Goal: Information Seeking & Learning: Learn about a topic

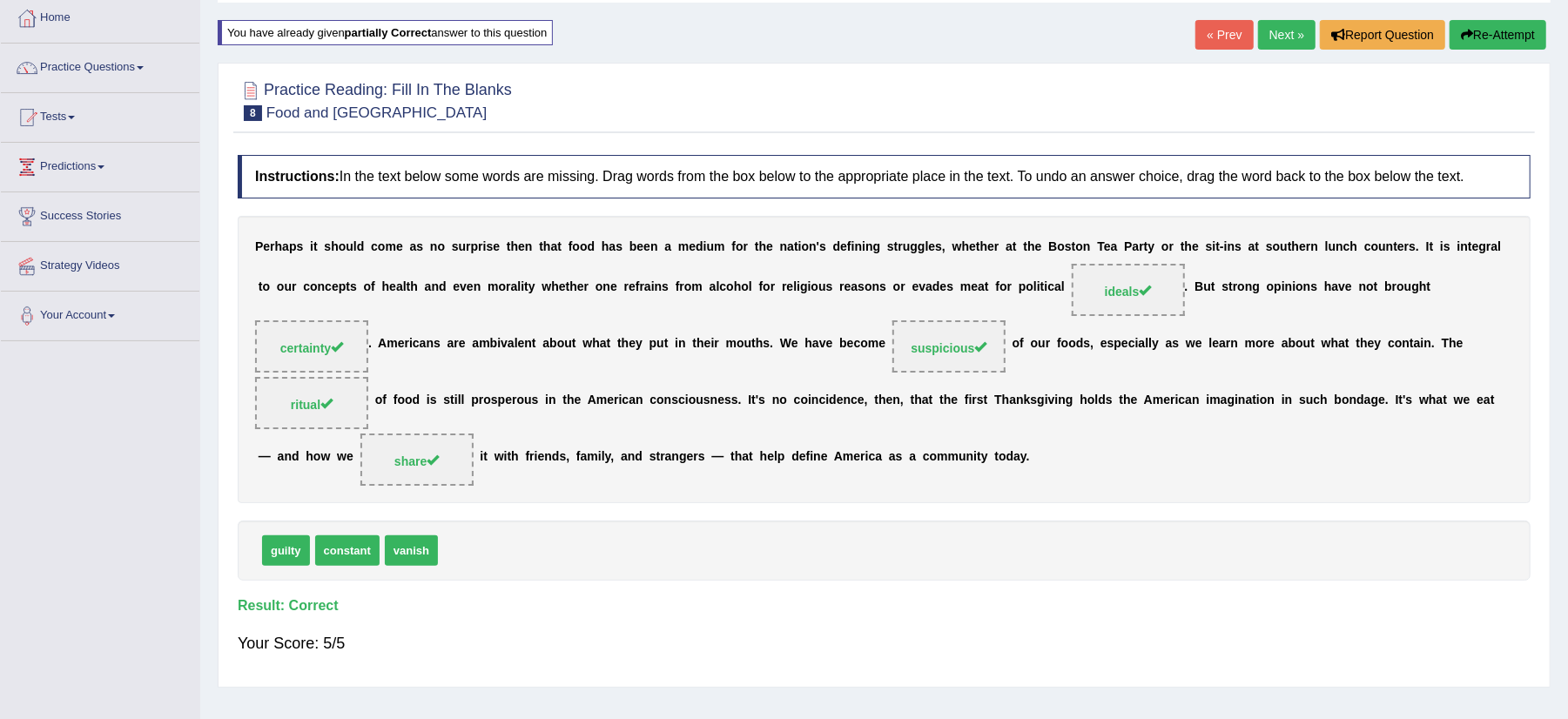
click at [1285, 26] on link "Next »" at bounding box center [1287, 35] width 57 height 30
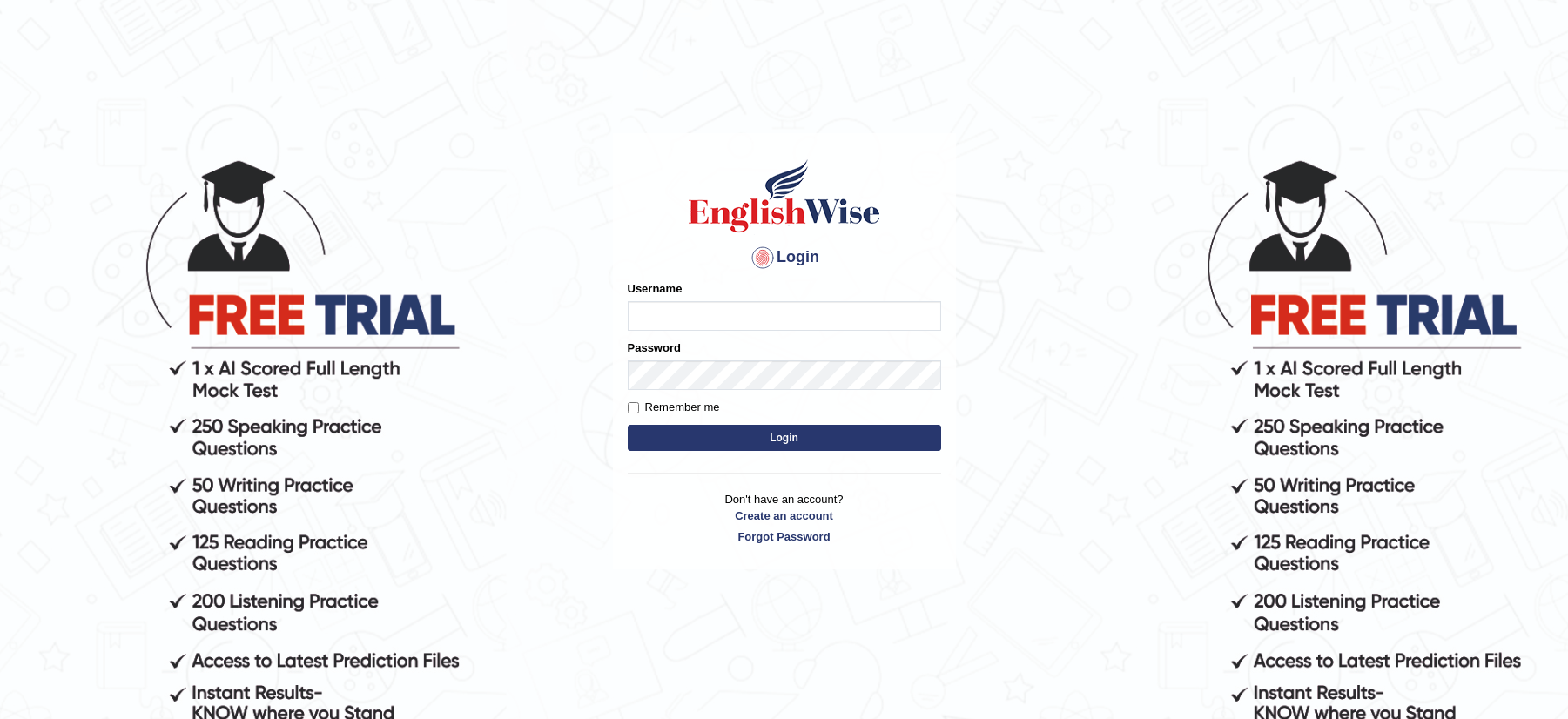
type input "musukwaluis1"
drag, startPoint x: 0, startPoint y: 0, endPoint x: 795, endPoint y: 439, distance: 908.2
click at [795, 439] on button "Login" at bounding box center [784, 438] width 313 height 26
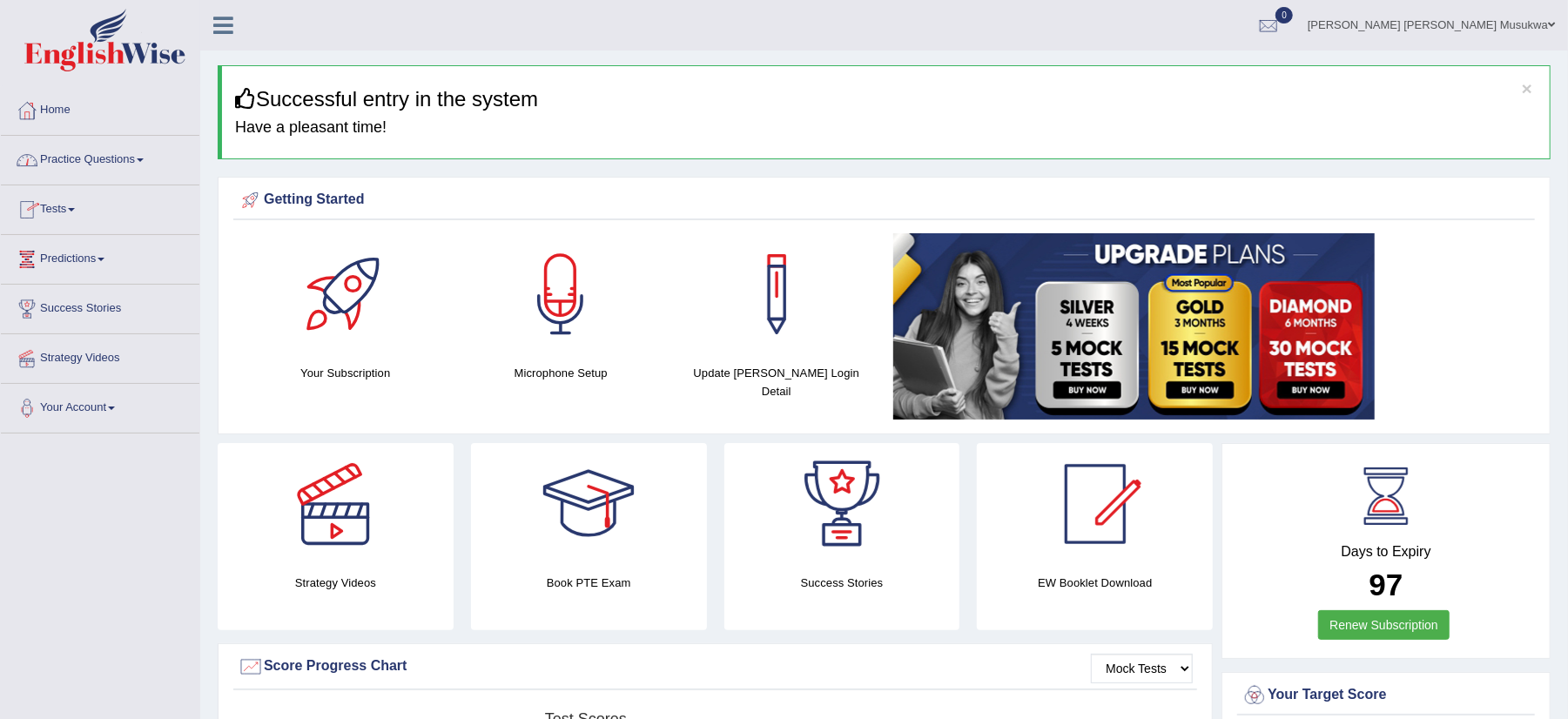
click at [81, 169] on link "Practice Questions" at bounding box center [100, 157] width 199 height 43
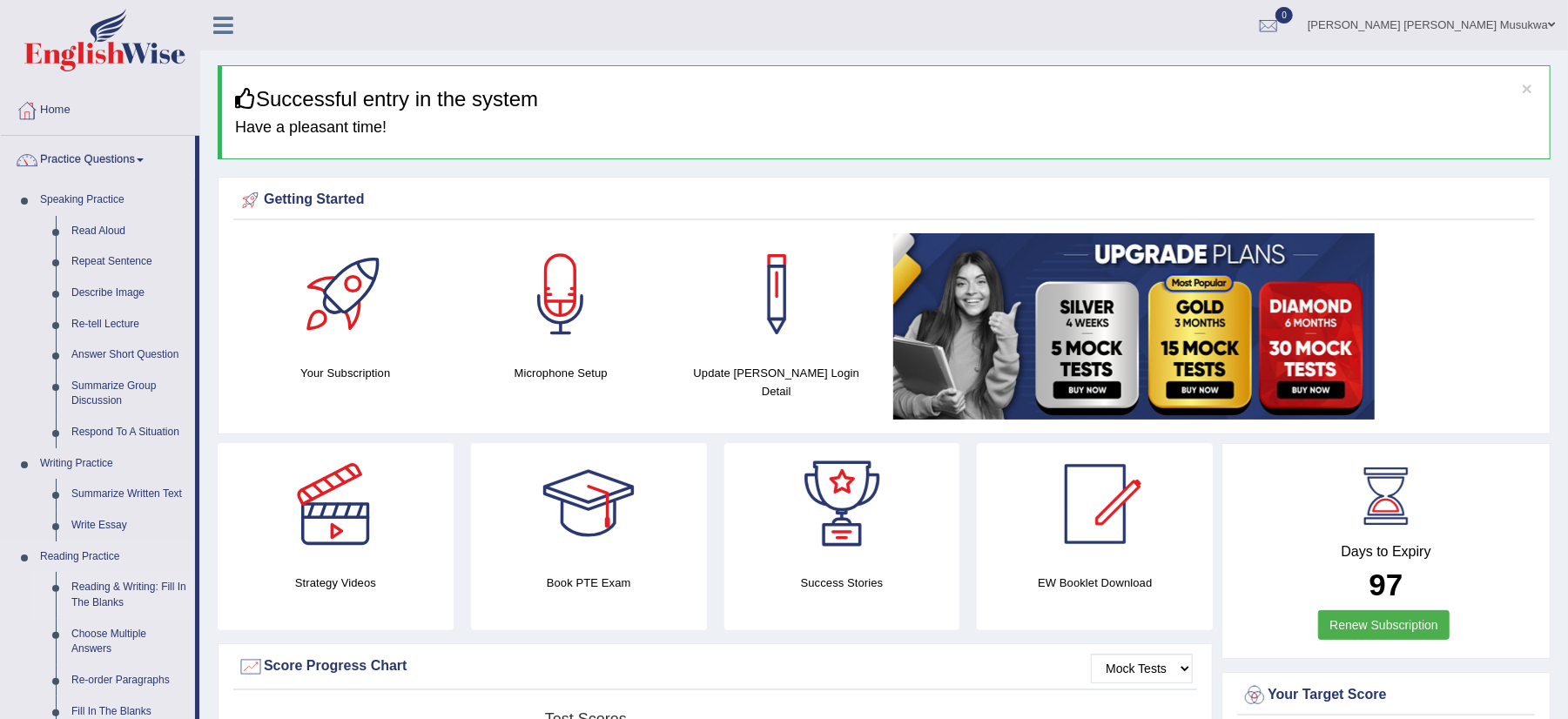
click at [175, 603] on link "Reading & Writing: Fill In The Blanks" at bounding box center [129, 594] width 131 height 46
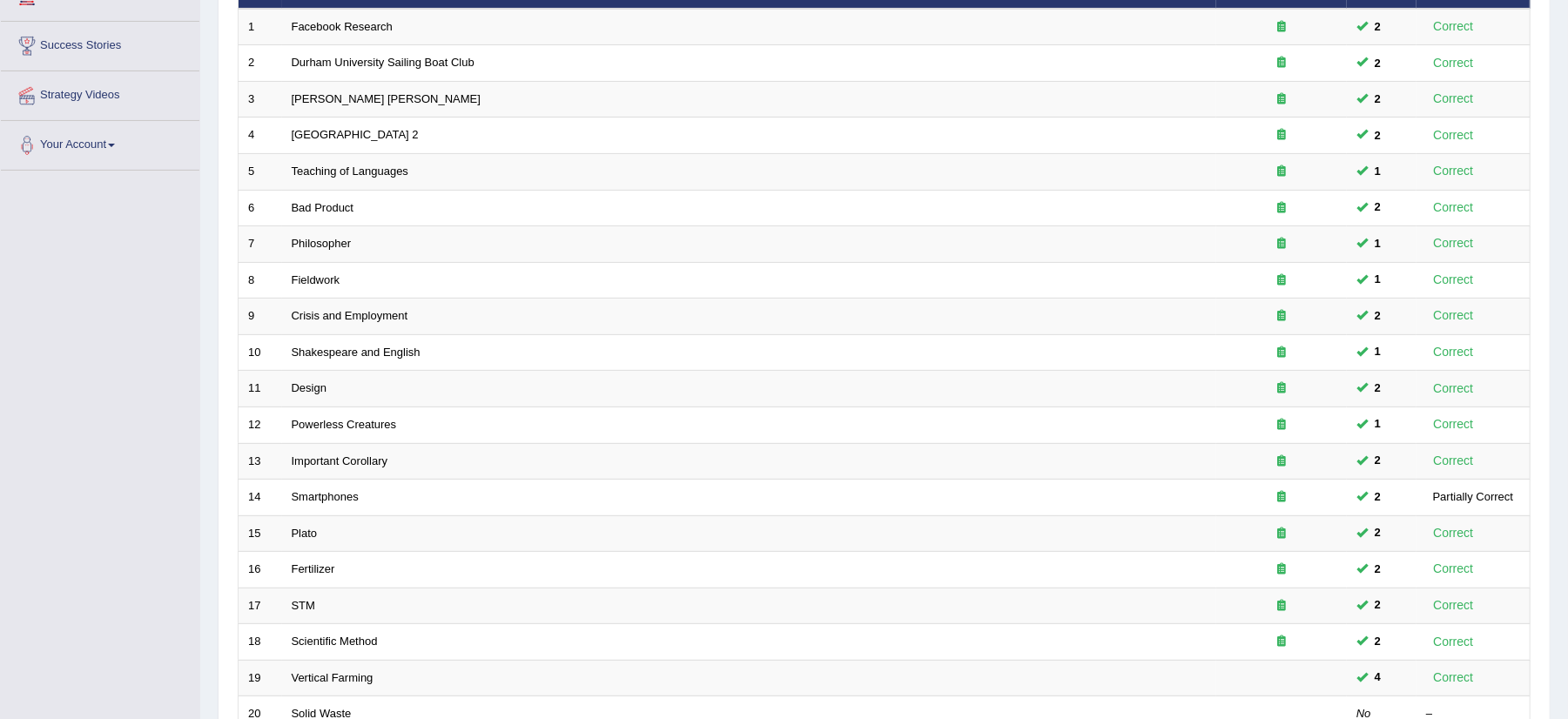
scroll to position [441, 0]
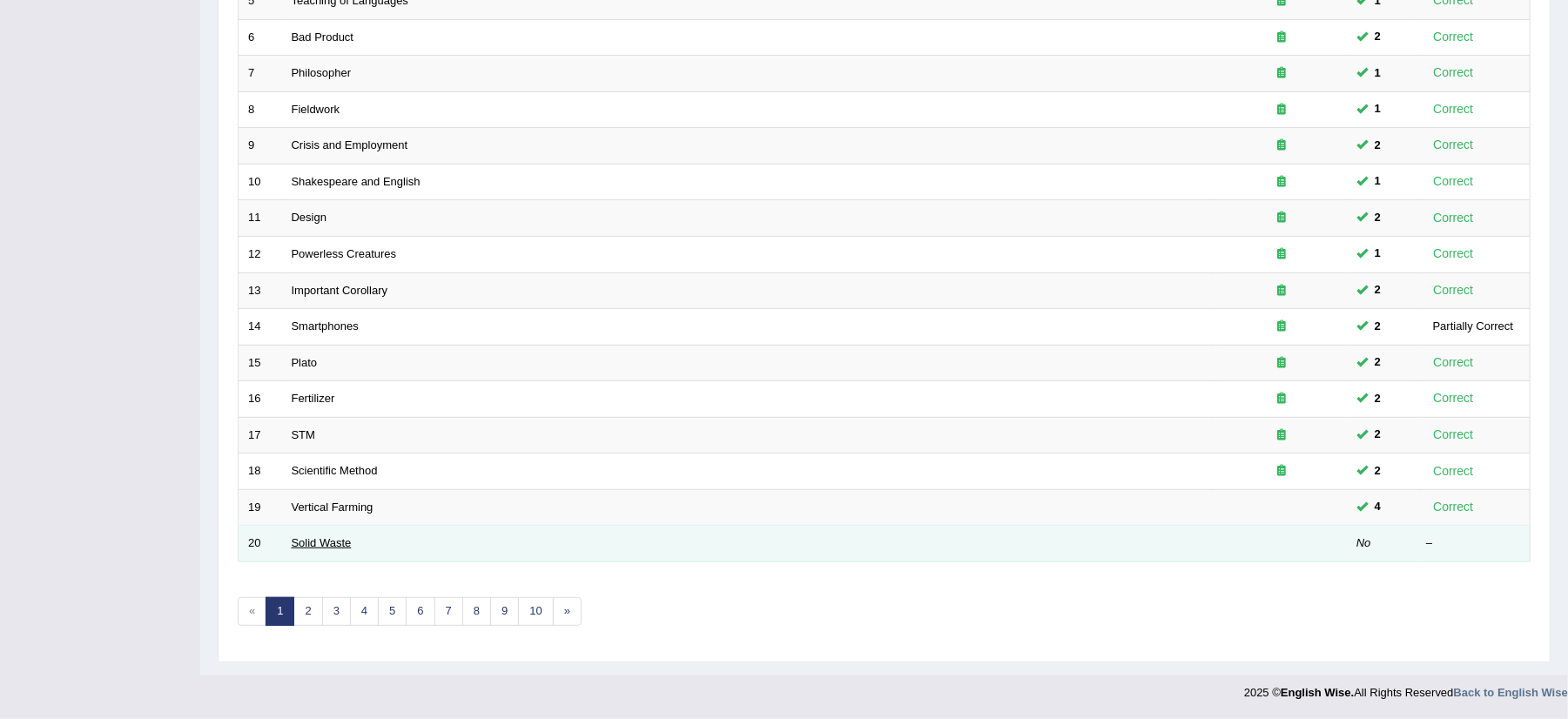
click at [307, 545] on link "Solid Waste" at bounding box center [322, 543] width 60 height 13
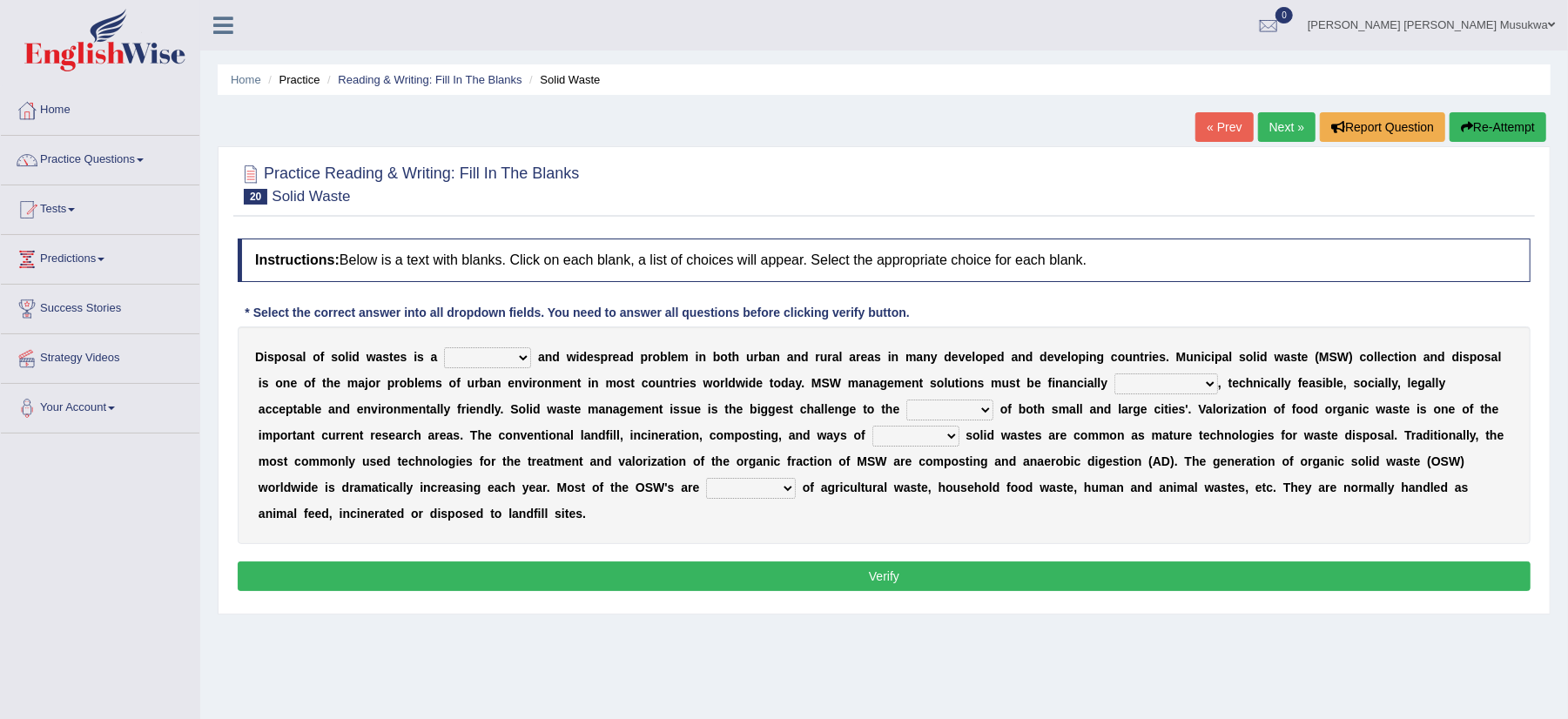
click at [517, 512] on b "a" at bounding box center [515, 513] width 7 height 14
click at [520, 360] on select "slanting stinging stalling shafting" at bounding box center [488, 357] width 87 height 21
select select "slanting"
click at [445, 348] on select "slanting stinging stalling shafting" at bounding box center [488, 357] width 87 height 21
click at [1203, 383] on select "unattainable sustainable objectionable treasonable" at bounding box center [1167, 383] width 103 height 21
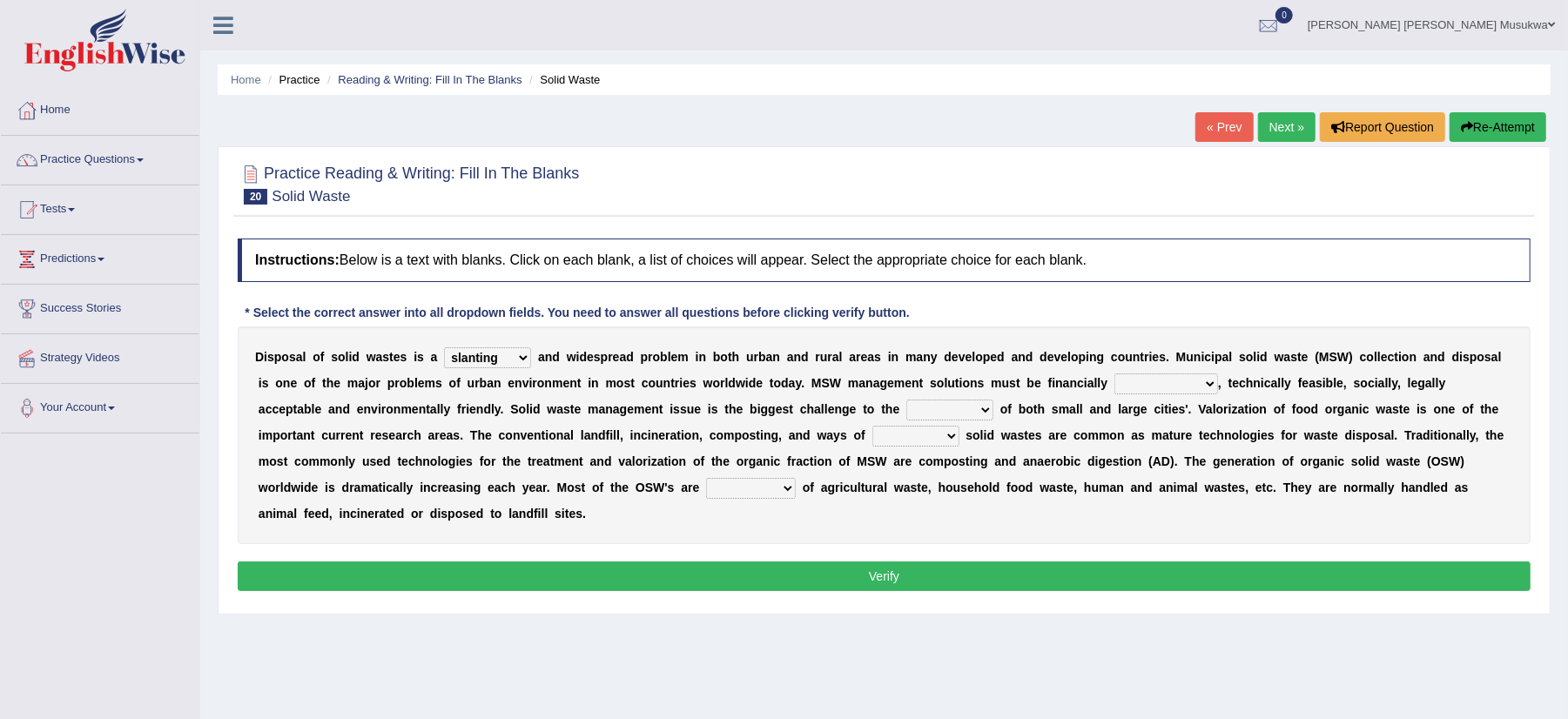
select select "sustainable"
click at [1115, 374] on select "unattainable sustainable objectionable treasonable" at bounding box center [1167, 383] width 103 height 21
click at [993, 412] on select "plants culture authorities history" at bounding box center [950, 410] width 87 height 21
select select "authorities"
click at [907, 400] on select "plants culture authorities history" at bounding box center [950, 410] width 87 height 21
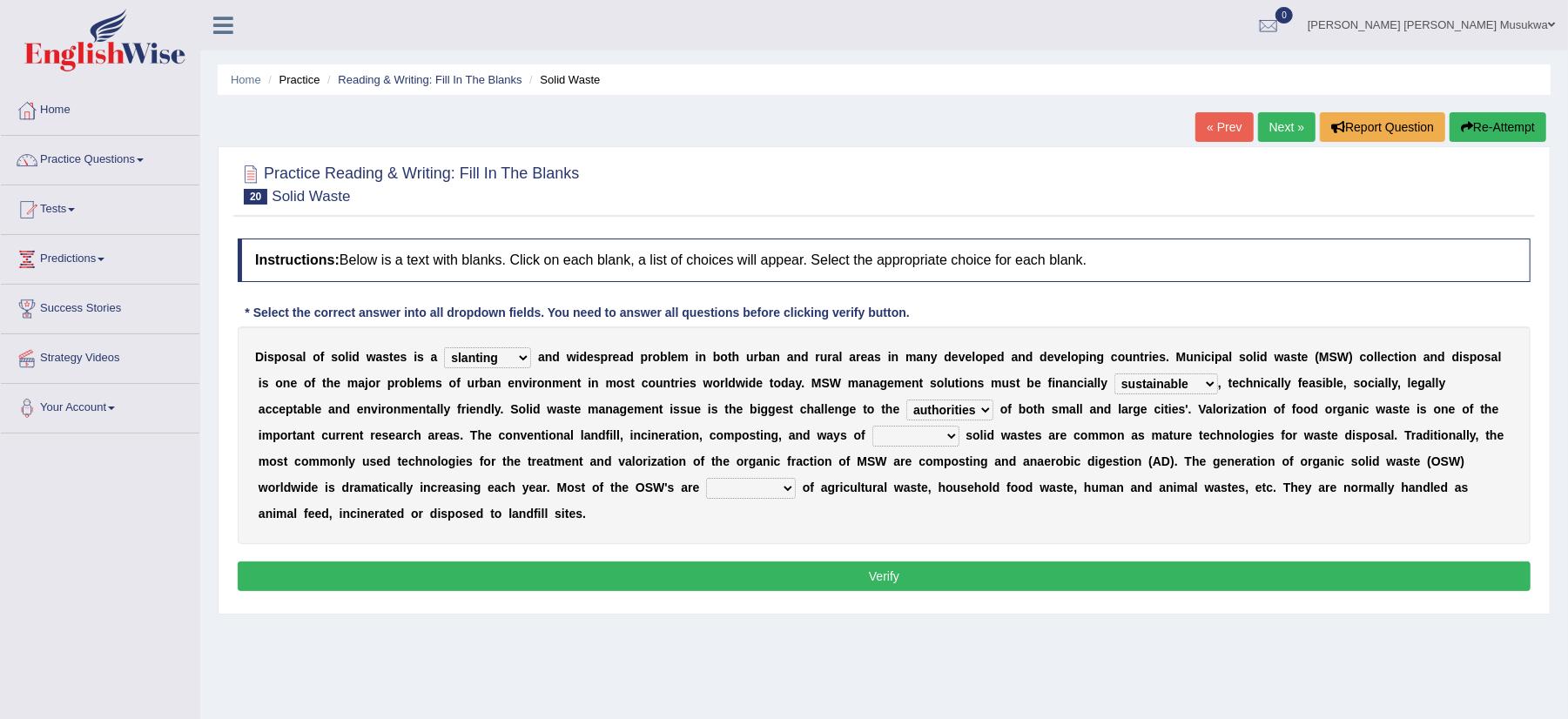
click at [955, 440] on select "reserving preserving deserving handling" at bounding box center [915, 436] width 87 height 21
select select "handling"
click at [872, 427] on select "reserving preserving deserving handling" at bounding box center [915, 436] width 87 height 21
click at [791, 488] on select "composed disposed composing disposing" at bounding box center [751, 488] width 90 height 21
select select "composed"
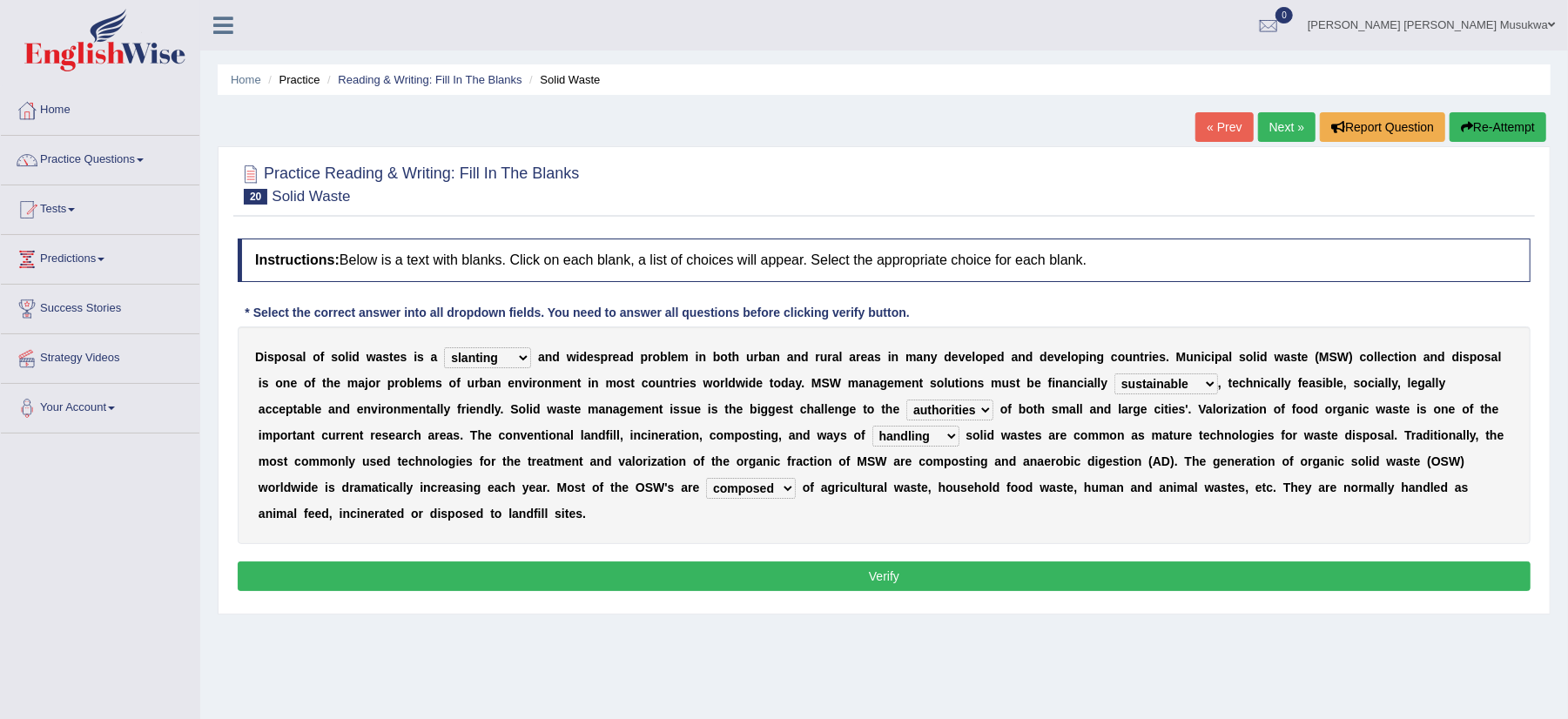
click at [706, 479] on select "composed disposed composing disposing" at bounding box center [751, 488] width 90 height 21
click at [875, 577] on button "Verify" at bounding box center [883, 577] width 1293 height 30
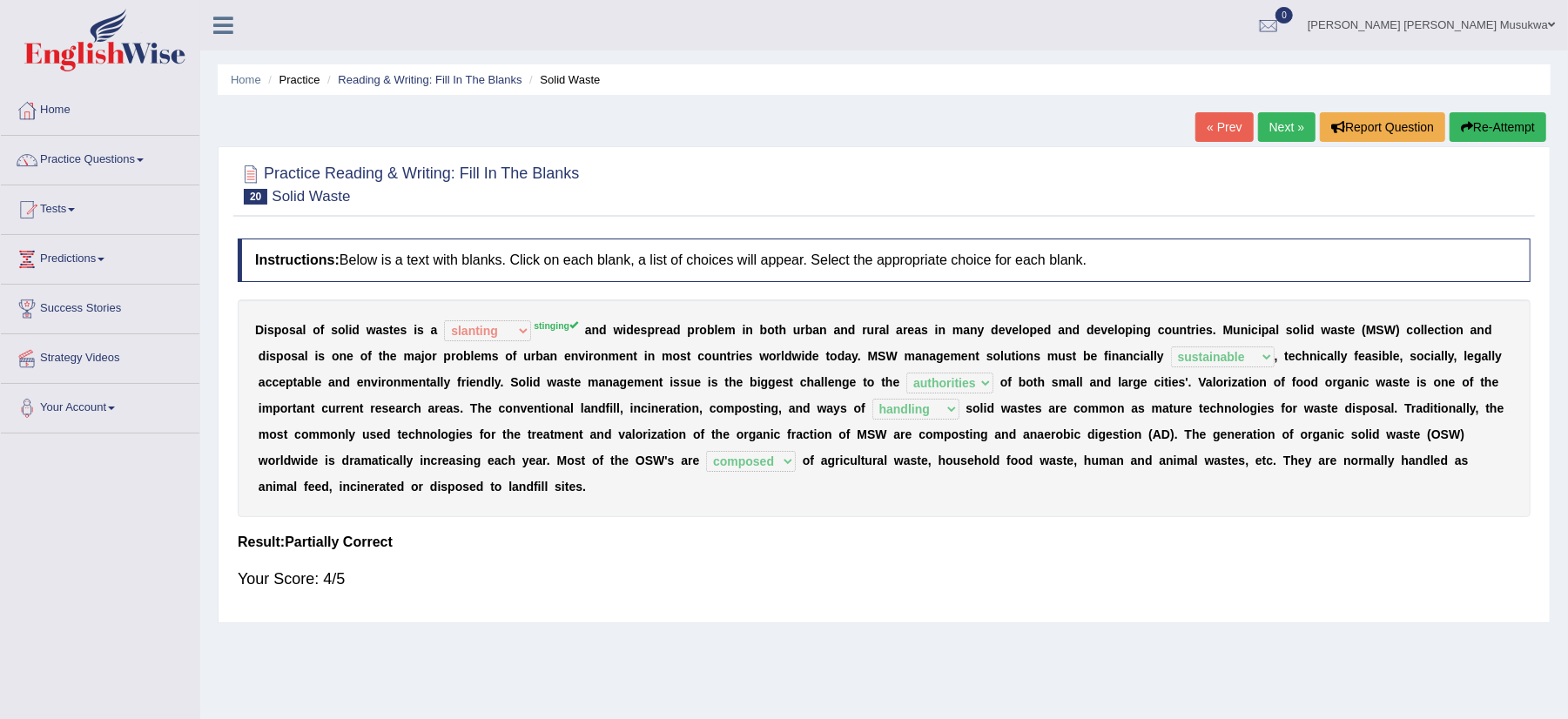
click at [1500, 128] on button "Re-Attempt" at bounding box center [1498, 127] width 97 height 30
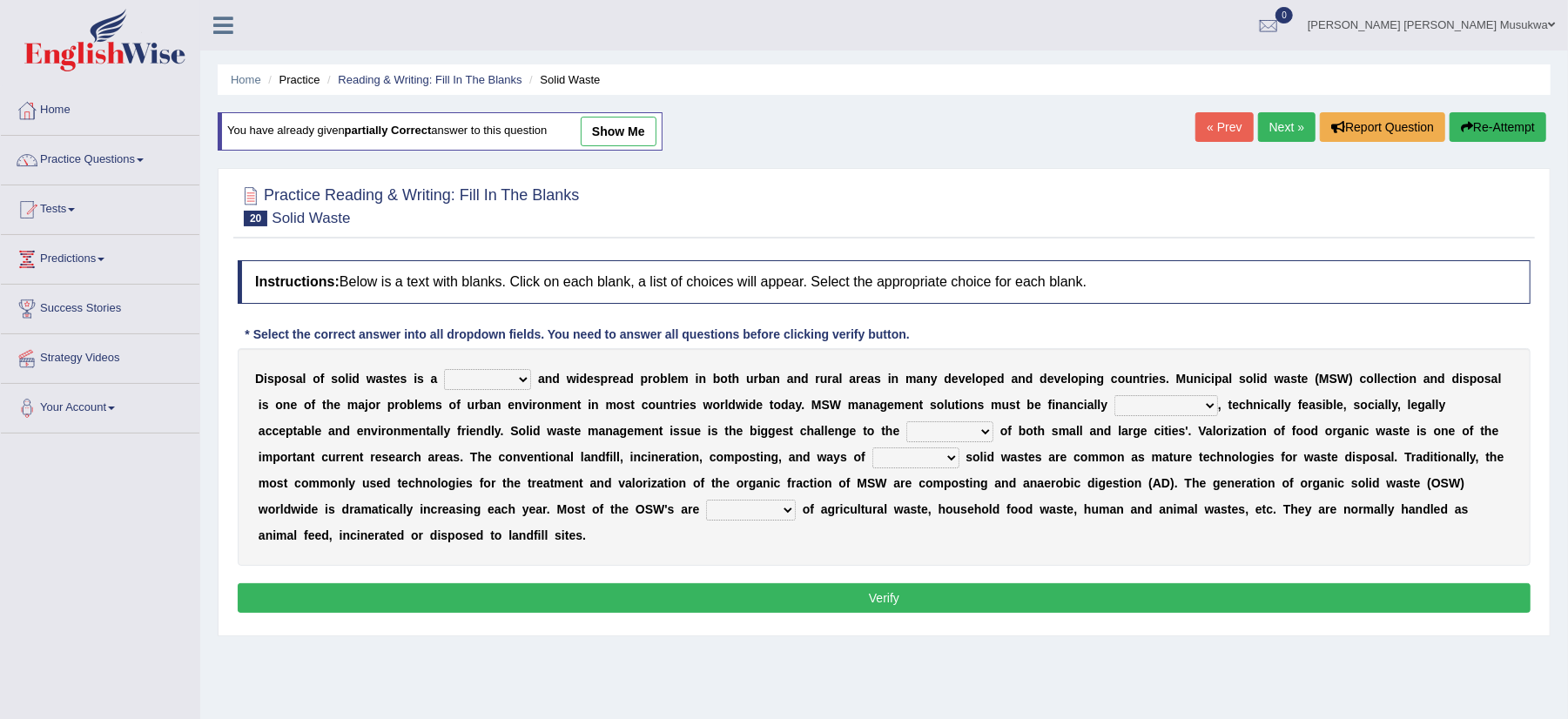
click at [517, 376] on select "slanting stinging stalling shafting" at bounding box center [488, 380] width 87 height 21
select select "stinging"
click at [445, 371] on select "slanting stinging stalling shafting" at bounding box center [488, 380] width 87 height 21
click at [1216, 398] on select "unattainable sustainable objectionable treasonable" at bounding box center [1167, 406] width 103 height 21
select select "sustainable"
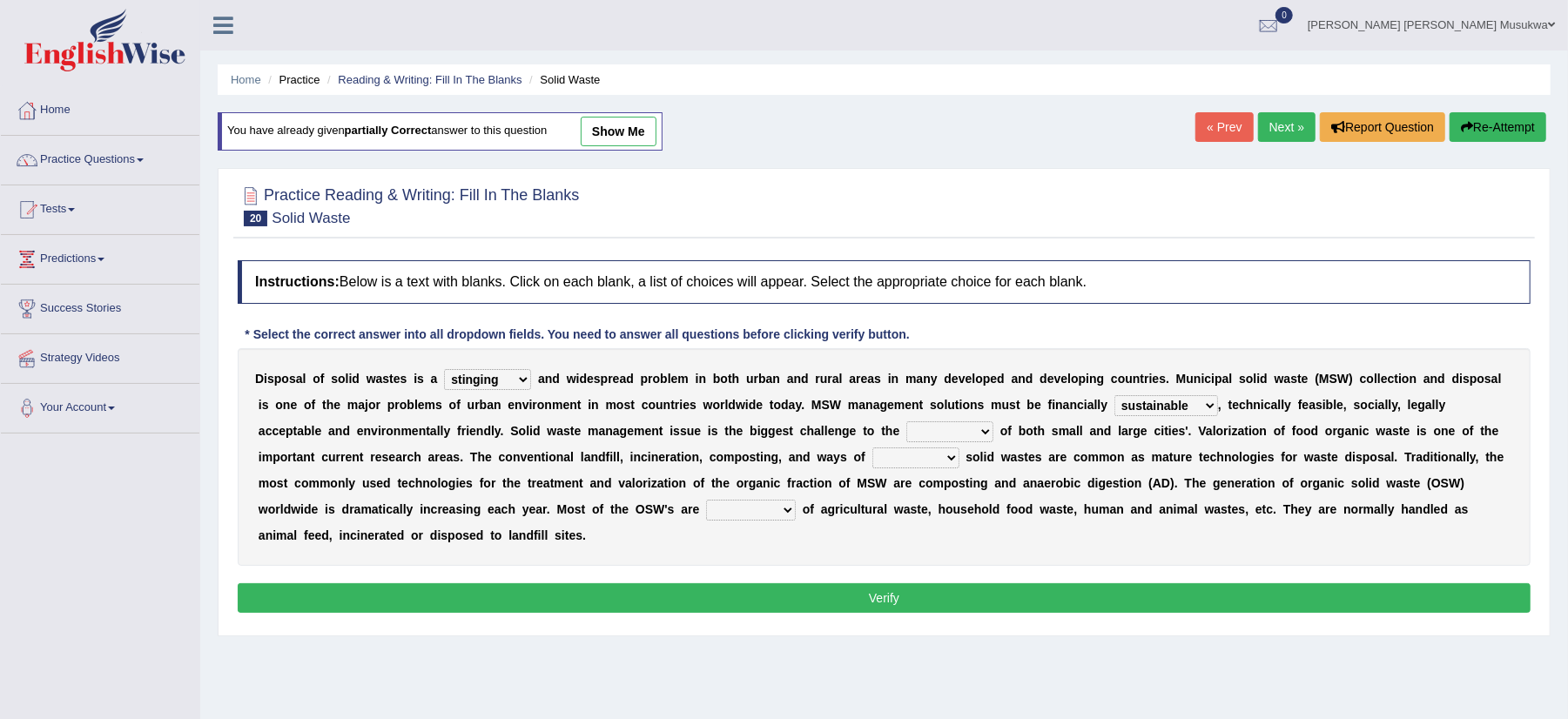
click at [1115, 397] on select "unattainable sustainable objectionable treasonable" at bounding box center [1167, 406] width 103 height 21
click at [993, 432] on select "plants culture authorities history" at bounding box center [950, 431] width 87 height 21
select select "authorities"
click at [907, 423] on select "plants culture authorities history" at bounding box center [950, 431] width 87 height 21
click at [955, 457] on select "reserving preserving deserving handling" at bounding box center [915, 457] width 87 height 21
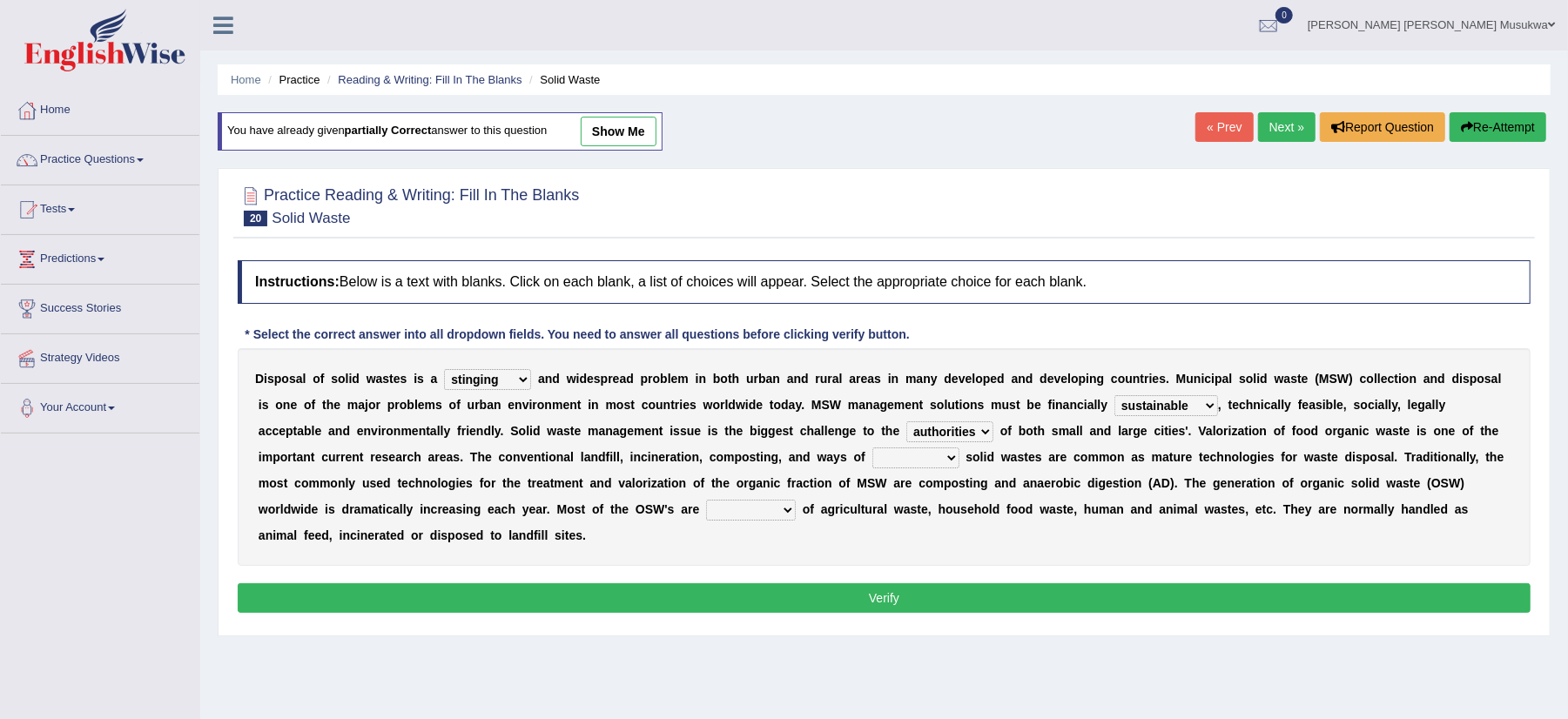
select select "handling"
click at [872, 449] on select "reserving preserving deserving handling" at bounding box center [915, 457] width 87 height 21
click at [791, 506] on select "composed disposed composing disposing" at bounding box center [751, 510] width 90 height 21
select select "composed"
click at [706, 502] on select "composed disposed composing disposing" at bounding box center [751, 510] width 90 height 21
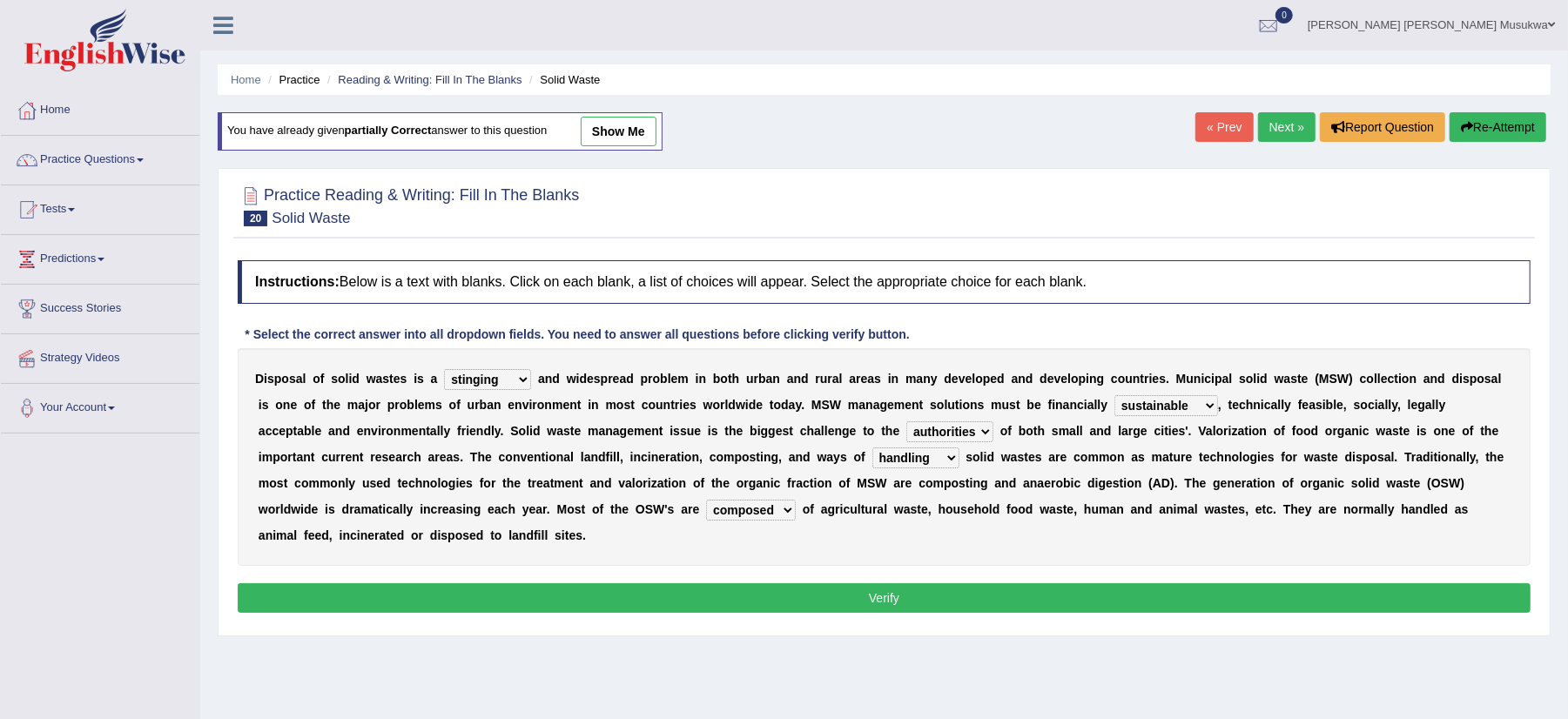
click at [844, 604] on button "Verify" at bounding box center [883, 598] width 1293 height 30
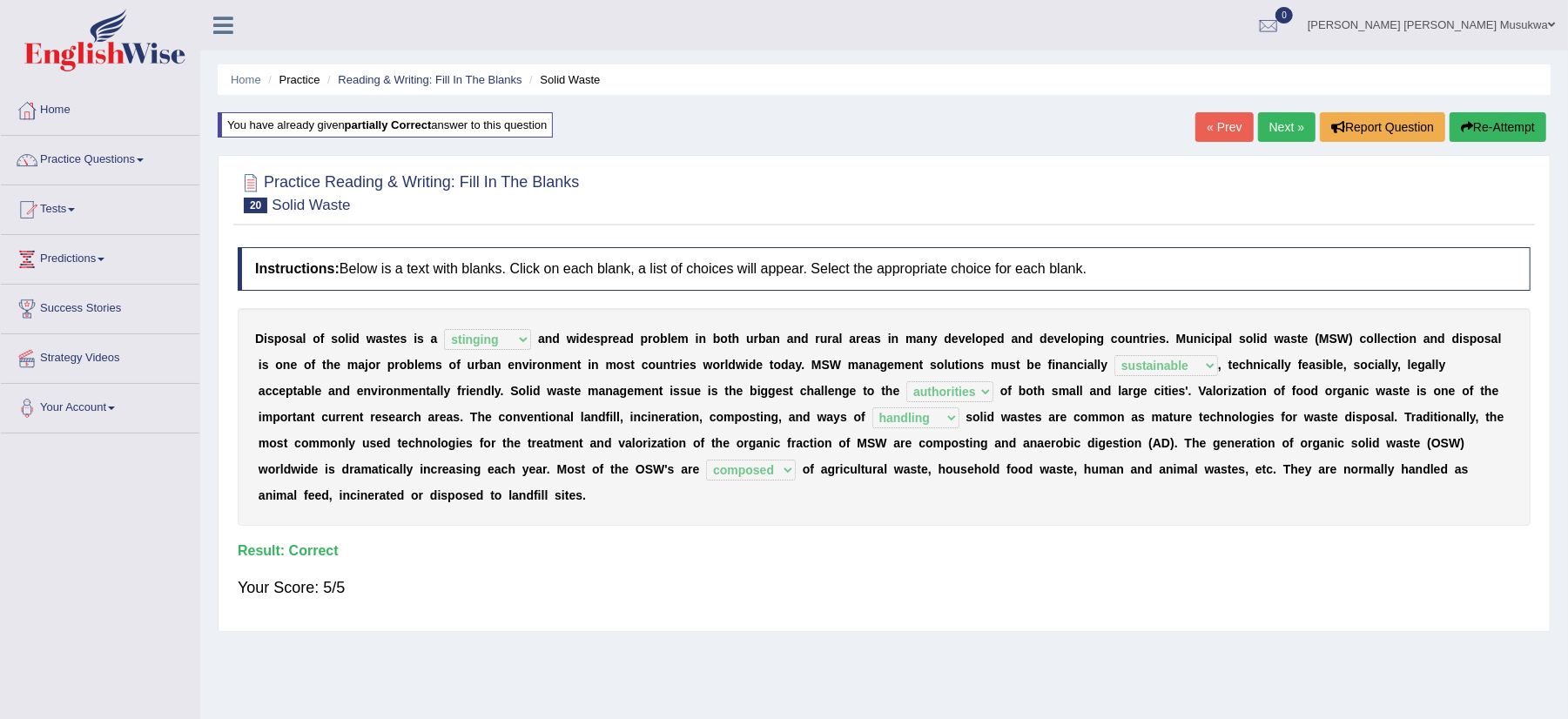
click at [1294, 122] on link "Next »" at bounding box center [1287, 127] width 57 height 30
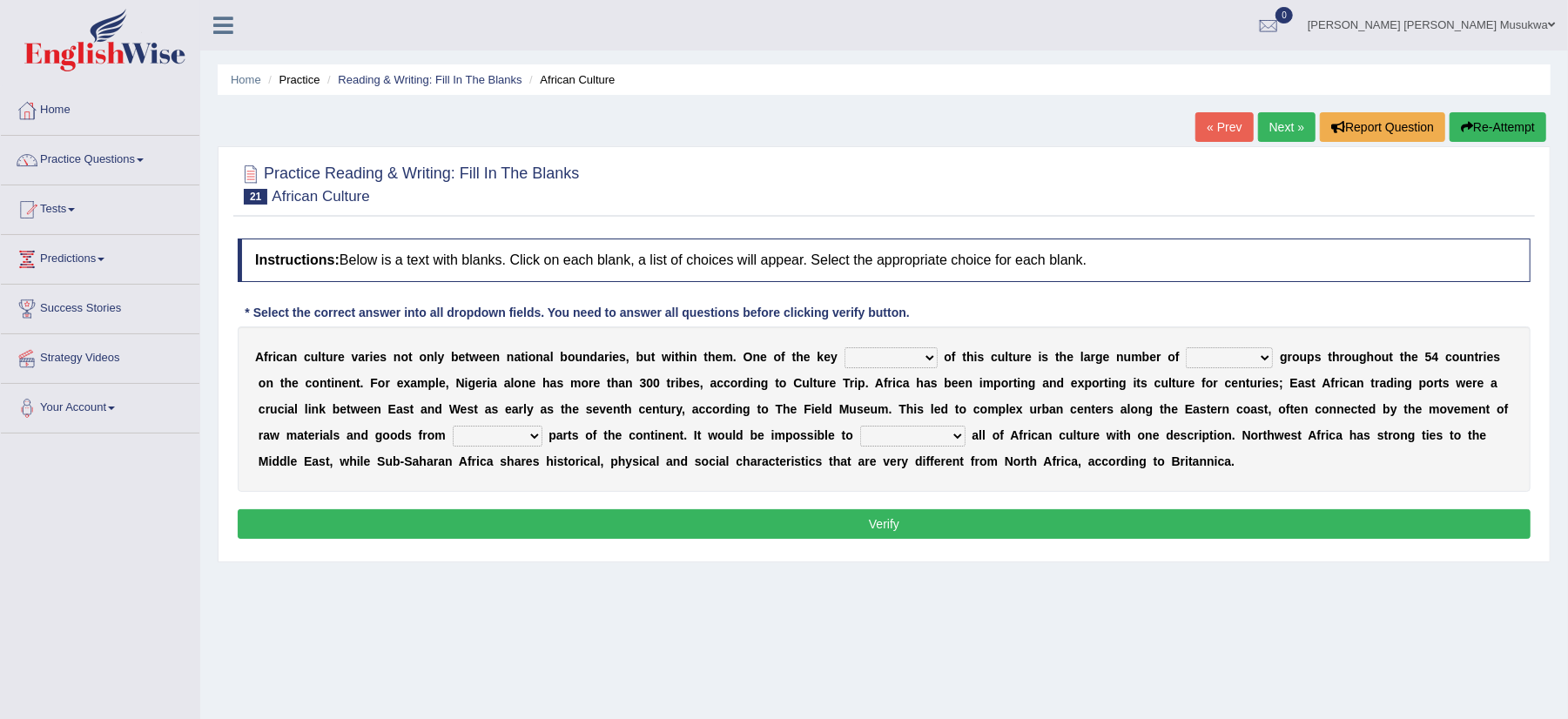
click at [928, 355] on select "conjectures features issues doubts" at bounding box center [891, 357] width 93 height 21
select select "issues"
click at [845, 348] on select "conjectures features issues doubts" at bounding box center [891, 357] width 93 height 21
click at [1264, 352] on select "ethic ethnic eugenic epic" at bounding box center [1229, 357] width 87 height 21
select select "ethic"
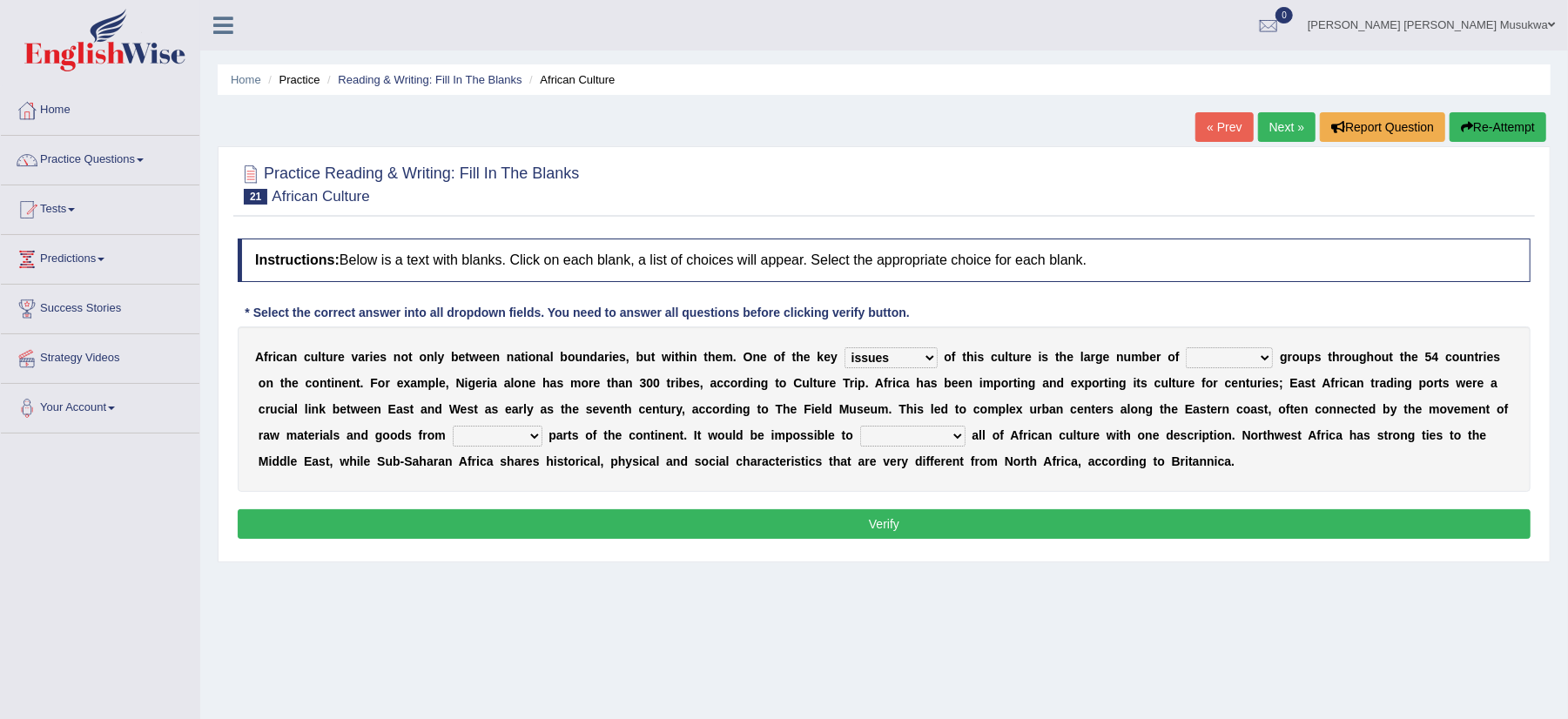
click at [1190, 348] on select "ethic ethnic eugenic epic" at bounding box center [1229, 357] width 87 height 21
click at [1270, 359] on select "ethic ethnic eugenic epic" at bounding box center [1229, 357] width 87 height 21
click at [953, 397] on div "A f r i c a n c u l t u r e v a r i e s n o t o n l y b e t w e e n n a t i o n…" at bounding box center [883, 409] width 1293 height 165
click at [541, 430] on select "forelocked interlocked unlocked landlocked" at bounding box center [498, 436] width 90 height 21
select select "forelocked"
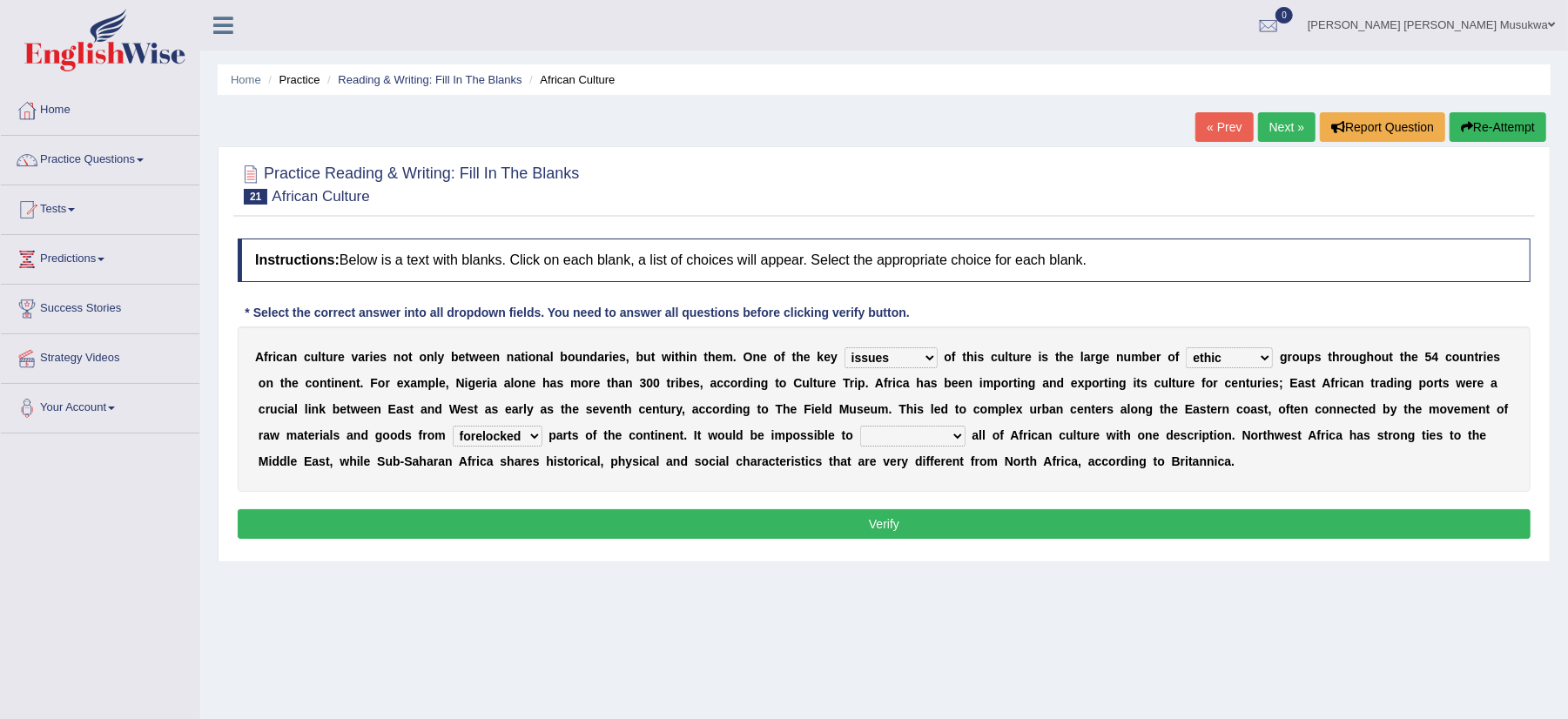
click at [453, 427] on select "forelocked interlocked unlocked landlocked" at bounding box center [498, 436] width 90 height 21
click at [966, 436] on select "characterize conceptualize symbolize synthesize" at bounding box center [912, 436] width 105 height 21
select select "symbolize"
click at [866, 427] on select "characterize conceptualize symbolize synthesize" at bounding box center [912, 436] width 105 height 21
click at [893, 524] on button "Verify" at bounding box center [883, 524] width 1293 height 30
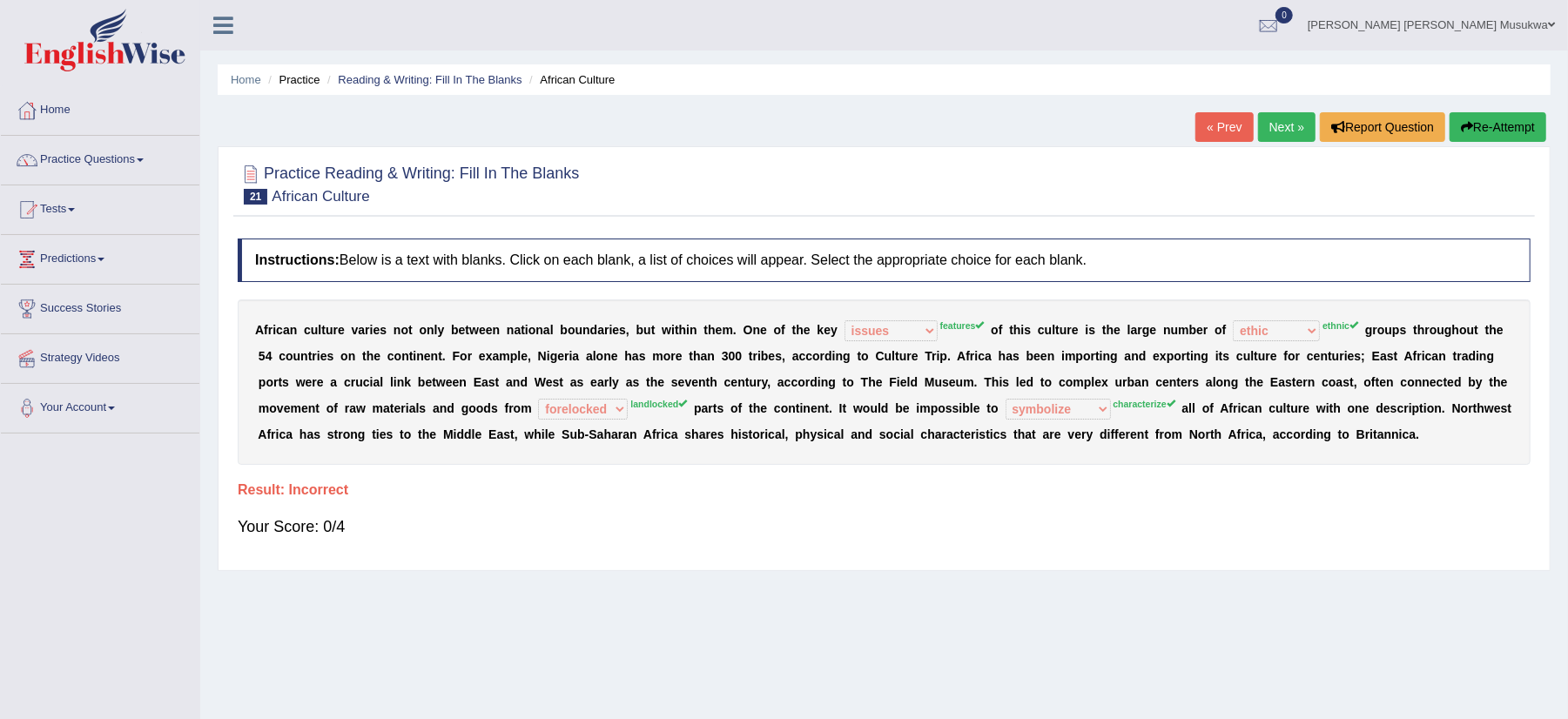
click at [1505, 123] on button "Re-Attempt" at bounding box center [1498, 127] width 97 height 30
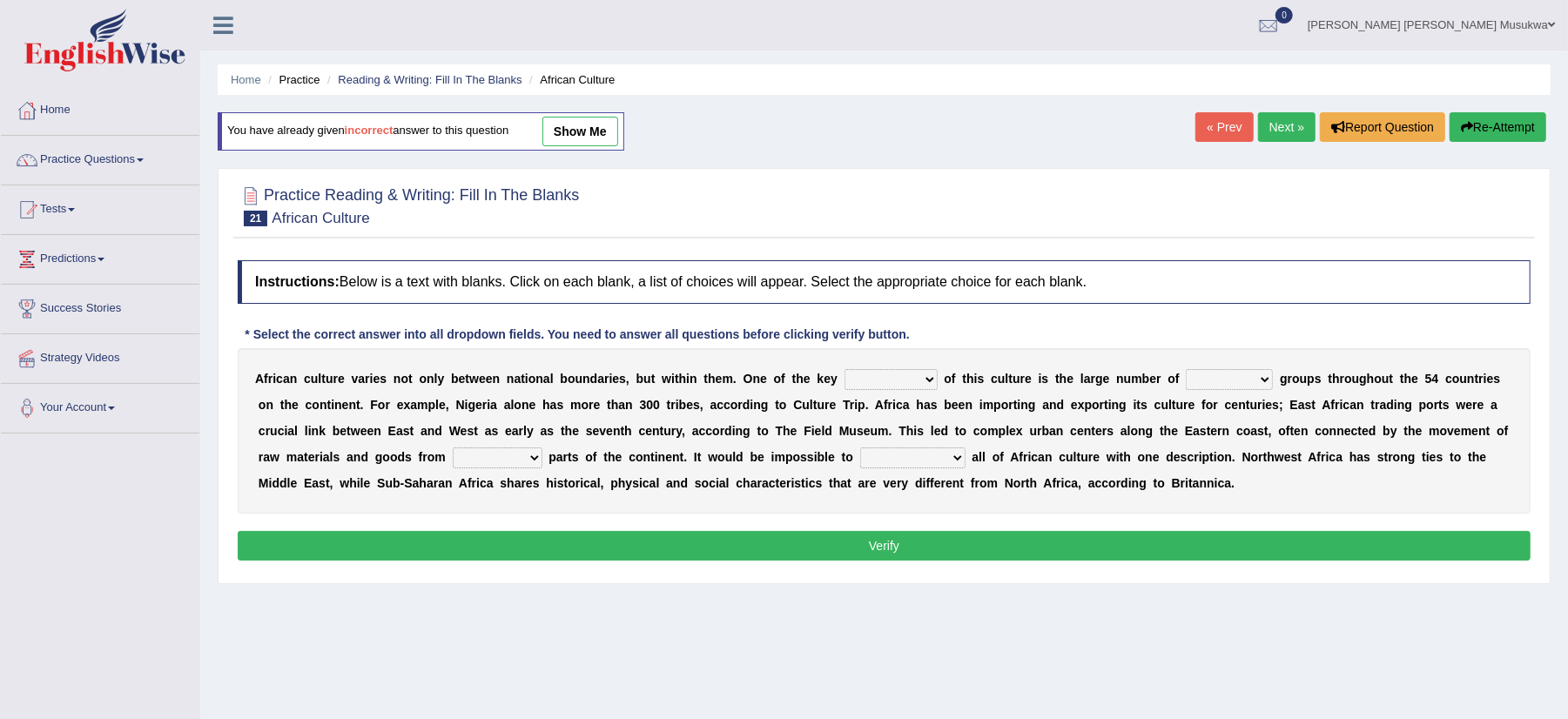
click at [934, 377] on select "conjectures features issues doubts" at bounding box center [891, 380] width 93 height 21
select select "features"
click at [845, 371] on select "conjectures features issues doubts" at bounding box center [891, 380] width 93 height 21
drag, startPoint x: 1176, startPoint y: 378, endPoint x: 1216, endPoint y: 371, distance: 40.6
click at [1216, 371] on div "A f r i c a n c u l t u r e v a r i e s n o t o n l y b e t w e e n n a t i o n…" at bounding box center [883, 430] width 1293 height 165
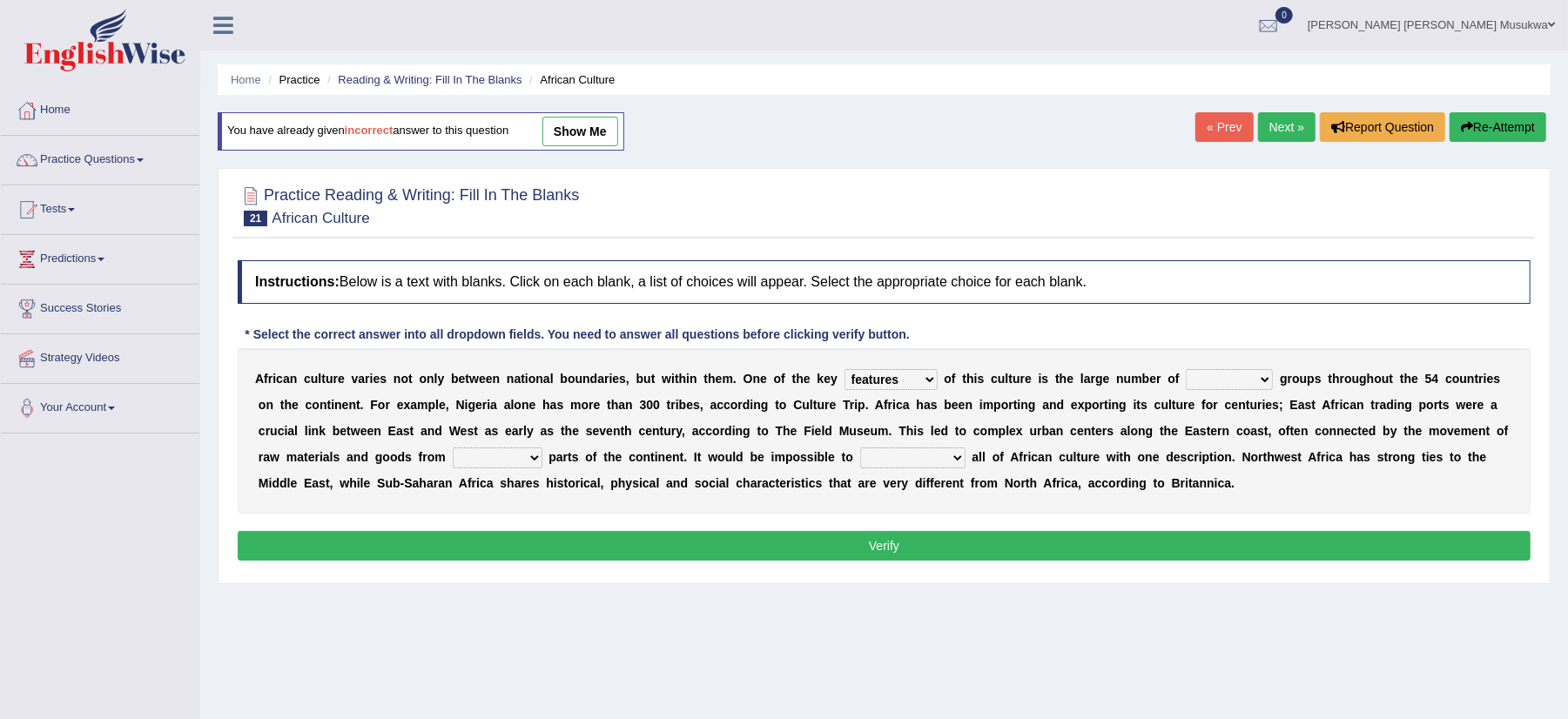
click at [1269, 383] on select "ethic ethnic eugenic epic" at bounding box center [1229, 380] width 87 height 21
select select "ethnic"
click at [1190, 371] on select "ethic ethnic eugenic epic" at bounding box center [1229, 380] width 87 height 21
click at [538, 460] on select "forelocked interlocked unlocked landlocked" at bounding box center [498, 457] width 90 height 21
select select "landlocked"
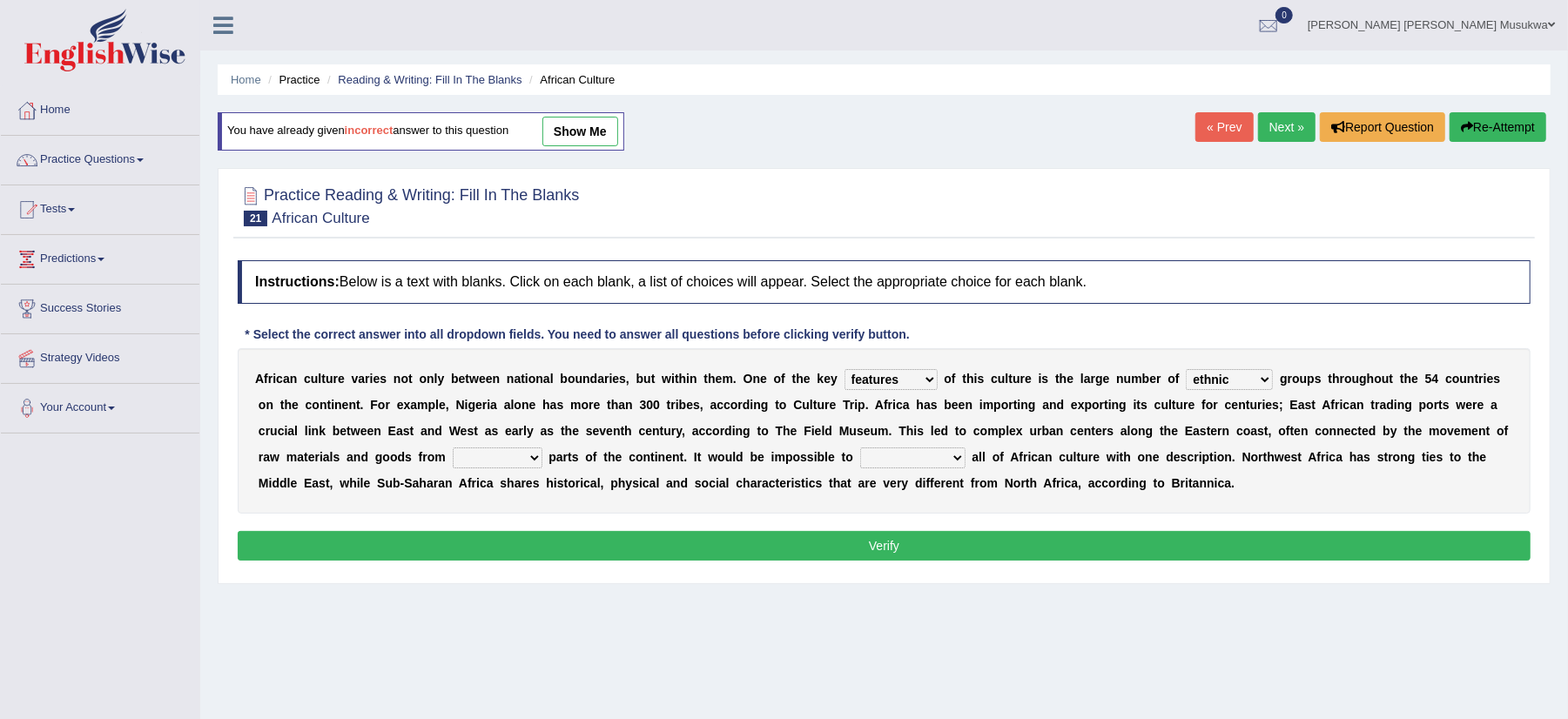
click at [453, 449] on select "forelocked interlocked unlocked landlocked" at bounding box center [498, 457] width 90 height 21
click at [962, 454] on select "characterize conceptualize symbolize synthesize" at bounding box center [912, 457] width 105 height 21
select select "characterize"
click at [866, 449] on select "characterize conceptualize symbolize synthesize" at bounding box center [912, 457] width 105 height 21
click at [892, 554] on button "Verify" at bounding box center [883, 546] width 1293 height 30
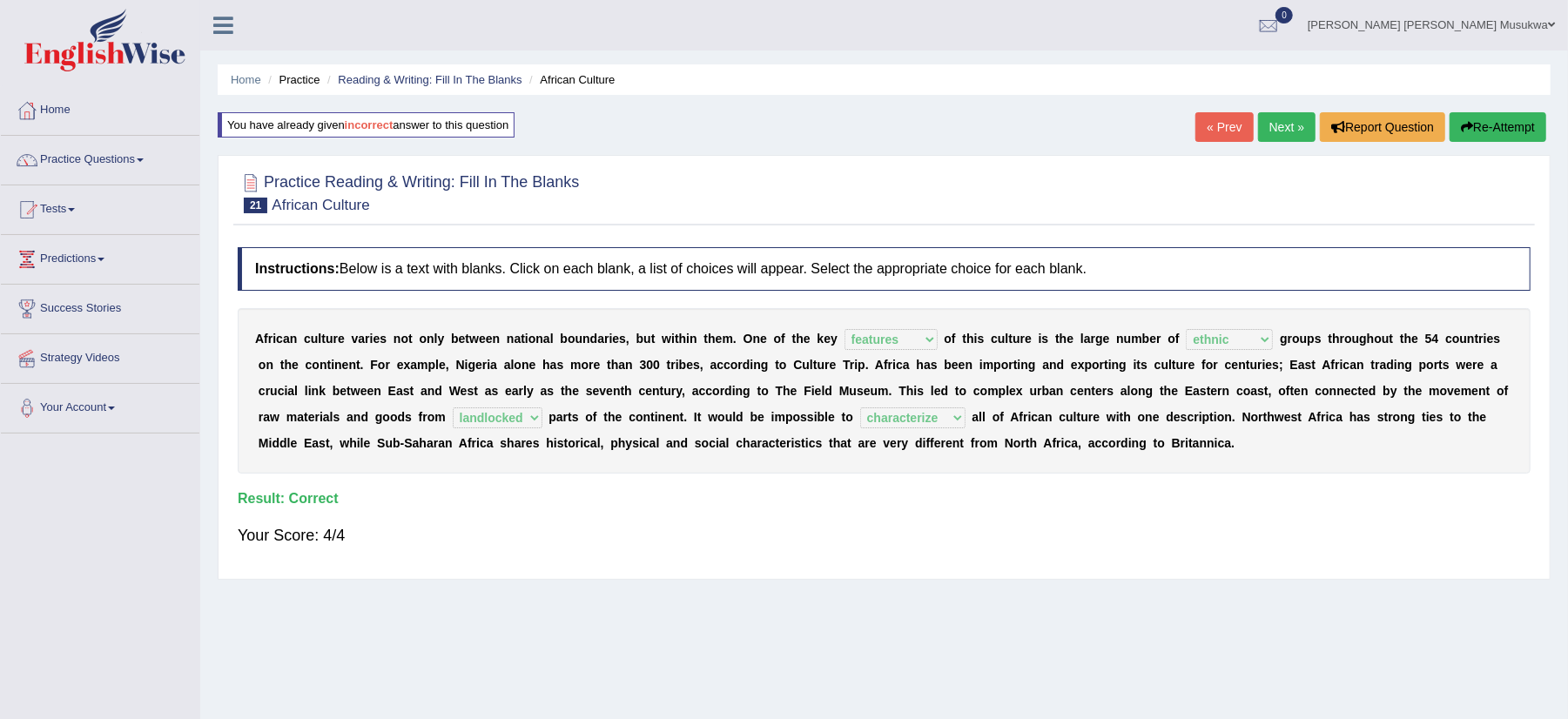
drag, startPoint x: 1152, startPoint y: 195, endPoint x: 1178, endPoint y: 177, distance: 31.6
click at [1178, 177] on div at bounding box center [883, 191] width 1293 height 53
click at [1287, 128] on link "Next »" at bounding box center [1287, 127] width 57 height 30
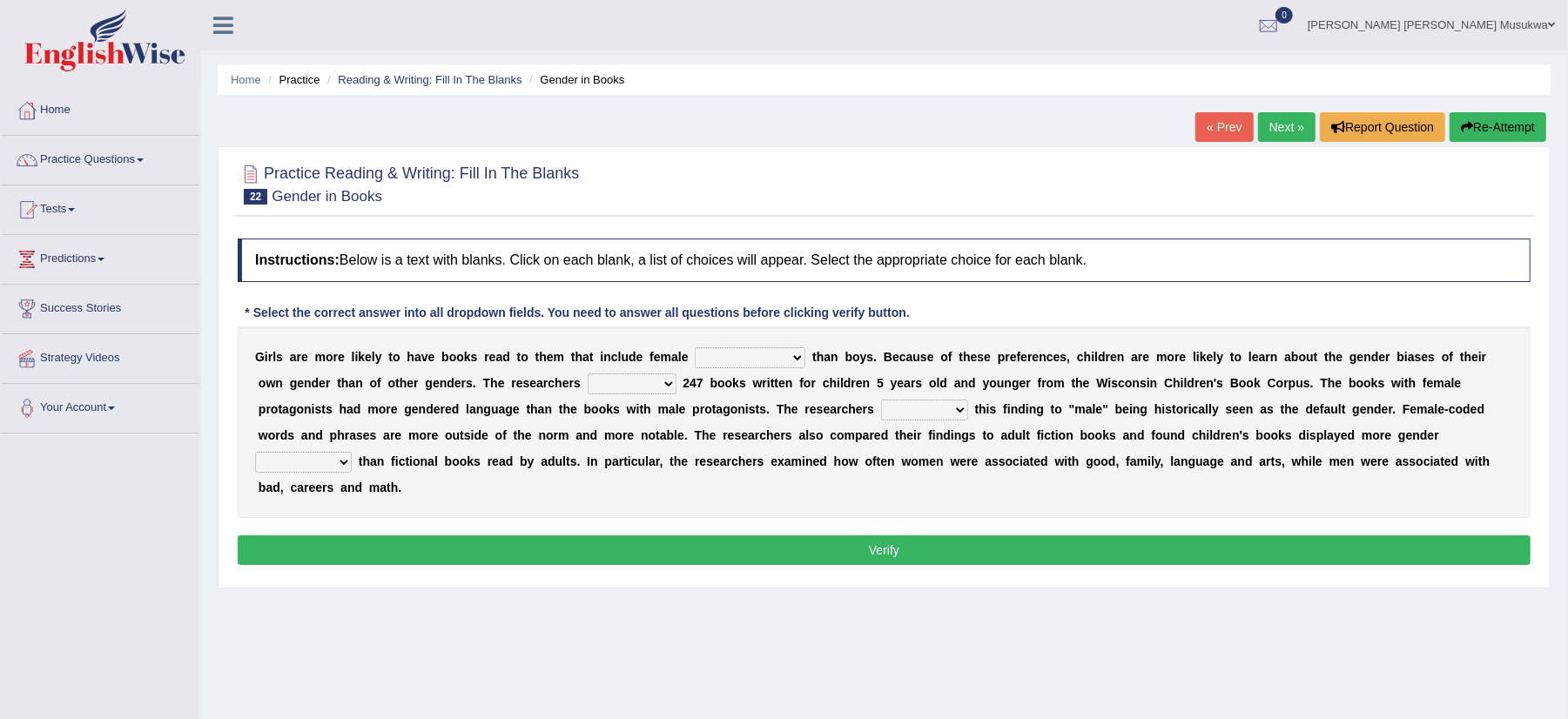
click at [799, 352] on select "protagonists cosmogonists agonists expressionists" at bounding box center [750, 357] width 111 height 21
select select "expressionists"
click at [696, 348] on select "protagonists cosmogonists agonists expressionists" at bounding box center [750, 357] width 111 height 21
click at [671, 391] on select "hydrolyzed paralyzed catalyzed analyzed" at bounding box center [632, 383] width 89 height 21
select select "analyzed"
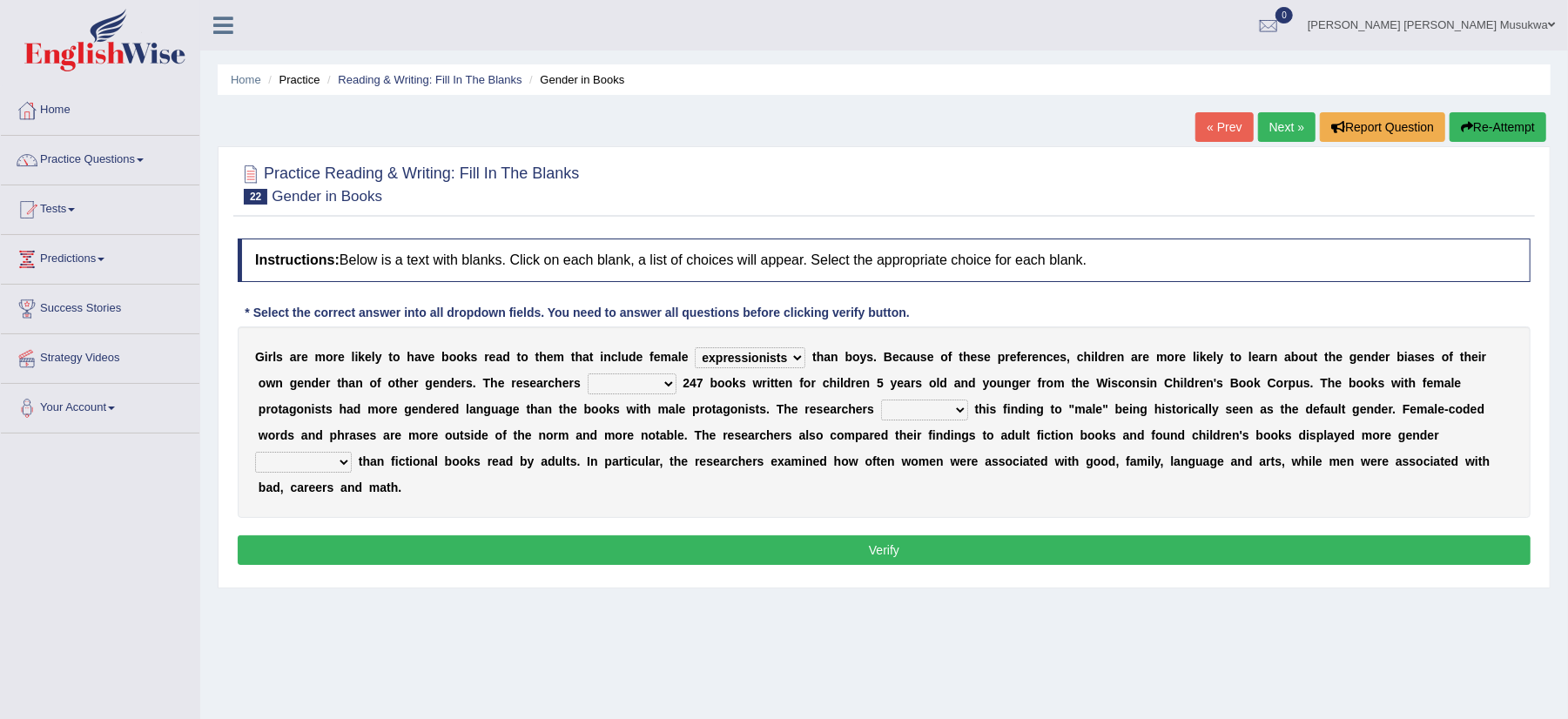
click at [588, 374] on select "hydrolyzed paralyzed catalyzed analyzed" at bounding box center [632, 383] width 89 height 21
click at [957, 408] on select "contribute tribute distribute attribute" at bounding box center [925, 410] width 87 height 21
select select "attribute"
click at [882, 400] on select "contribute tribute distribute attribute" at bounding box center [925, 410] width 87 height 21
click at [346, 459] on select "stereotypes teletypes prototypes electrotypes" at bounding box center [303, 462] width 97 height 21
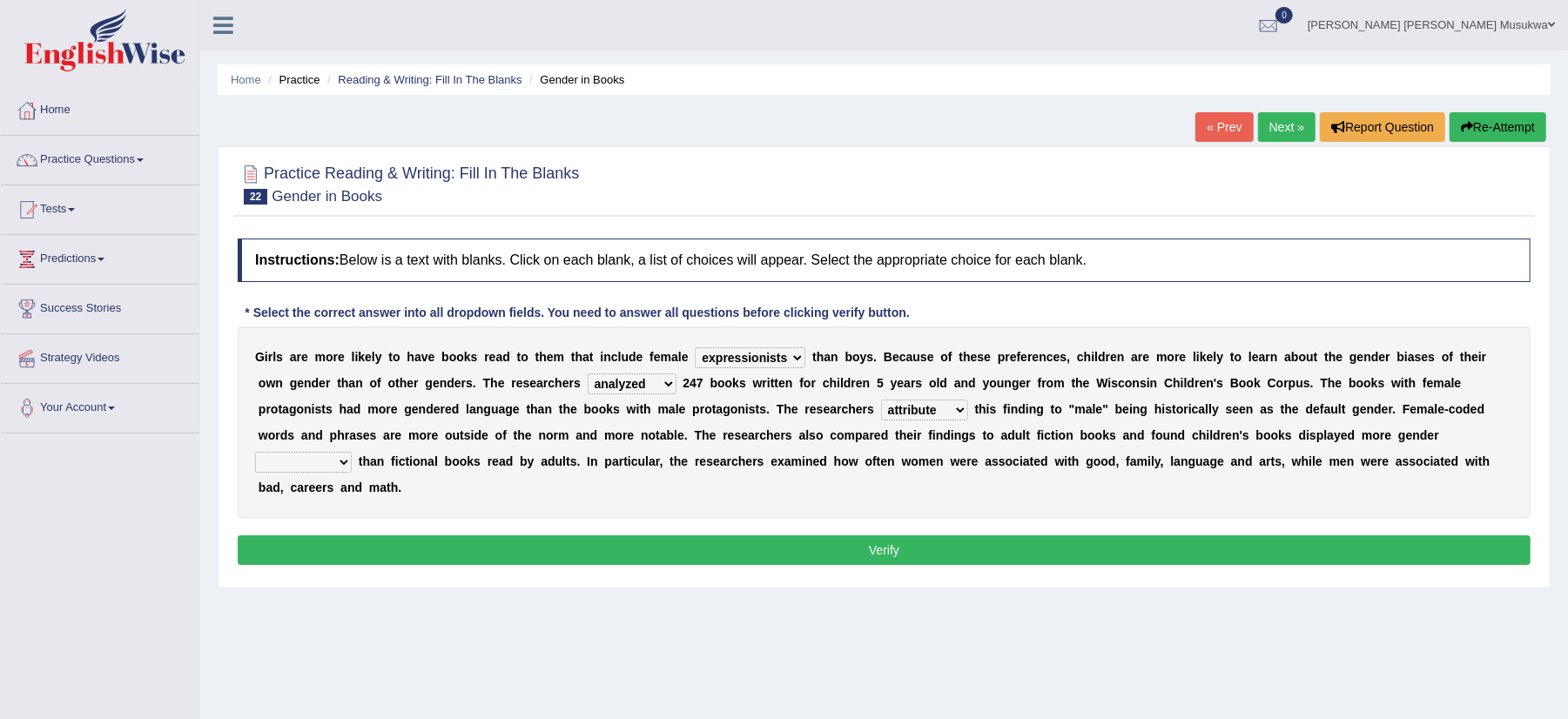
select select "prototypes"
click at [255, 453] on select "stereotypes teletypes prototypes electrotypes" at bounding box center [303, 462] width 97 height 21
click at [899, 542] on button "Verify" at bounding box center [883, 550] width 1293 height 30
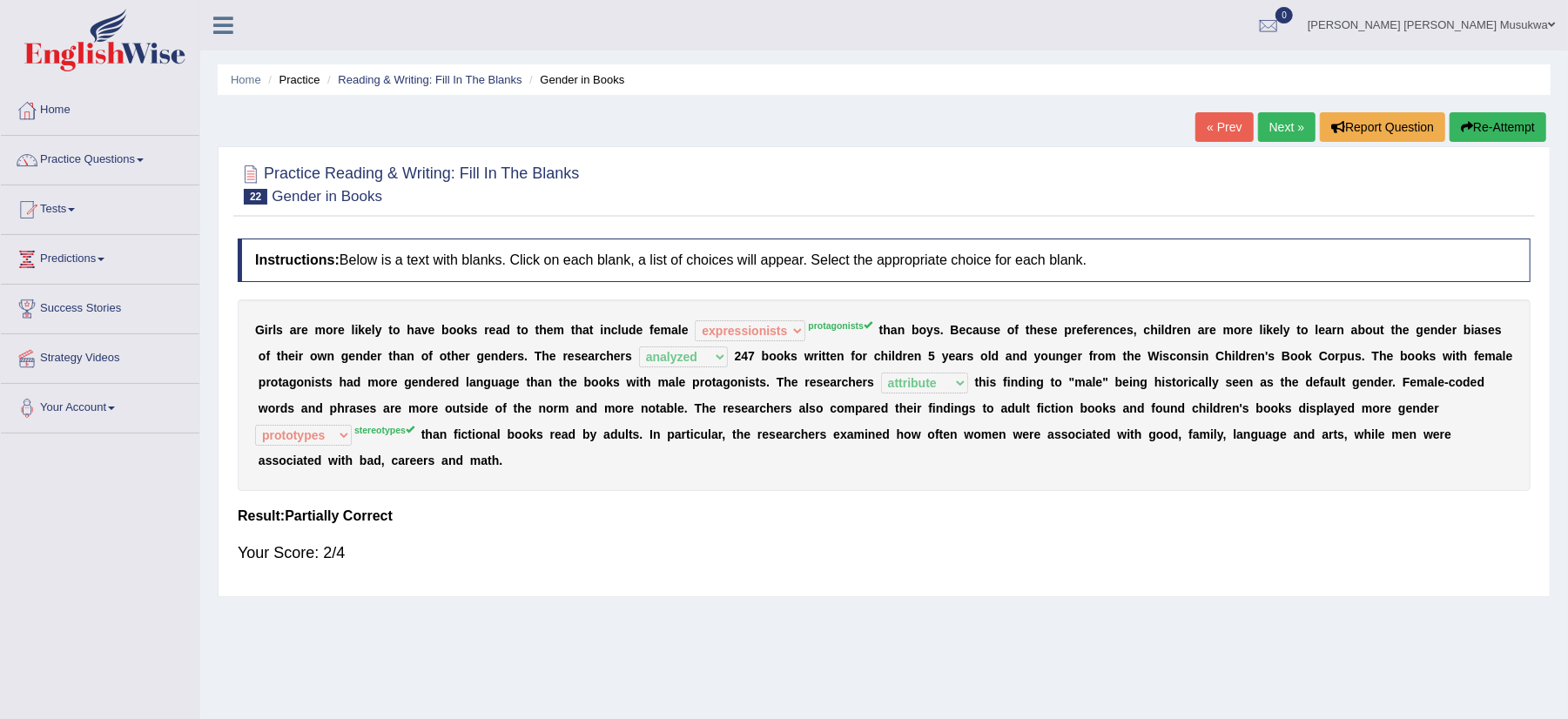
click at [1487, 119] on button "Re-Attempt" at bounding box center [1498, 127] width 97 height 30
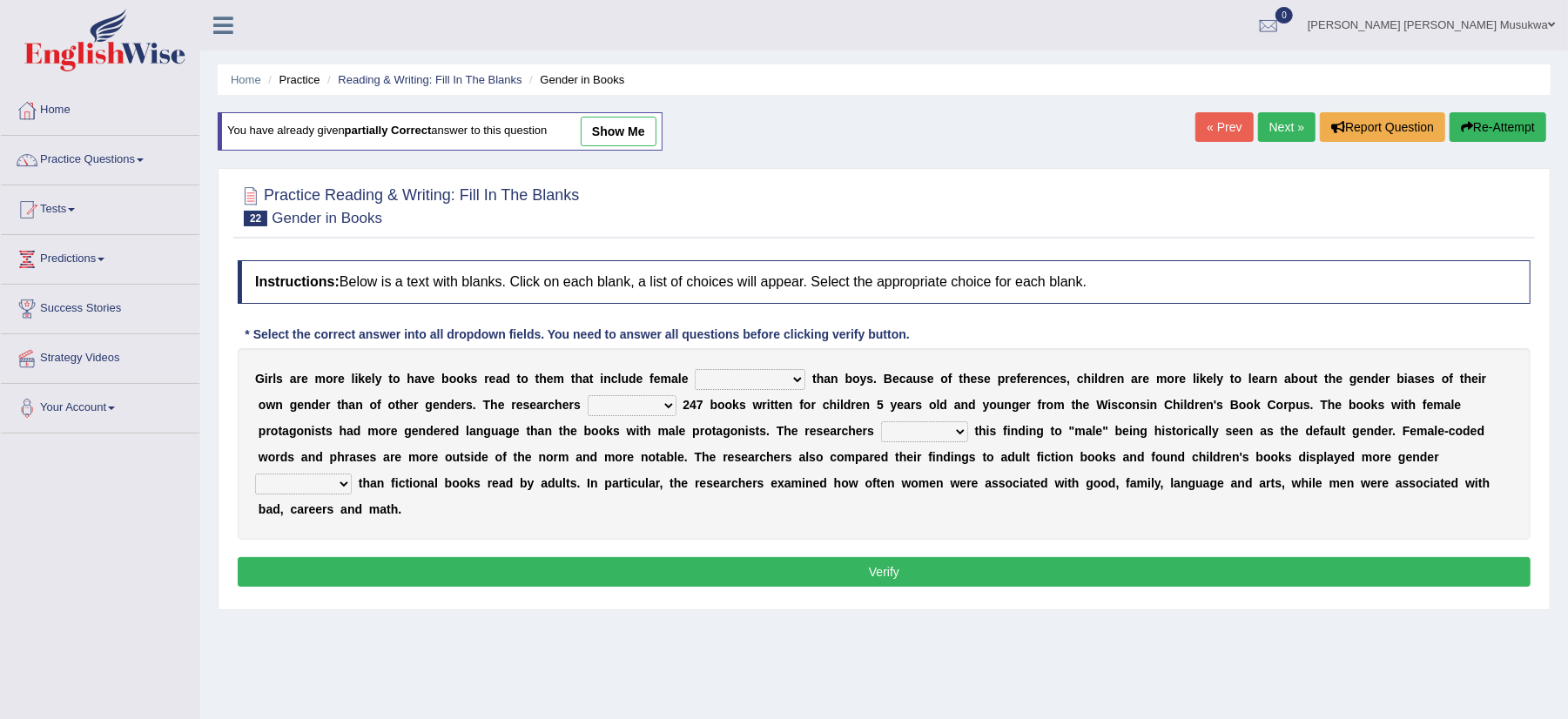
click at [795, 381] on select "protagonists cosmogonists agonists expressionists" at bounding box center [750, 380] width 111 height 21
select select "protagonists"
click at [696, 371] on select "protagonists cosmogonists agonists expressionists" at bounding box center [750, 380] width 111 height 21
click at [1066, 429] on b at bounding box center [1065, 430] width 7 height 14
click at [674, 408] on select "hydrolyzed paralyzed catalyzed analyzed" at bounding box center [632, 406] width 89 height 21
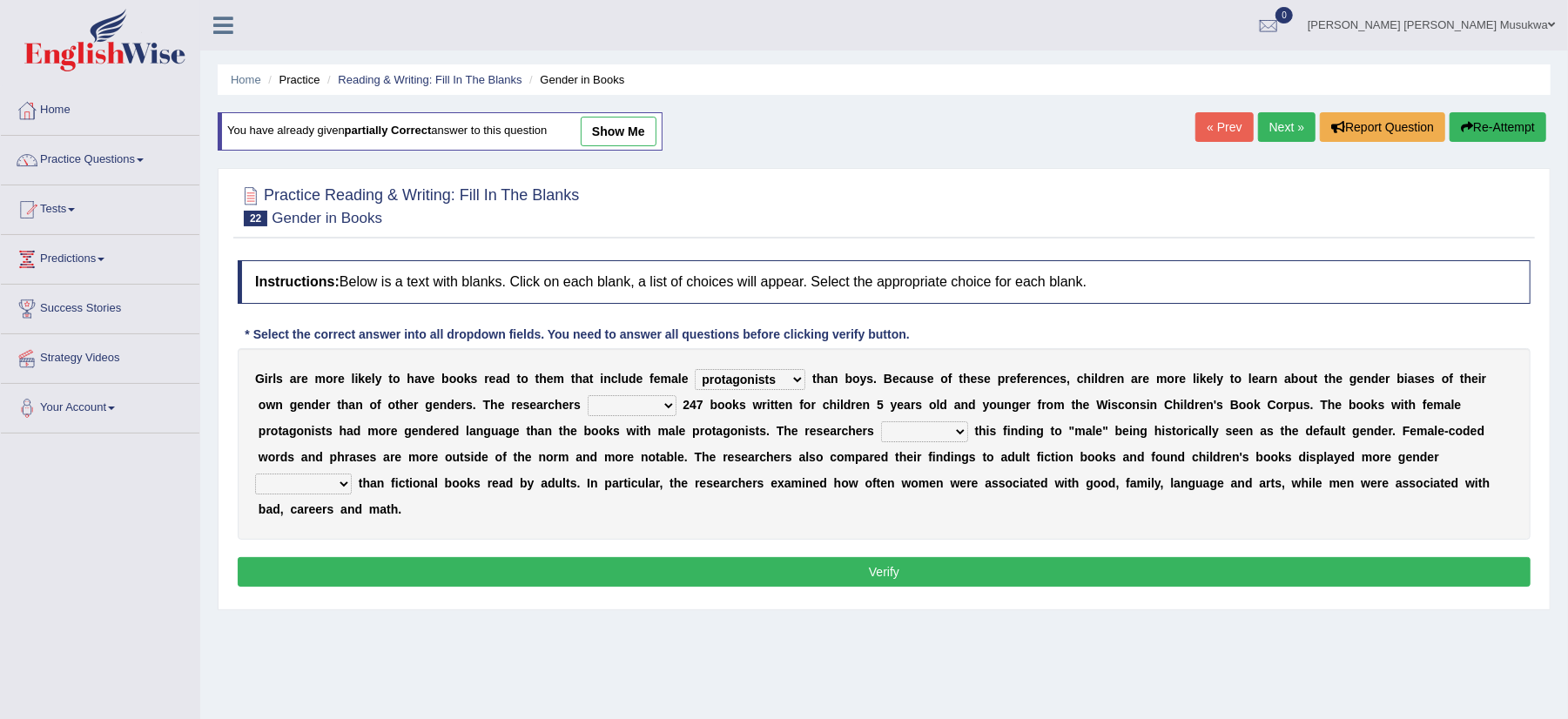
select select "analyzed"
click at [588, 397] on select "hydrolyzed paralyzed catalyzed analyzed" at bounding box center [632, 406] width 89 height 21
click at [967, 432] on select "contribute tribute distribute attribute" at bounding box center [925, 431] width 87 height 21
select select "attribute"
click at [882, 423] on select "contribute tribute distribute attribute" at bounding box center [925, 431] width 87 height 21
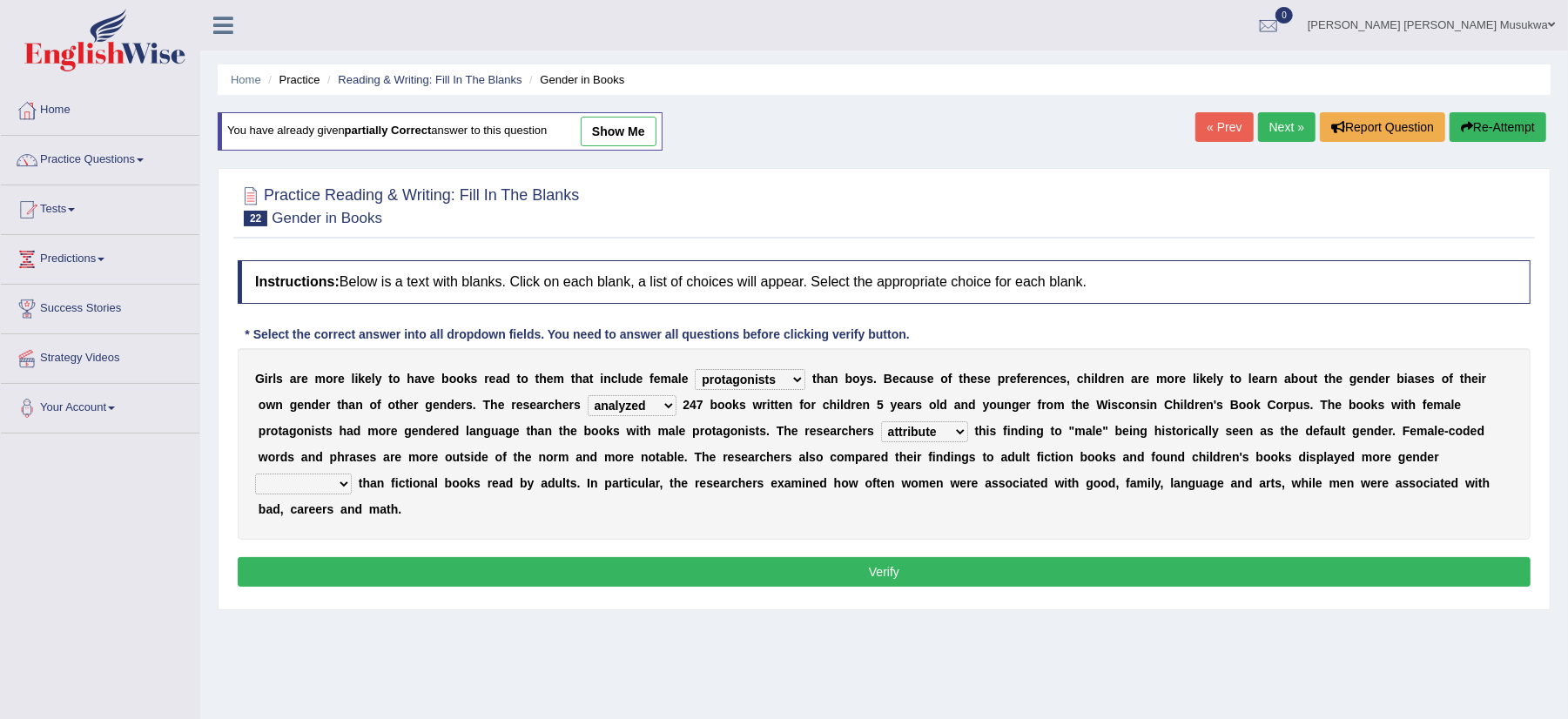
click at [345, 482] on select "stereotypes teletypes prototypes electrotypes" at bounding box center [303, 484] width 97 height 21
select select "stereotypes"
click at [255, 475] on select "stereotypes teletypes prototypes electrotypes" at bounding box center [303, 484] width 97 height 21
click at [889, 571] on button "Verify" at bounding box center [883, 572] width 1293 height 30
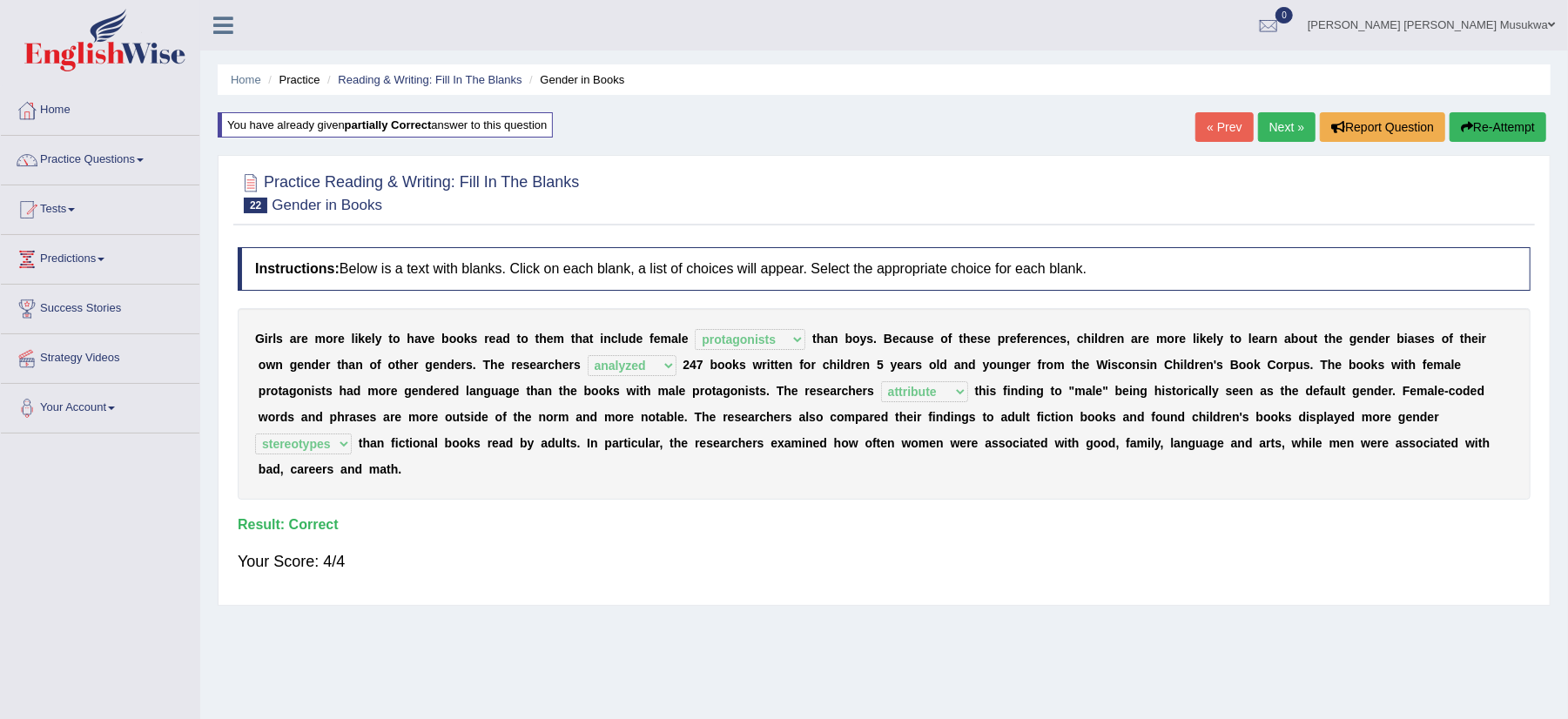
click at [1292, 118] on link "Next »" at bounding box center [1287, 127] width 57 height 30
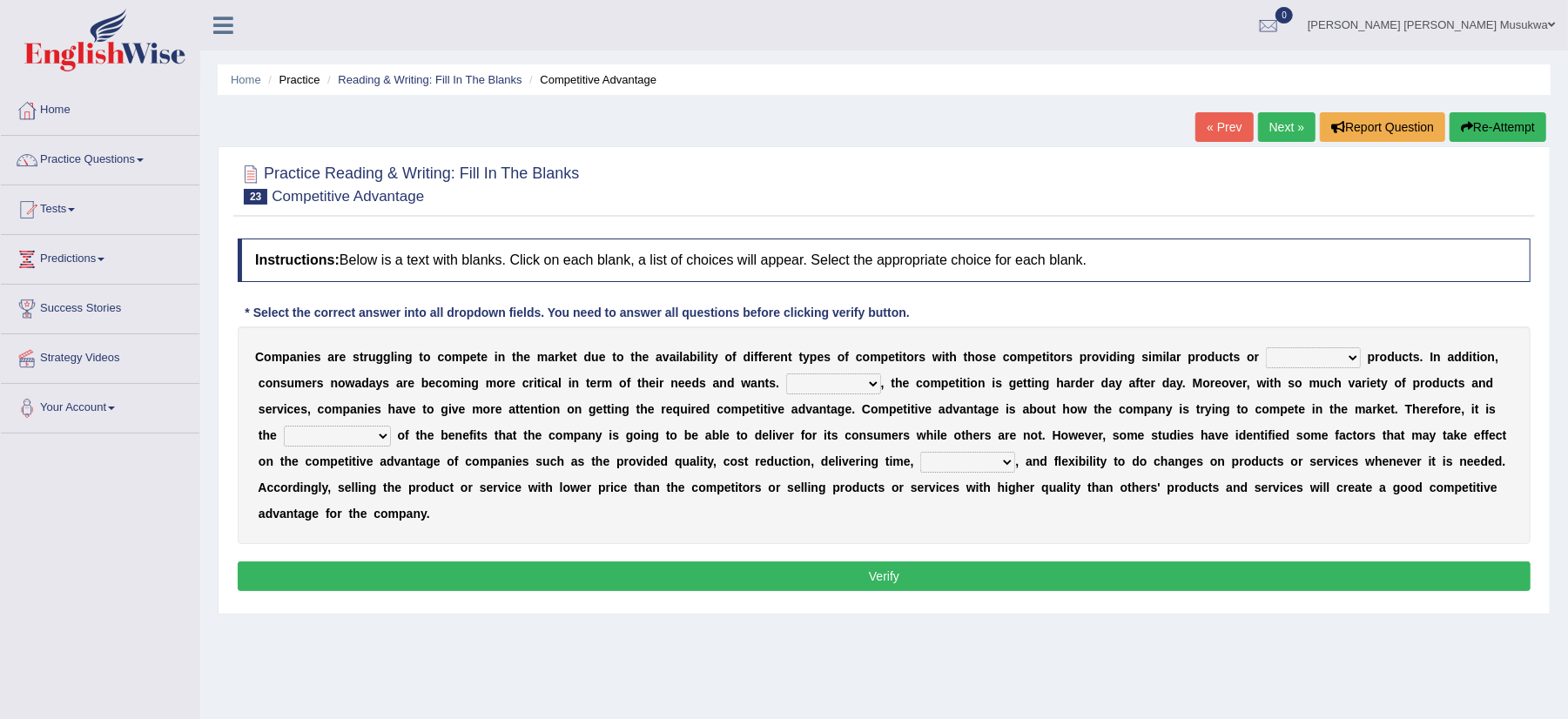
click at [1351, 357] on select "constitution restitution substitution institution" at bounding box center [1313, 357] width 95 height 21
select select "substitution"
click at [1266, 348] on select "constitution restitution substitution institution" at bounding box center [1313, 357] width 95 height 21
click at [876, 380] on select "However Instead Additionally Therefore" at bounding box center [833, 383] width 95 height 21
select select "Therefore"
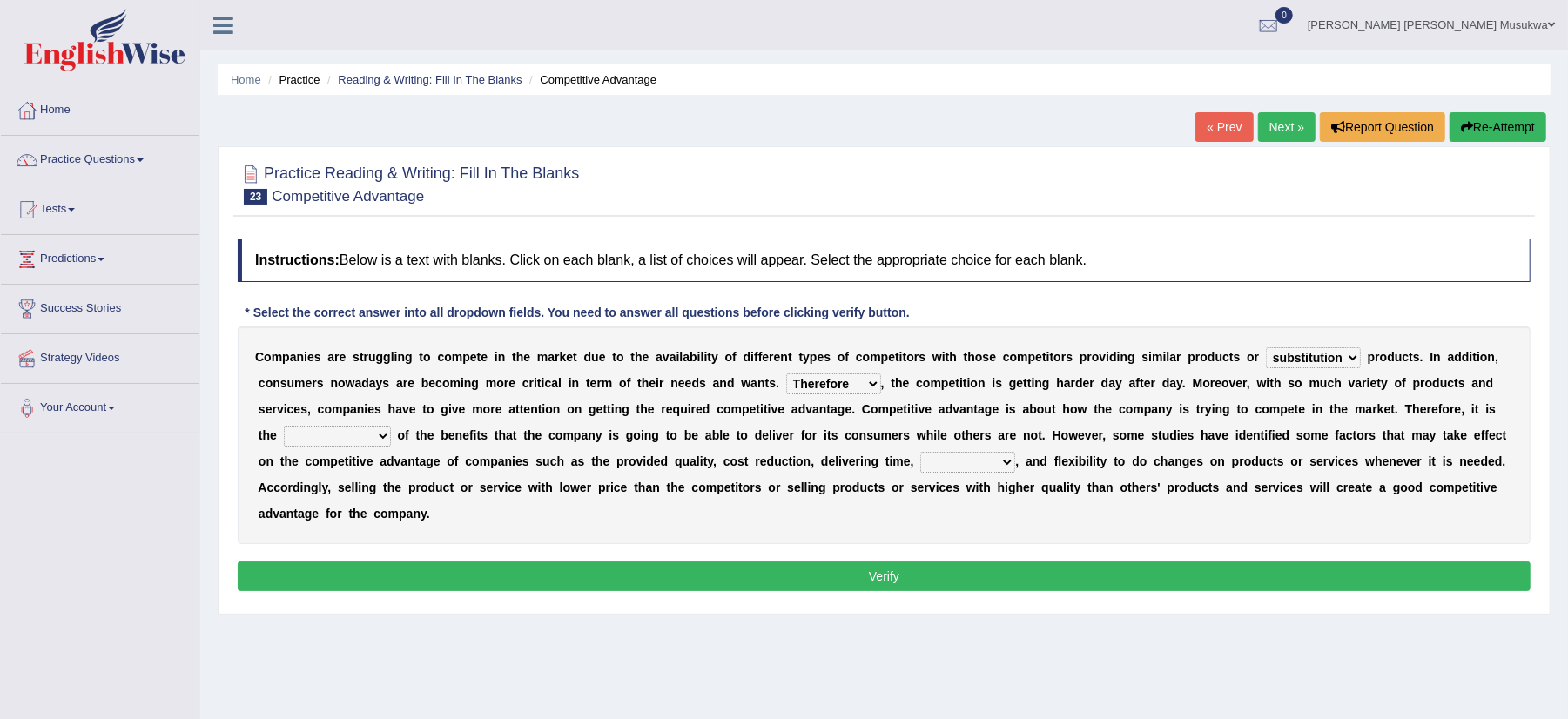
click at [786, 374] on select "However Instead Additionally Therefore" at bounding box center [833, 383] width 95 height 21
click at [665, 459] on b "d" at bounding box center [665, 461] width 8 height 14
click at [381, 444] on select "dissemination ordination determination incarnation" at bounding box center [338, 436] width 107 height 21
select select "dissemination"
click at [284, 427] on select "dissemination ordination determination incarnation" at bounding box center [338, 436] width 107 height 21
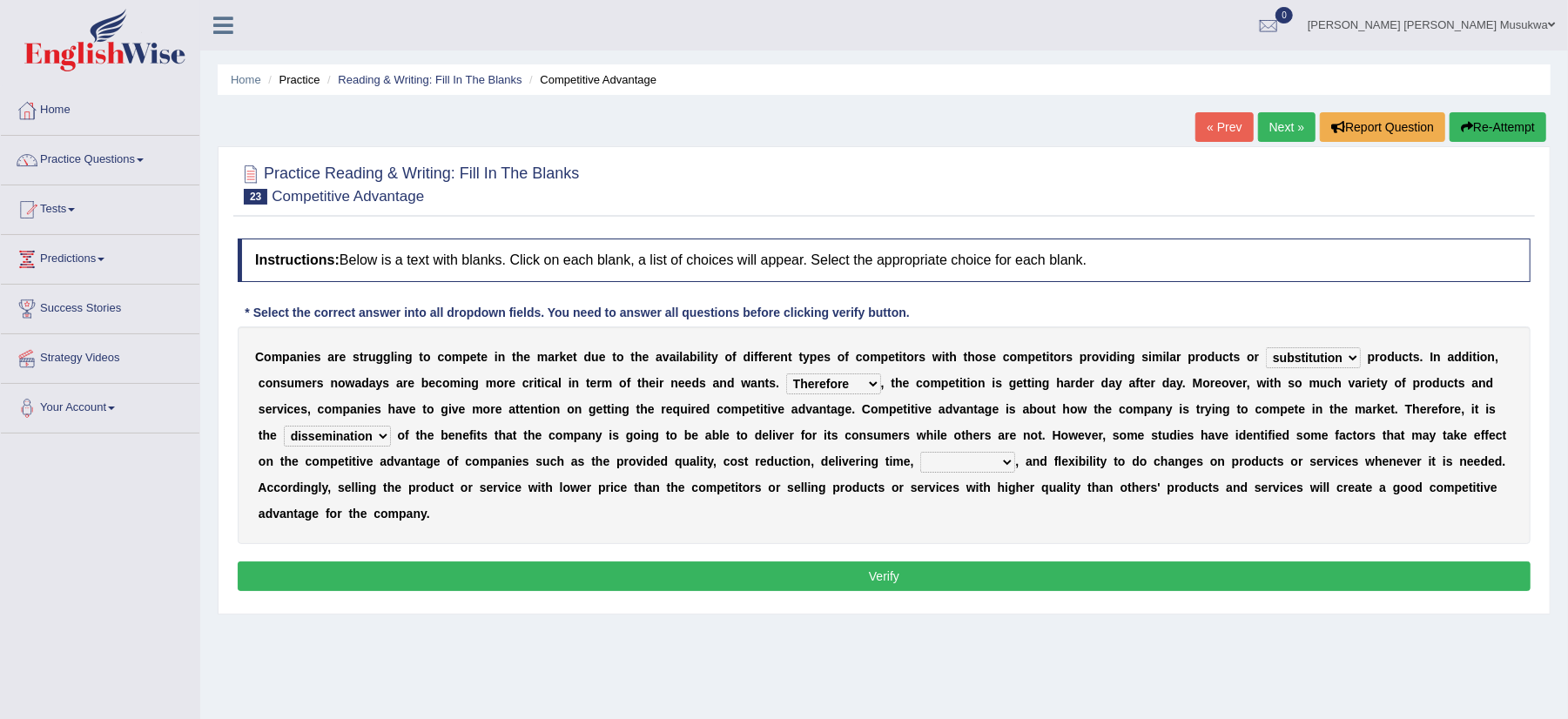
drag, startPoint x: 698, startPoint y: 457, endPoint x: 712, endPoint y: 517, distance: 61.6
click at [712, 517] on div "C o m p a n i e s a r e s t r u g g l i n g t o c o m p e t e i n t h e m a r k…" at bounding box center [883, 435] width 1293 height 217
drag, startPoint x: 712, startPoint y: 517, endPoint x: 737, endPoint y: 532, distance: 29.2
click at [737, 532] on div "C o m p a n i e s a r e s t r u g g l i n g t o c o m p e t e i n t h e m a r k…" at bounding box center [883, 435] width 1293 height 217
drag, startPoint x: 737, startPoint y: 532, endPoint x: 799, endPoint y: 568, distance: 71.7
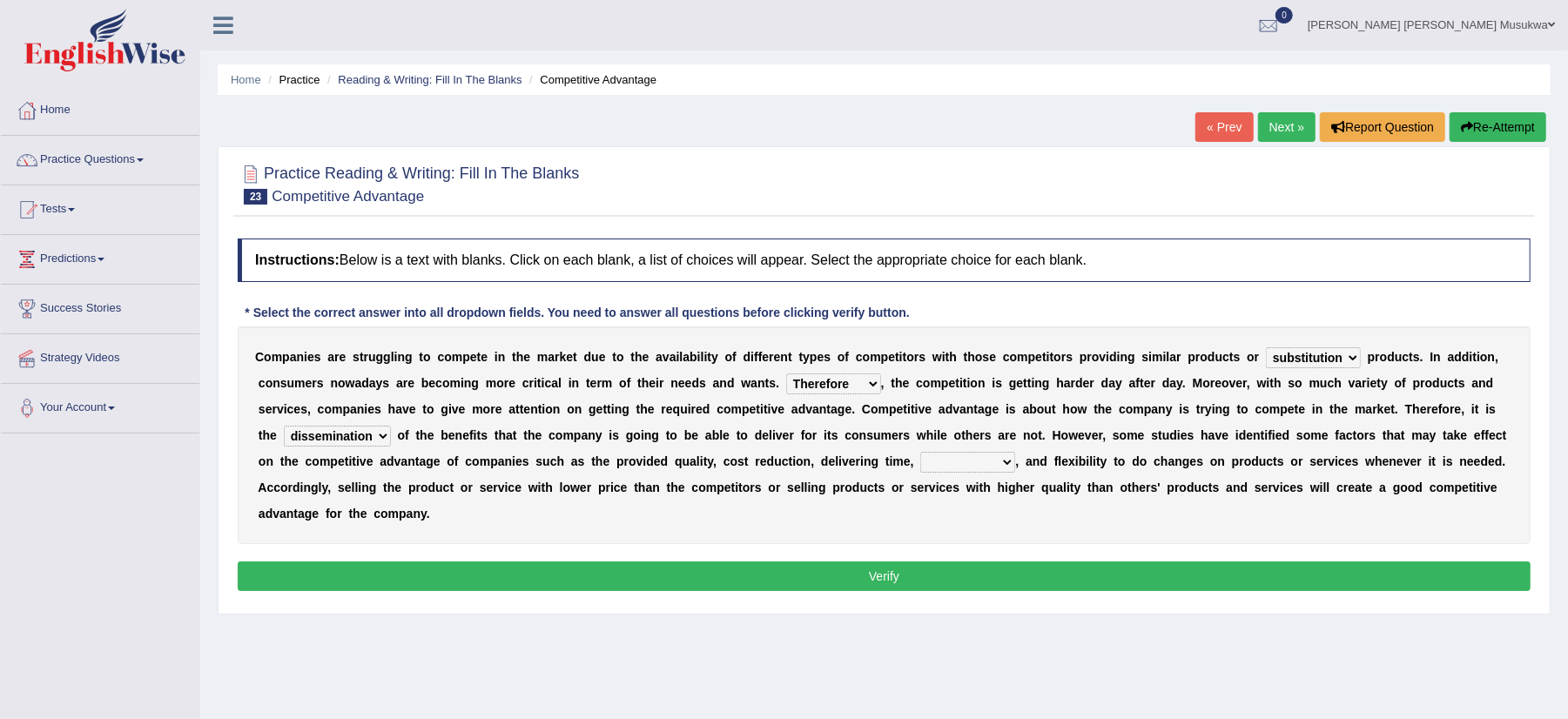
click at [799, 568] on div "Instructions: Below is a text with blanks. Click on each blank, a list of choic…" at bounding box center [884, 417] width 1302 height 375
click at [1012, 467] on select "captivation aggregation deprivation innovation" at bounding box center [967, 462] width 95 height 21
select select "innovation"
click at [921, 453] on select "captivation aggregation deprivation innovation" at bounding box center [967, 462] width 95 height 21
click at [892, 581] on button "Verify" at bounding box center [883, 577] width 1293 height 30
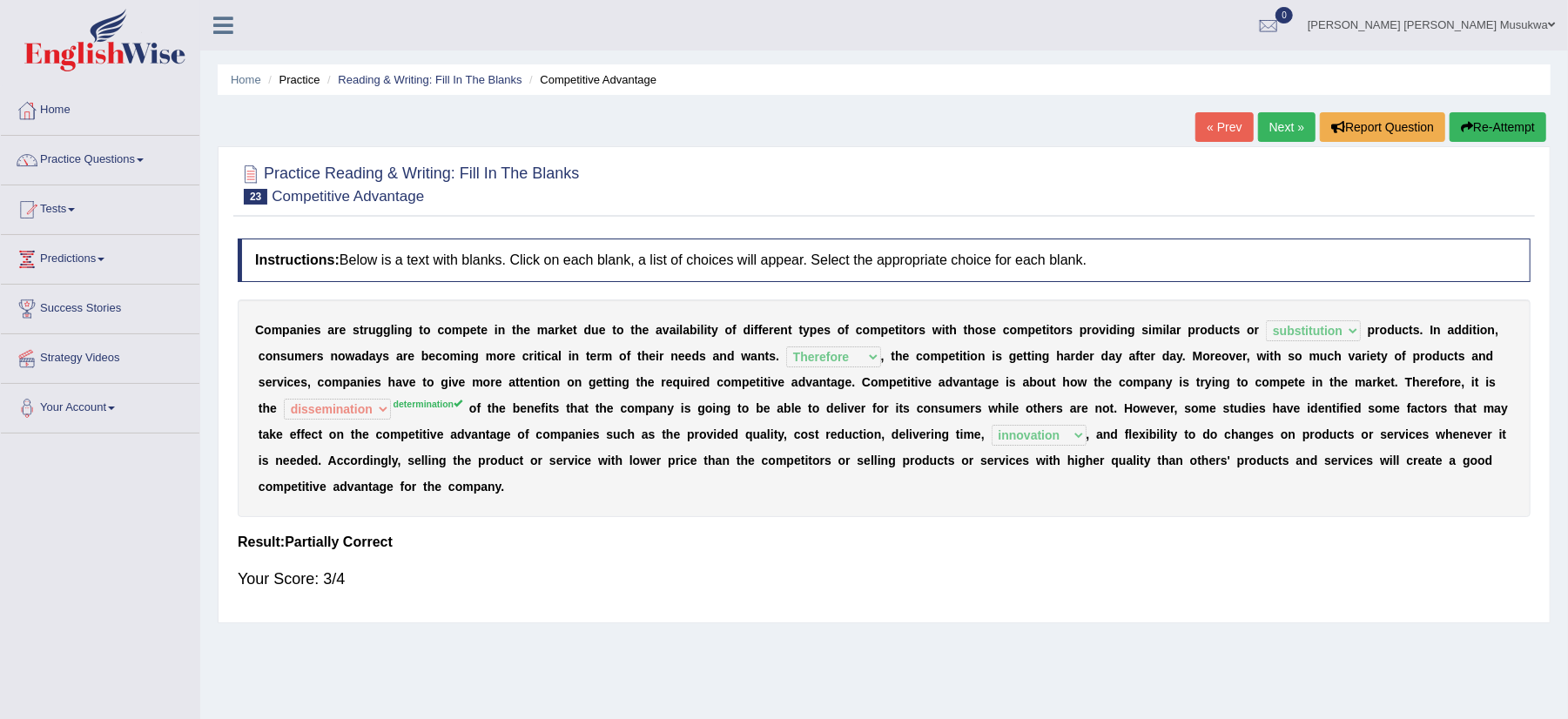
click at [1484, 116] on button "Re-Attempt" at bounding box center [1498, 127] width 97 height 30
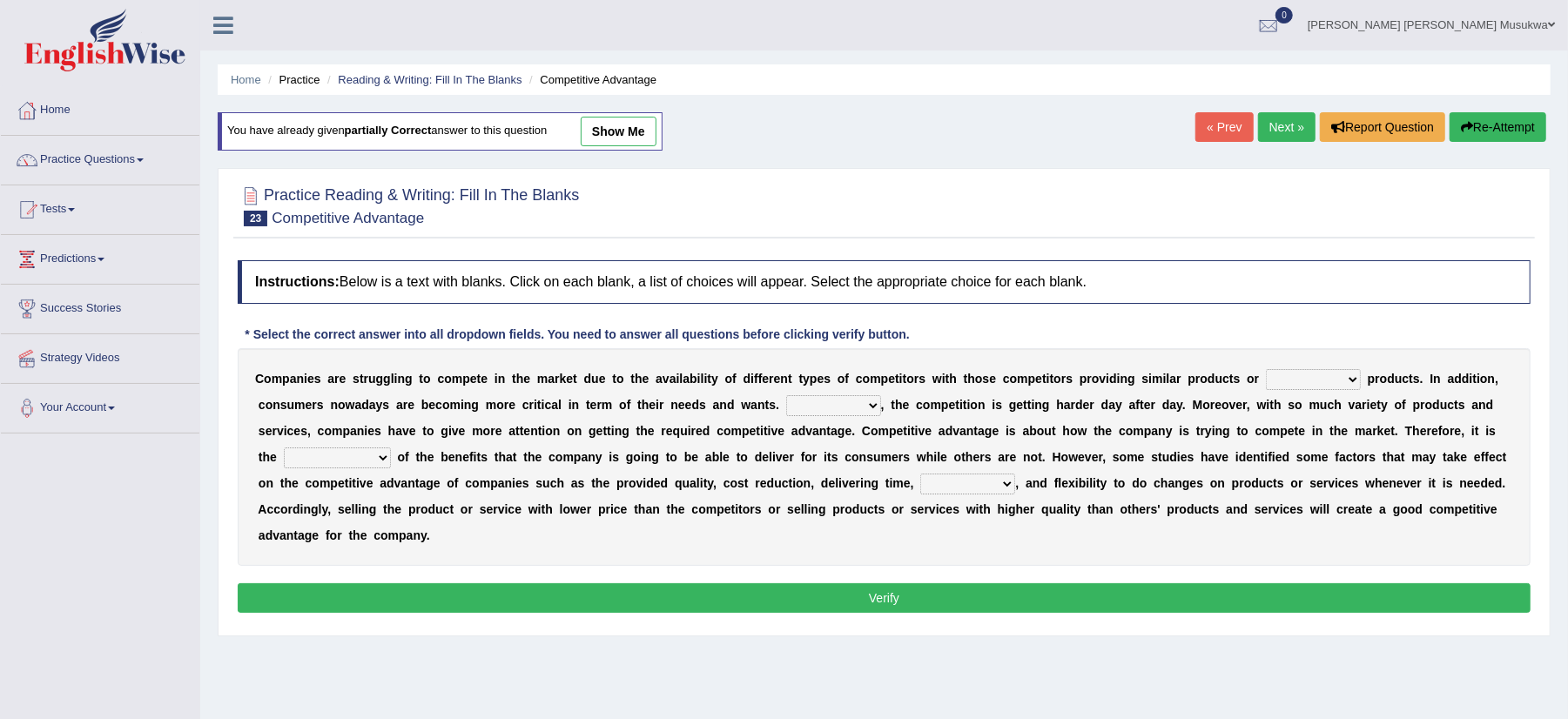
click at [1352, 376] on select "constitution restitution substitution institution" at bounding box center [1313, 380] width 95 height 21
select select "substitution"
click at [1266, 371] on select "constitution restitution substitution institution" at bounding box center [1313, 380] width 95 height 21
click at [871, 404] on select "However Instead Additionally Therefore" at bounding box center [833, 406] width 95 height 21
select select "Therefore"
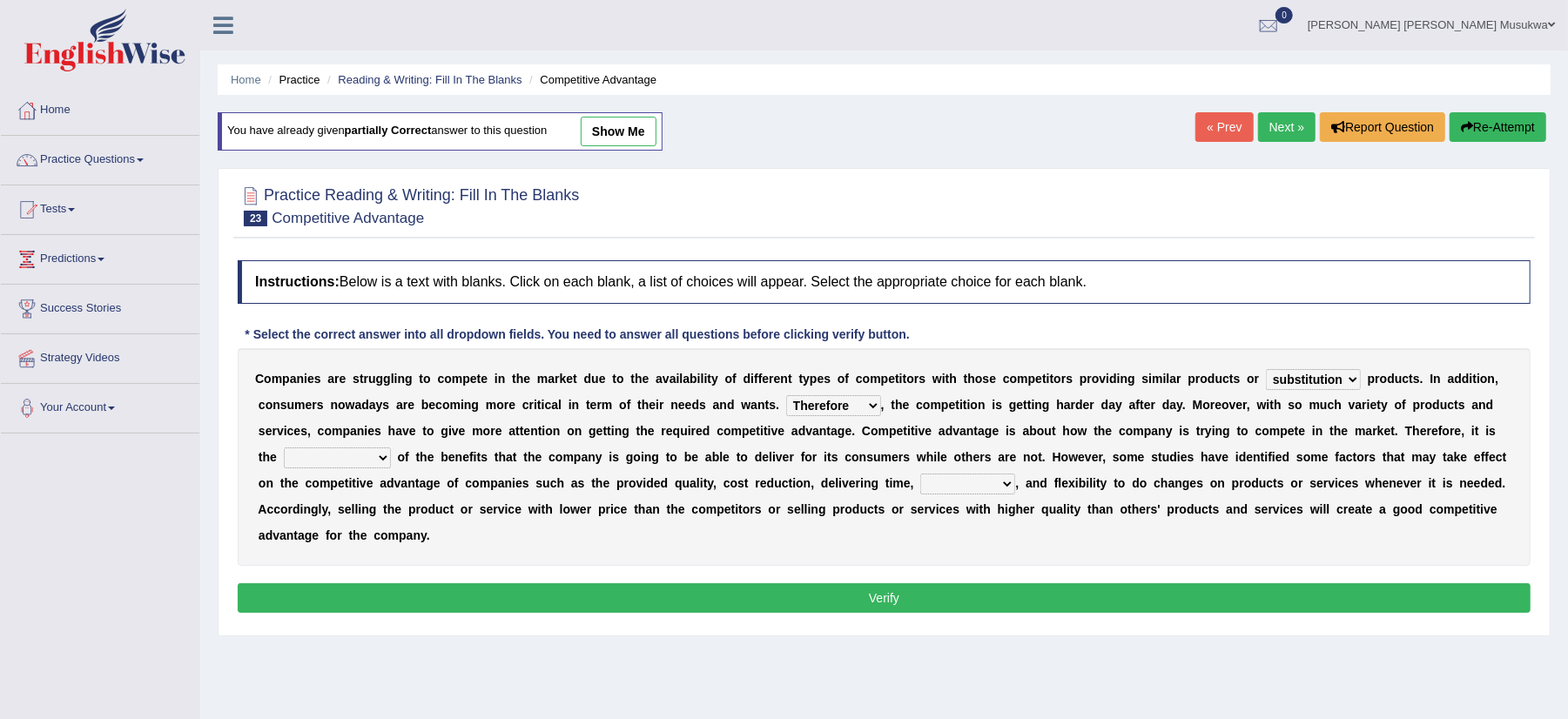
click at [786, 397] on select "However Instead Additionally Therefore" at bounding box center [833, 406] width 95 height 21
click at [384, 454] on select "dissemination ordination determination incarnation" at bounding box center [338, 457] width 107 height 21
select select "determination"
click at [284, 449] on select "dissemination ordination determination incarnation" at bounding box center [338, 457] width 107 height 21
click at [1016, 482] on select "captivation aggregation deprivation innovation" at bounding box center [967, 484] width 95 height 21
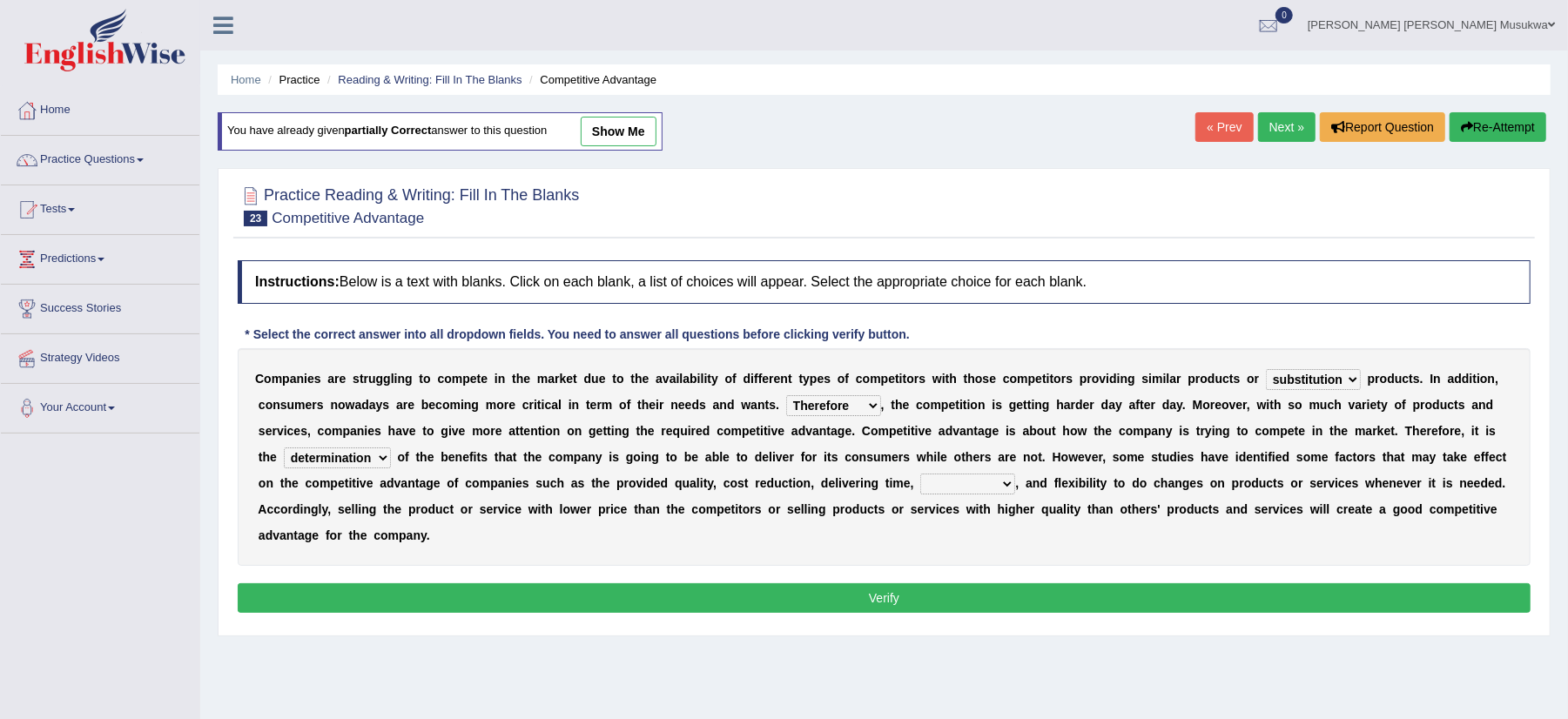
select select "innovation"
click at [921, 475] on select "captivation aggregation deprivation innovation" at bounding box center [967, 484] width 95 height 21
click at [911, 606] on button "Verify" at bounding box center [883, 598] width 1293 height 30
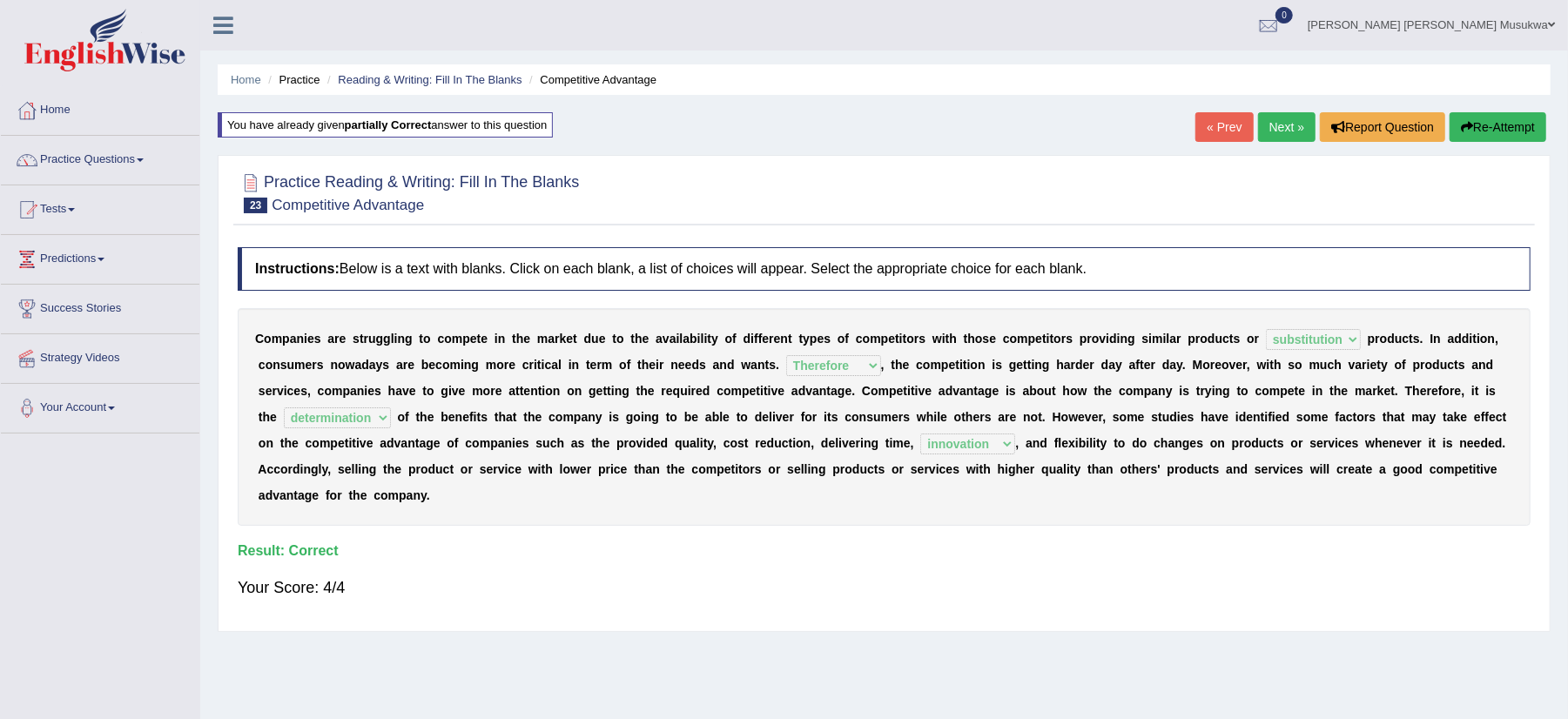
click at [1270, 122] on link "Next »" at bounding box center [1287, 127] width 57 height 30
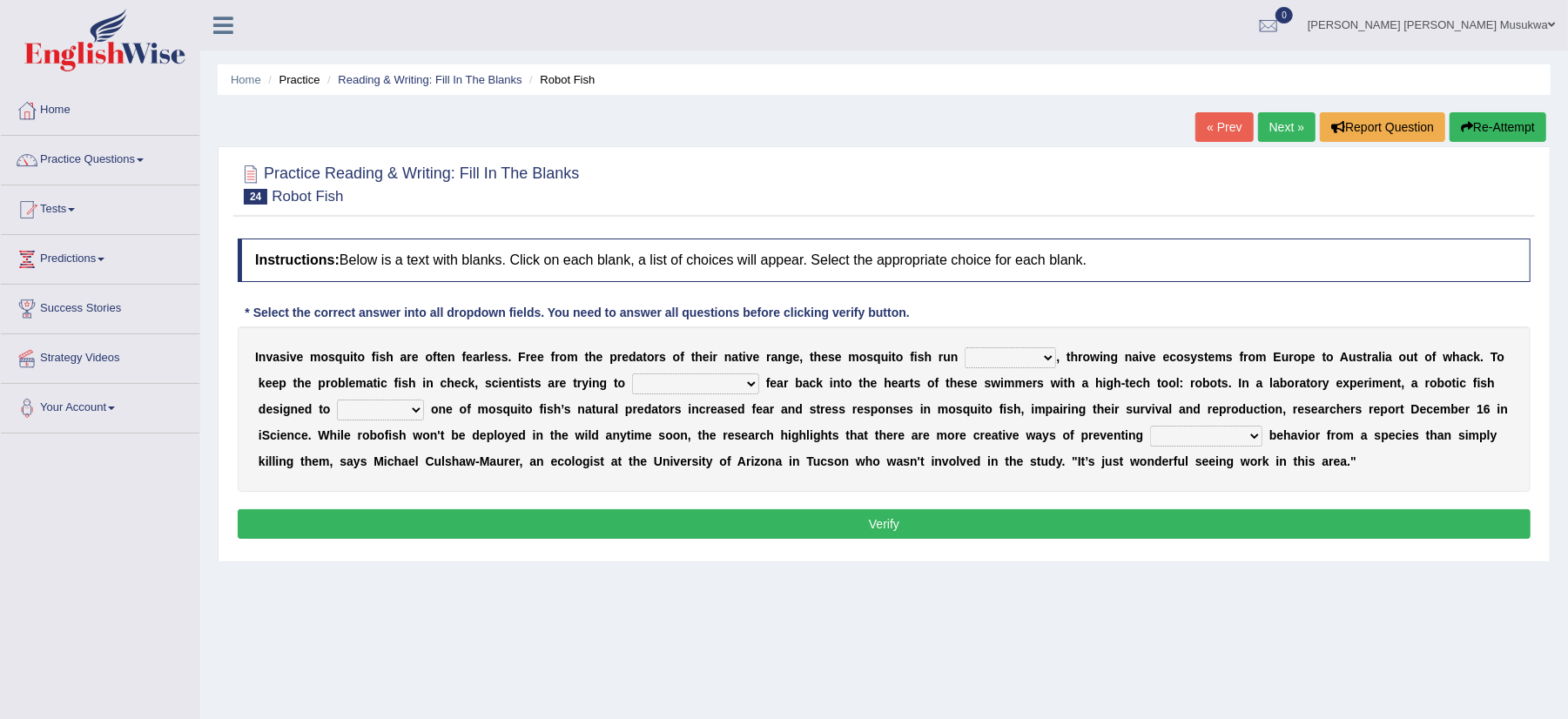
click at [1053, 357] on select "occupant flippant rampant concordant" at bounding box center [1010, 357] width 91 height 21
select select "occupant"
click at [966, 348] on select "occupant flippant rampant concordant" at bounding box center [1010, 357] width 91 height 21
click at [711, 383] on select "accept spike strike [PERSON_NAME]" at bounding box center [696, 383] width 128 height 21
select select "strike"
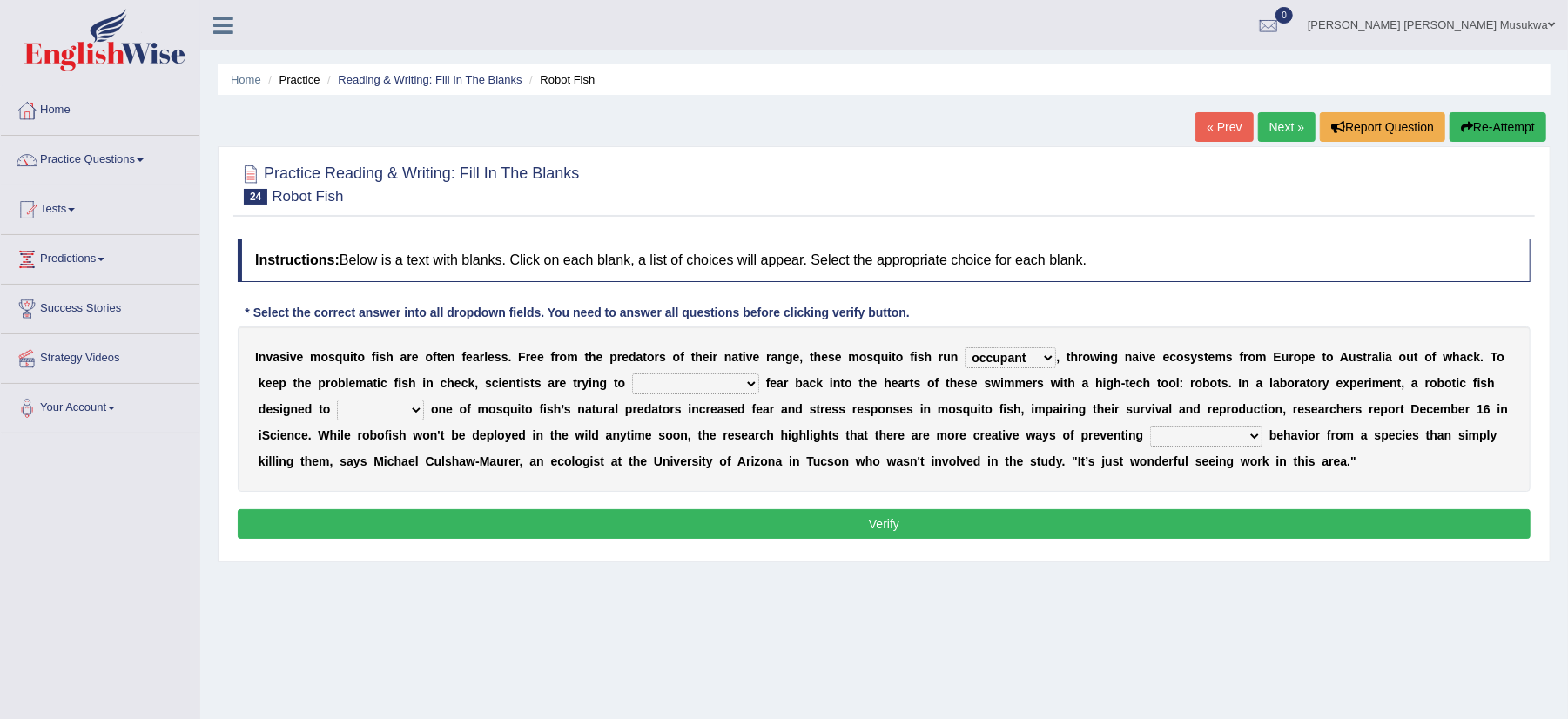
click at [632, 374] on select "accept spike strike [PERSON_NAME]" at bounding box center [696, 383] width 128 height 21
click at [415, 412] on select "bequest mimic battle conquest" at bounding box center [380, 410] width 87 height 21
select select "battle"
click at [337, 400] on select "bequest mimic battle conquest" at bounding box center [380, 410] width 87 height 21
drag, startPoint x: 1170, startPoint y: 363, endPoint x: 1174, endPoint y: 372, distance: 9.8
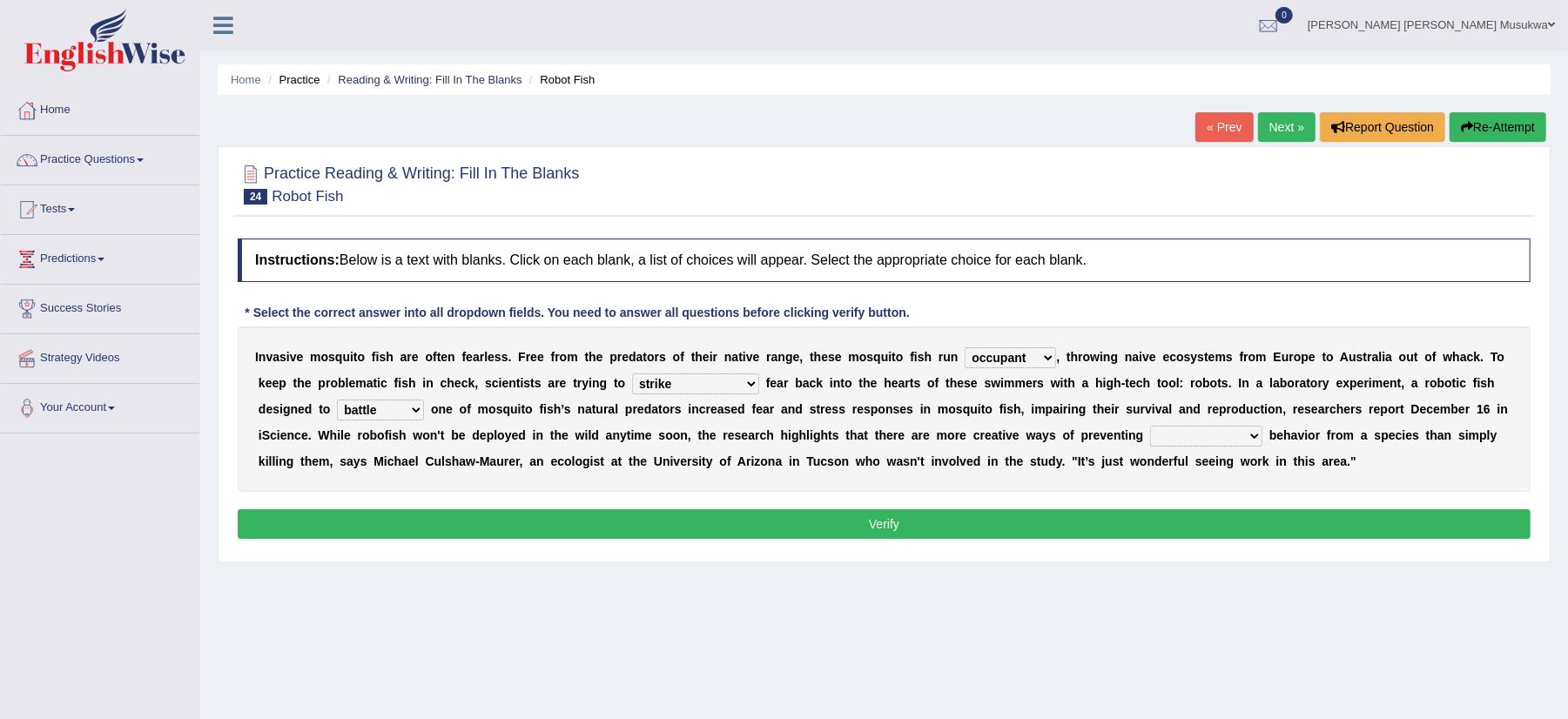
click at [1174, 372] on div "I n v a s i v e m o s q u i t o f i s h a r e o f t e n f e a r l e s s . F r e…" at bounding box center [883, 409] width 1293 height 165
click at [1261, 442] on select "unprivileged unprecedented uncharted unwanted" at bounding box center [1207, 436] width 113 height 21
select select "unwanted"
click at [1151, 427] on select "unprivileged unprecedented uncharted unwanted" at bounding box center [1207, 436] width 113 height 21
click at [871, 523] on button "Verify" at bounding box center [883, 524] width 1293 height 30
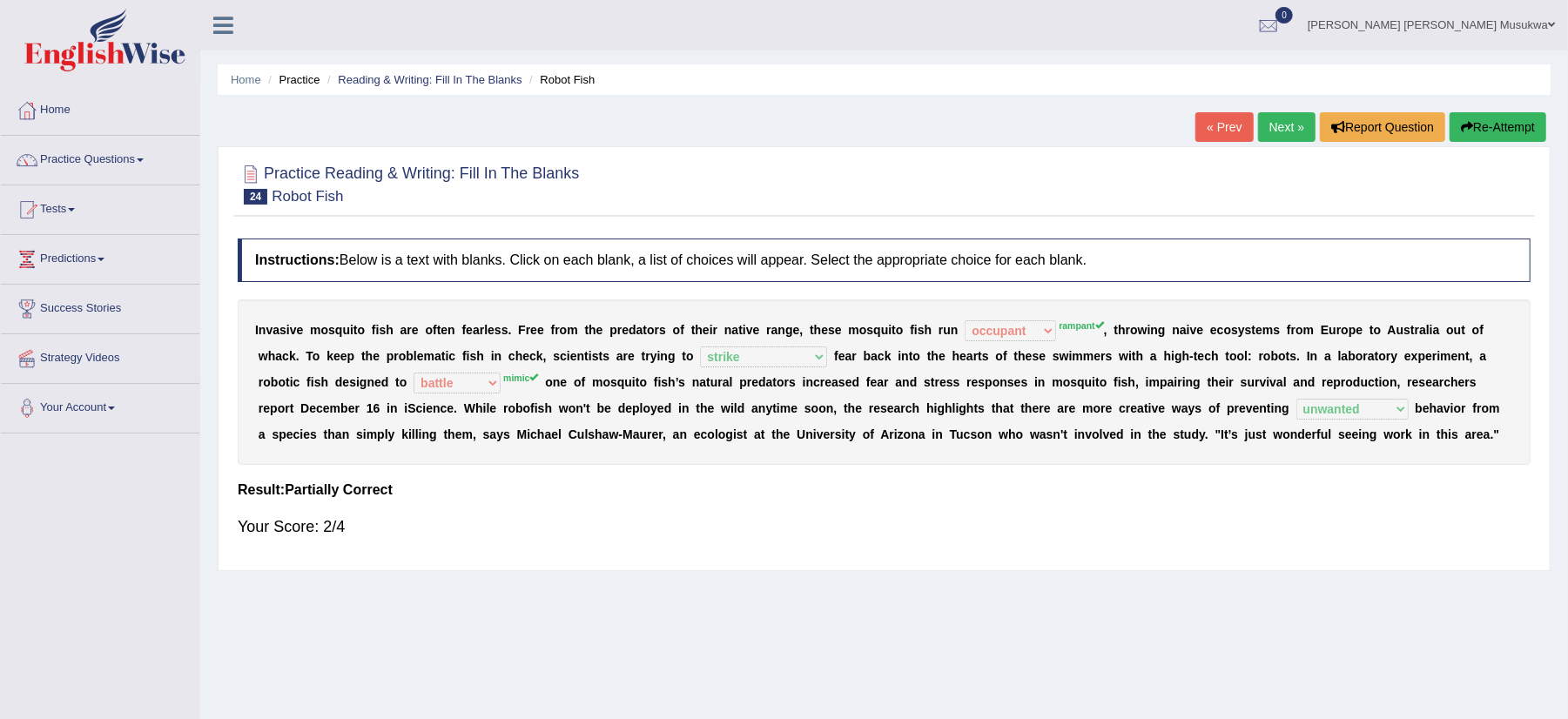
click at [1530, 127] on button "Re-Attempt" at bounding box center [1498, 127] width 97 height 30
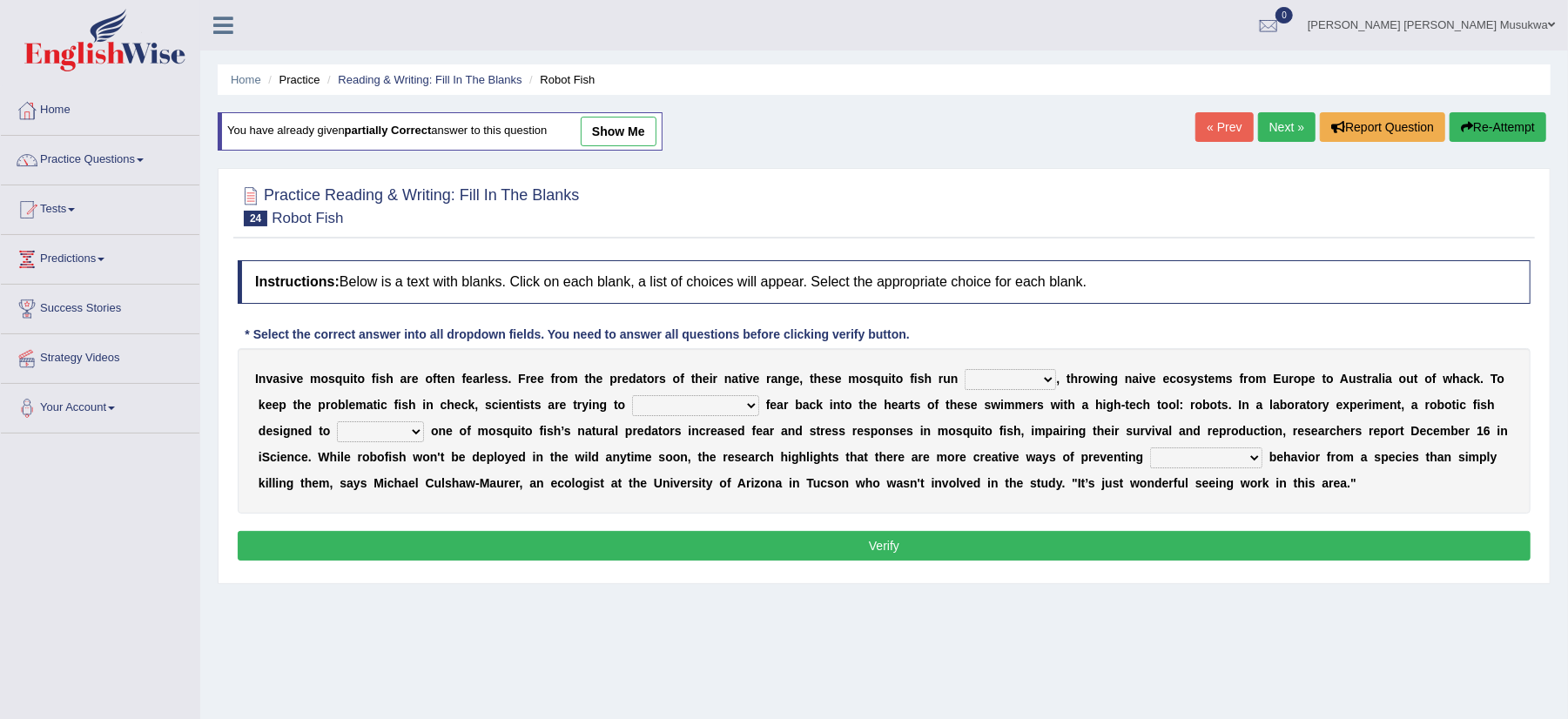
click at [1046, 383] on select "occupant flippant rampant concordant" at bounding box center [1010, 380] width 91 height 21
select select "rampant"
click at [966, 371] on select "occupant flippant rampant concordant" at bounding box center [1010, 380] width 91 height 21
click at [698, 400] on select "accept spike strike [PERSON_NAME]" at bounding box center [696, 406] width 128 height 21
select select "strike"
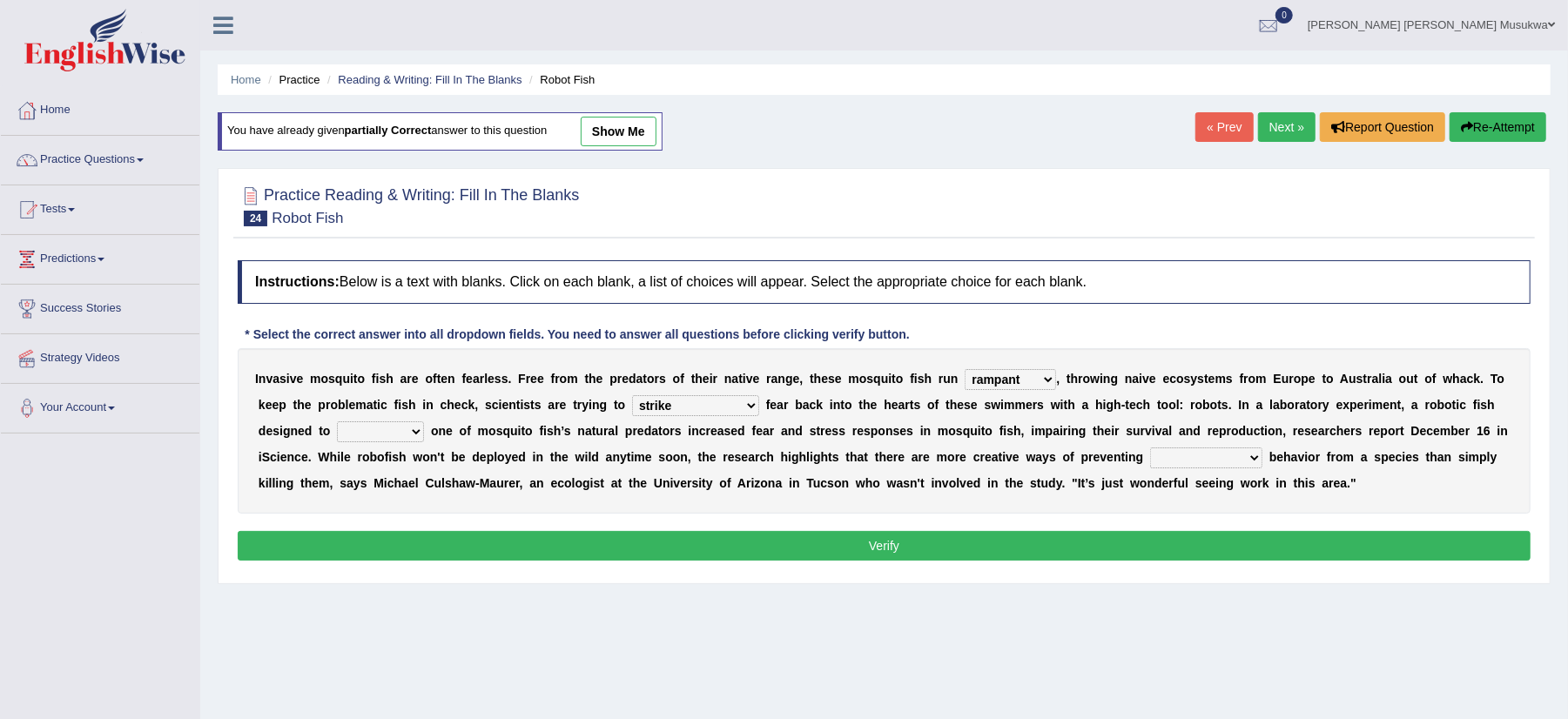
click at [632, 397] on select "accept spike strike [PERSON_NAME]" at bounding box center [696, 406] width 128 height 21
click at [406, 427] on select "bequest mimic battle conquest" at bounding box center [380, 431] width 87 height 21
select select "mimic"
click at [337, 423] on select "bequest mimic battle conquest" at bounding box center [380, 431] width 87 height 21
click at [1254, 459] on select "unprivileged unprecedented uncharted unwanted" at bounding box center [1207, 457] width 113 height 21
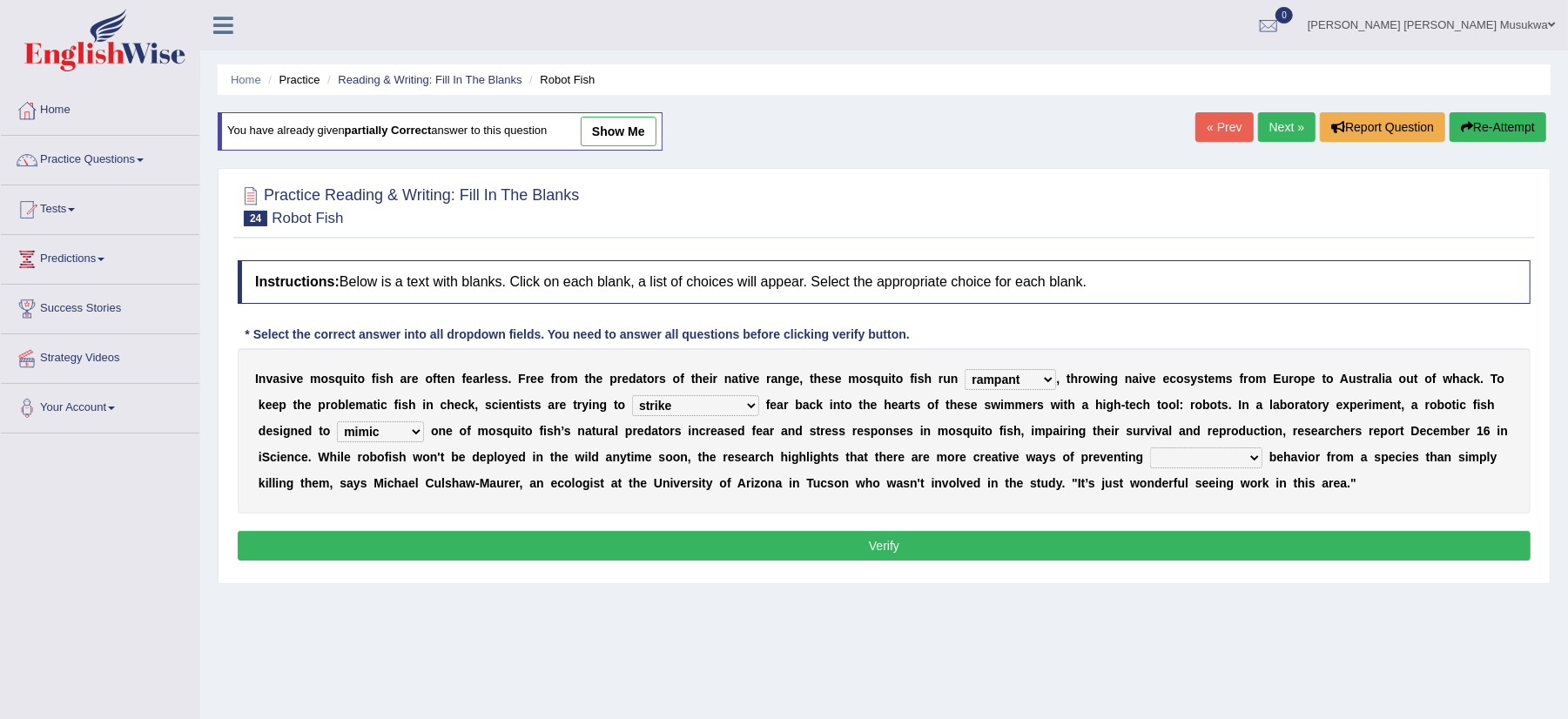
select select "unwanted"
click at [1151, 449] on select "unprivileged unprecedented uncharted unwanted" at bounding box center [1207, 457] width 113 height 21
click at [886, 554] on button "Verify" at bounding box center [883, 546] width 1293 height 30
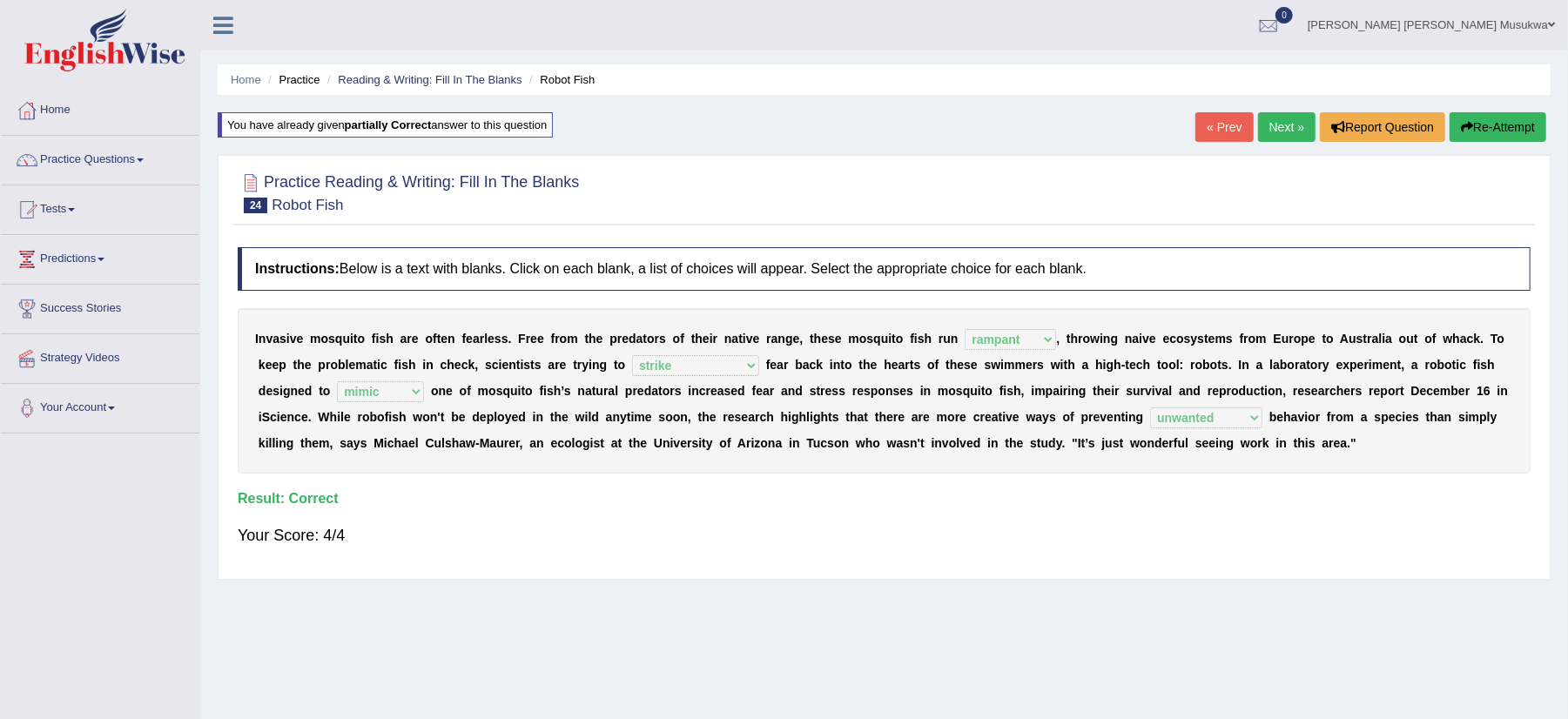
click at [1268, 132] on link "Next »" at bounding box center [1287, 127] width 57 height 30
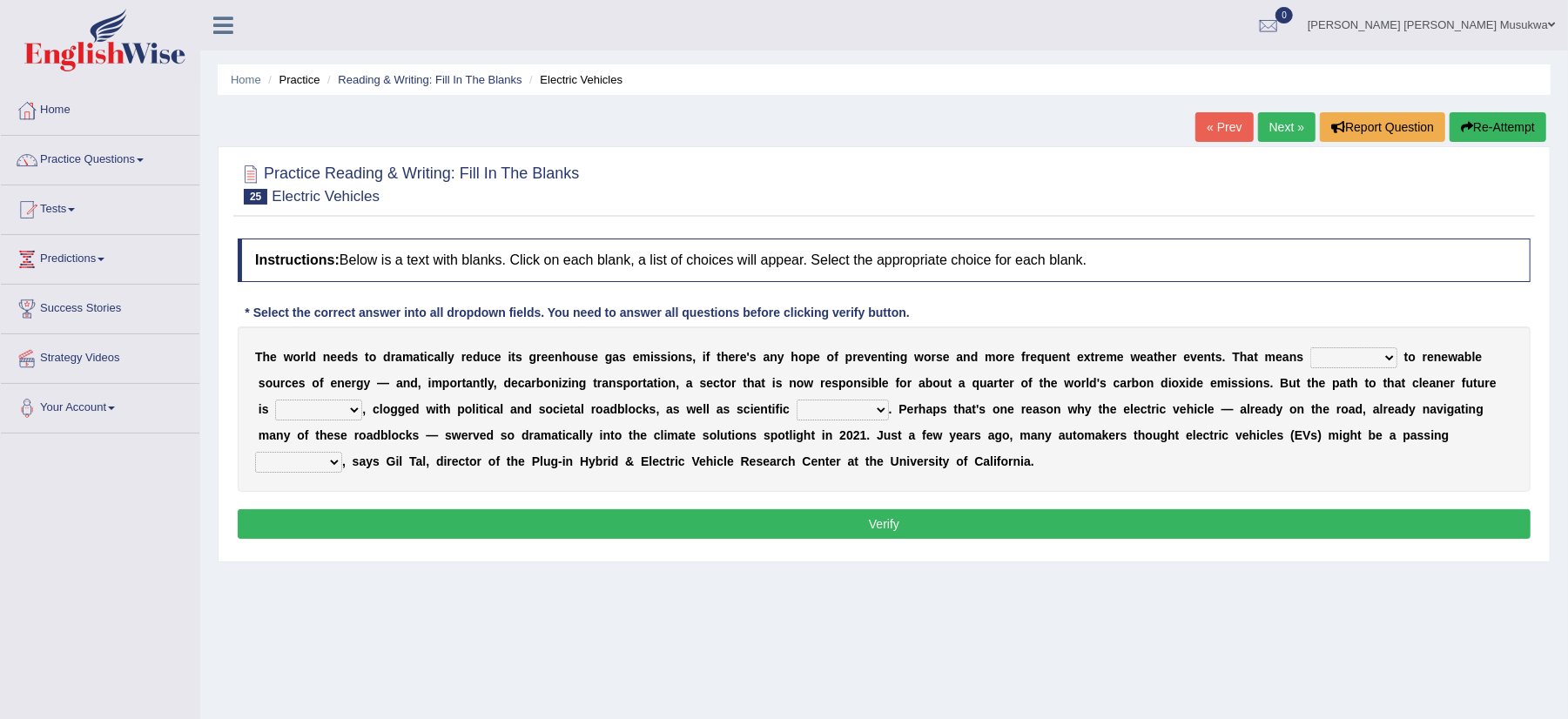
click at [1380, 355] on select "grafting drafting crafting shifting" at bounding box center [1353, 357] width 87 height 21
select select "shifting"
click at [1310, 348] on select "grafting drafting crafting shifting" at bounding box center [1353, 357] width 87 height 21
click at [350, 406] on select "daunting daunted daunt dauntless" at bounding box center [318, 410] width 87 height 21
select select "daunting"
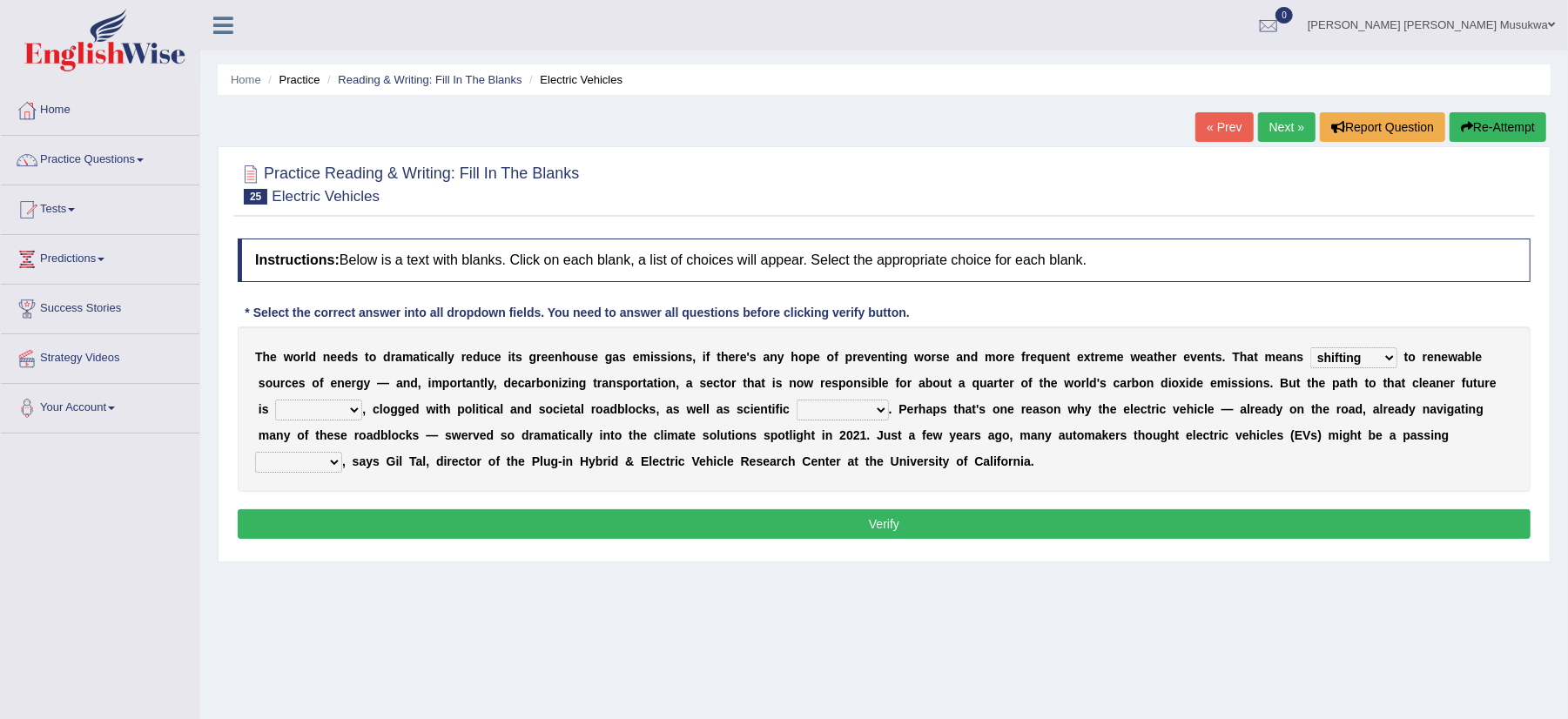
click at [276, 400] on select "daunting daunted daunt dauntless" at bounding box center [318, 410] width 87 height 21
click at [875, 409] on select "spectacles obstacles tentacles receptacles" at bounding box center [843, 410] width 92 height 21
select select "obstacles"
click at [797, 400] on select "spectacles obstacles tentacles receptacles" at bounding box center [843, 410] width 92 height 21
click at [329, 465] on select "fad gad tad lad" at bounding box center [298, 462] width 87 height 21
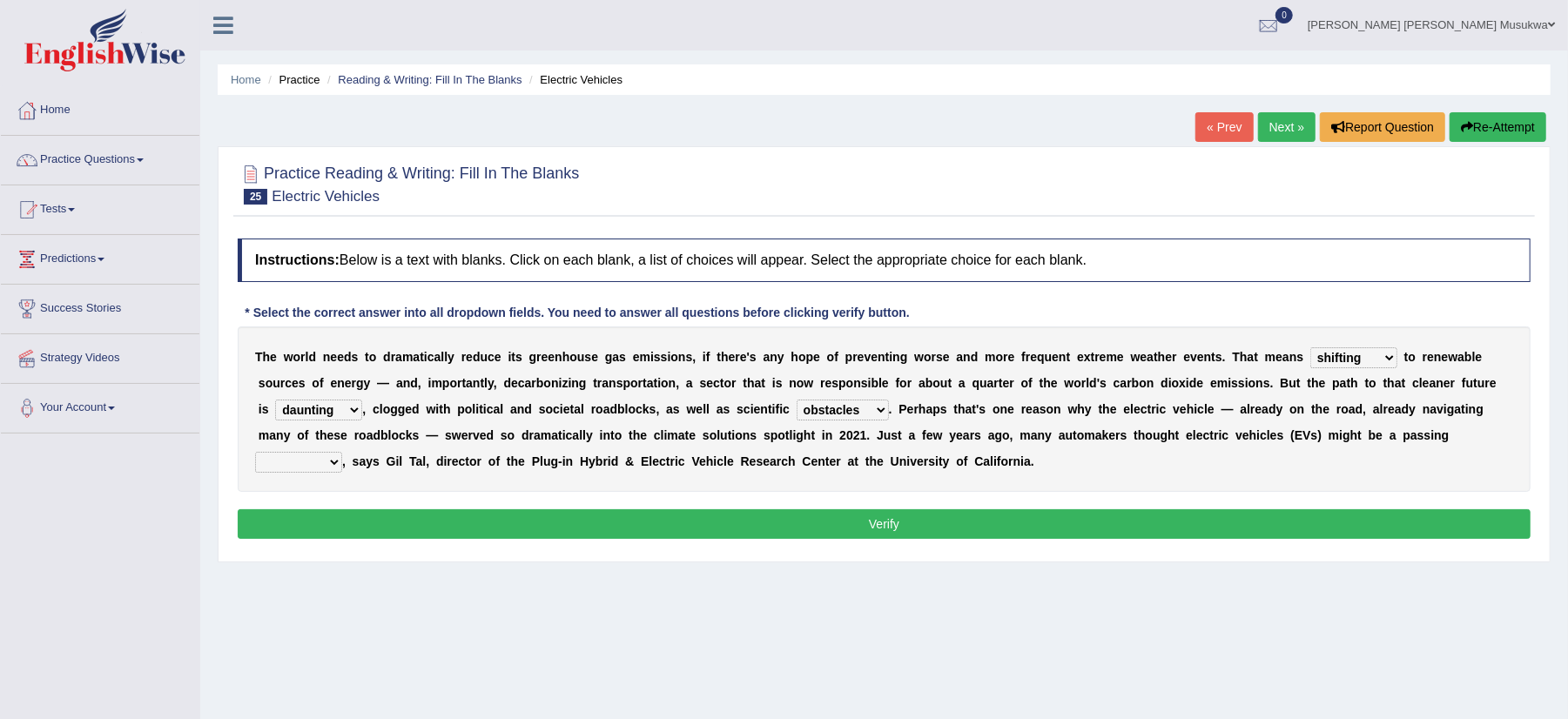
select select "fad"
click at [255, 453] on select "fad gad tad lad" at bounding box center [298, 462] width 87 height 21
click at [903, 532] on button "Verify" at bounding box center [883, 524] width 1293 height 30
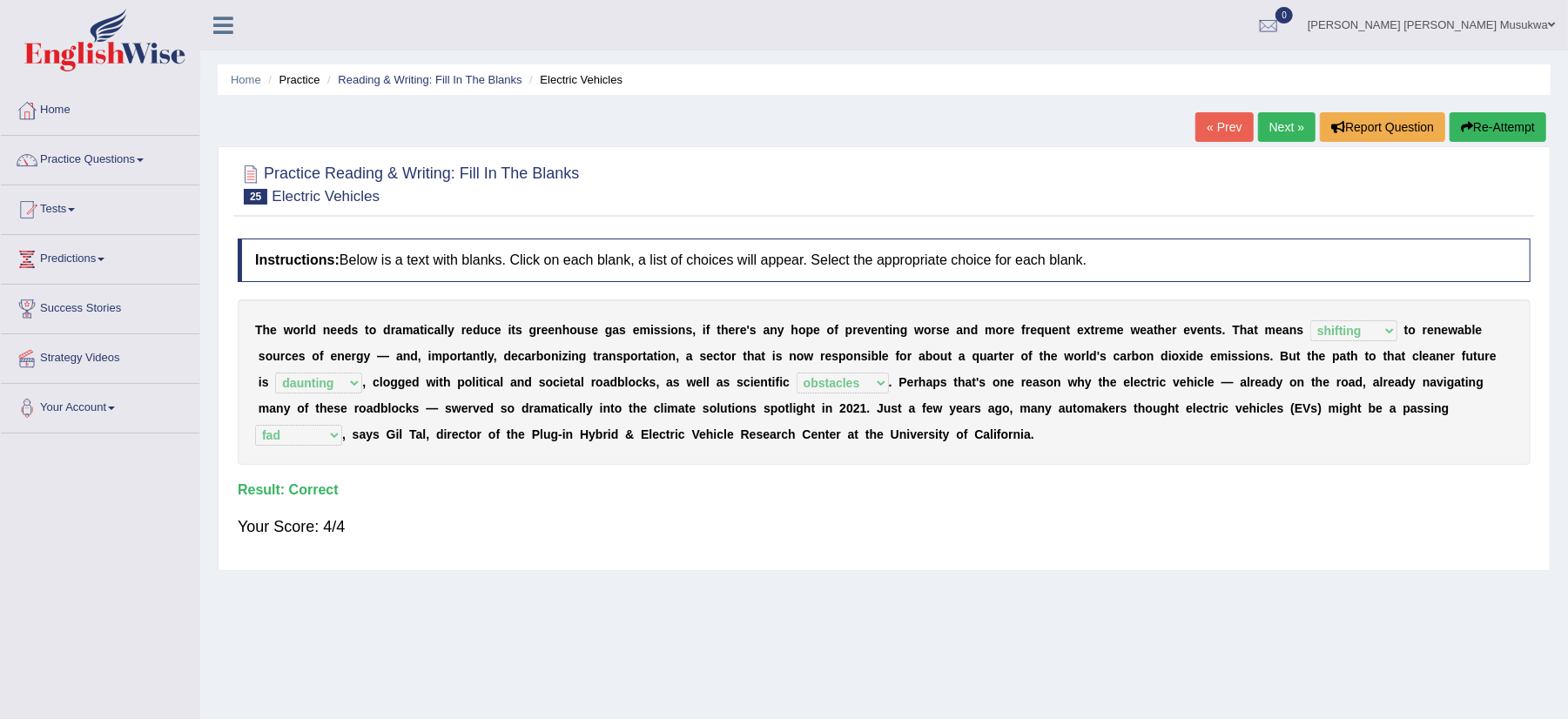
click at [1268, 115] on link "Next »" at bounding box center [1287, 127] width 57 height 30
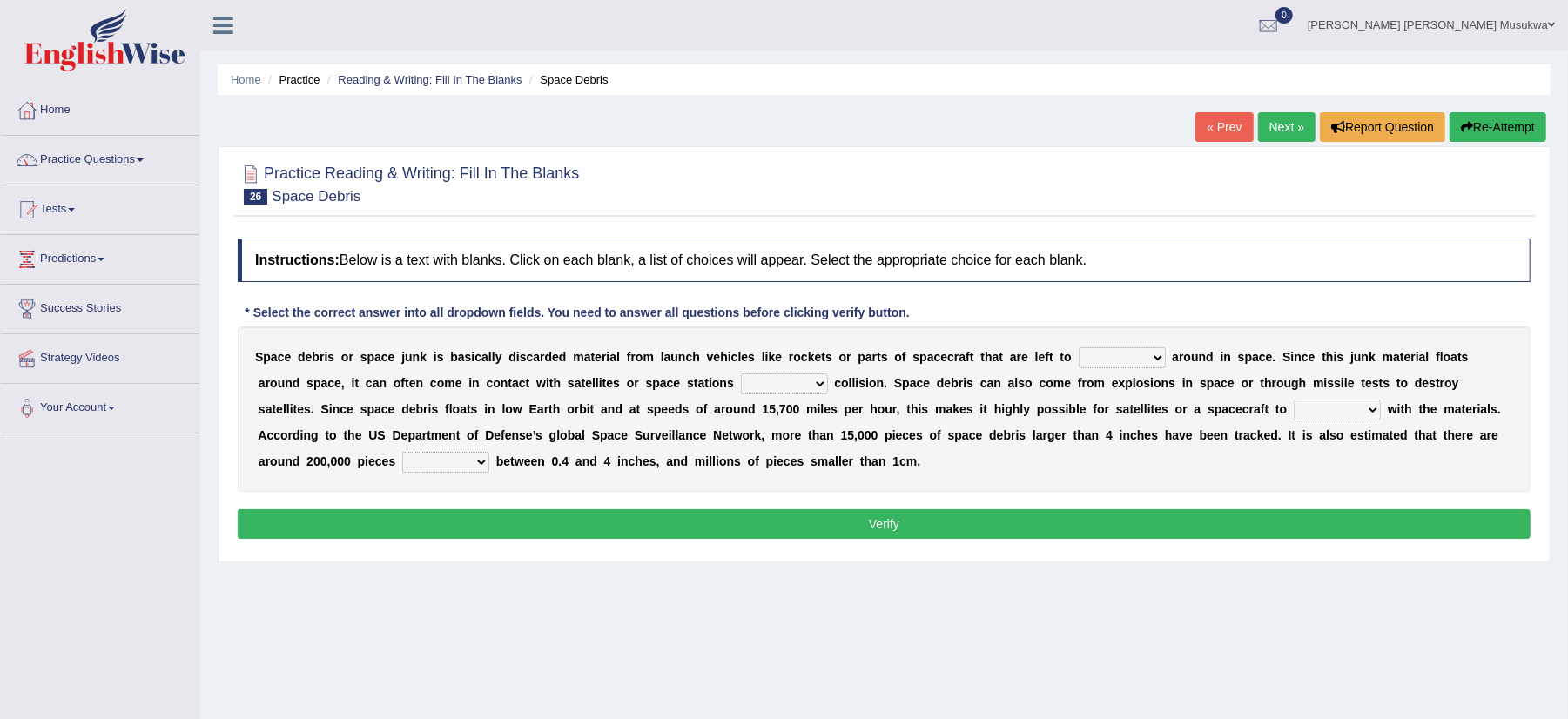
click at [1153, 350] on select "twist center roam loll" at bounding box center [1122, 357] width 87 height 21
select select "roam"
click at [1078, 348] on select "twist center roam loll" at bounding box center [1122, 357] width 87 height 21
click at [820, 383] on select "risks risk risked risking" at bounding box center [784, 383] width 87 height 21
click at [811, 384] on select "risks risk risked risking" at bounding box center [784, 383] width 87 height 21
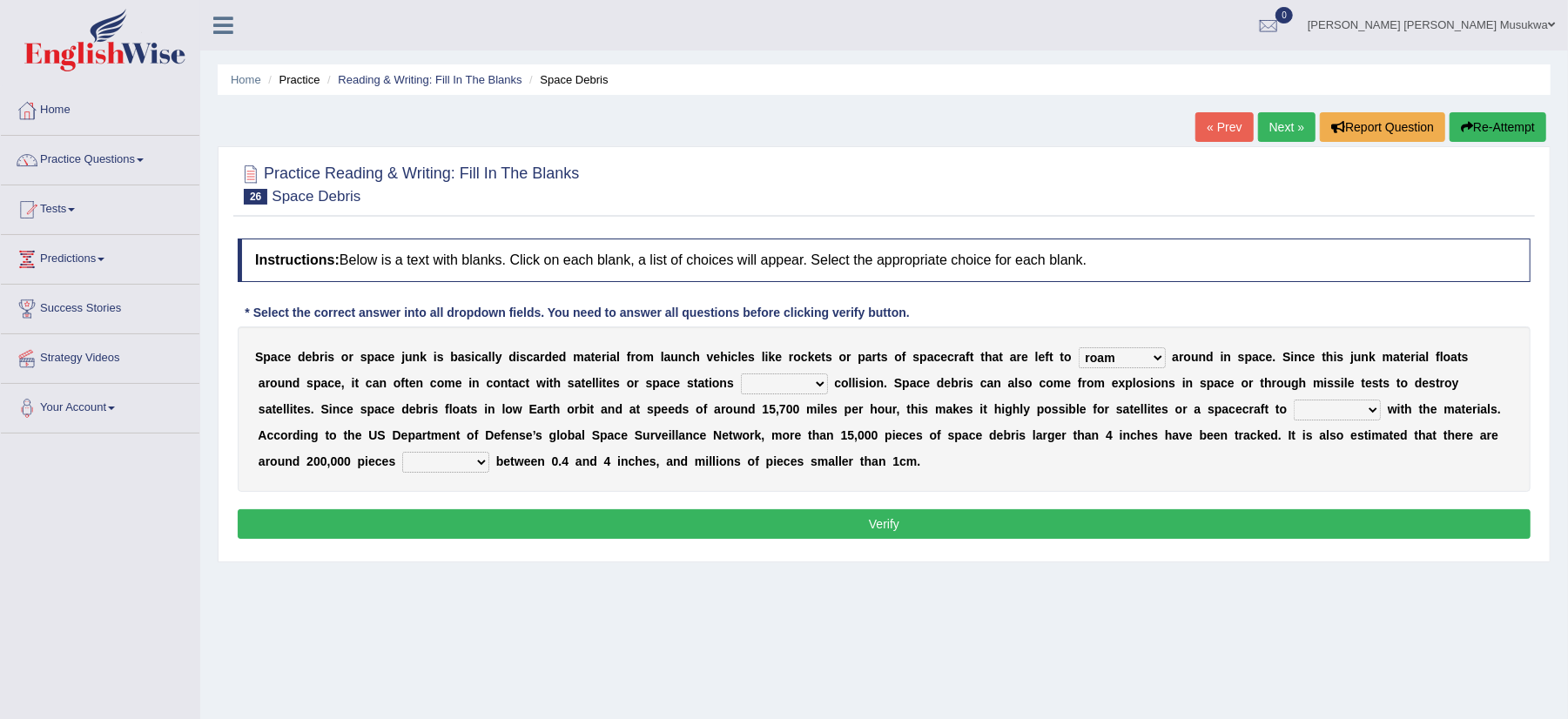
click at [811, 384] on select "risks risk risked risking" at bounding box center [784, 383] width 87 height 21
select select "risks"
click at [741, 374] on select "risks risk risked risking" at bounding box center [784, 383] width 87 height 21
click at [1377, 415] on select "collect collate collide collocate" at bounding box center [1337, 410] width 87 height 21
select select "collate"
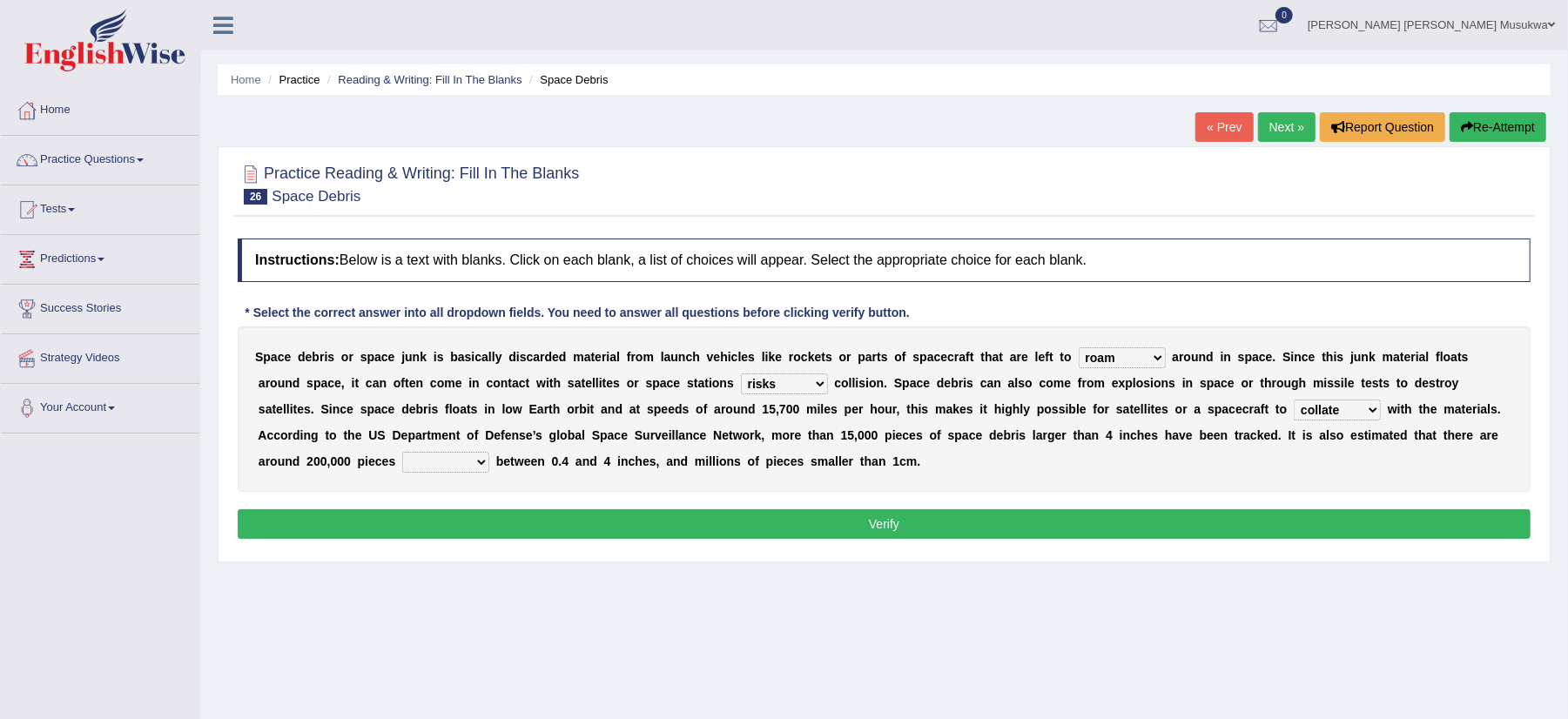
click at [1294, 400] on select "collect collate collide collocate" at bounding box center [1337, 410] width 87 height 21
click at [481, 461] on select "sized sizing size sizes" at bounding box center [445, 462] width 87 height 21
select select "sizing"
click at [402, 453] on select "sized sizing size sizes" at bounding box center [445, 462] width 87 height 21
click at [882, 524] on button "Verify" at bounding box center [883, 524] width 1293 height 30
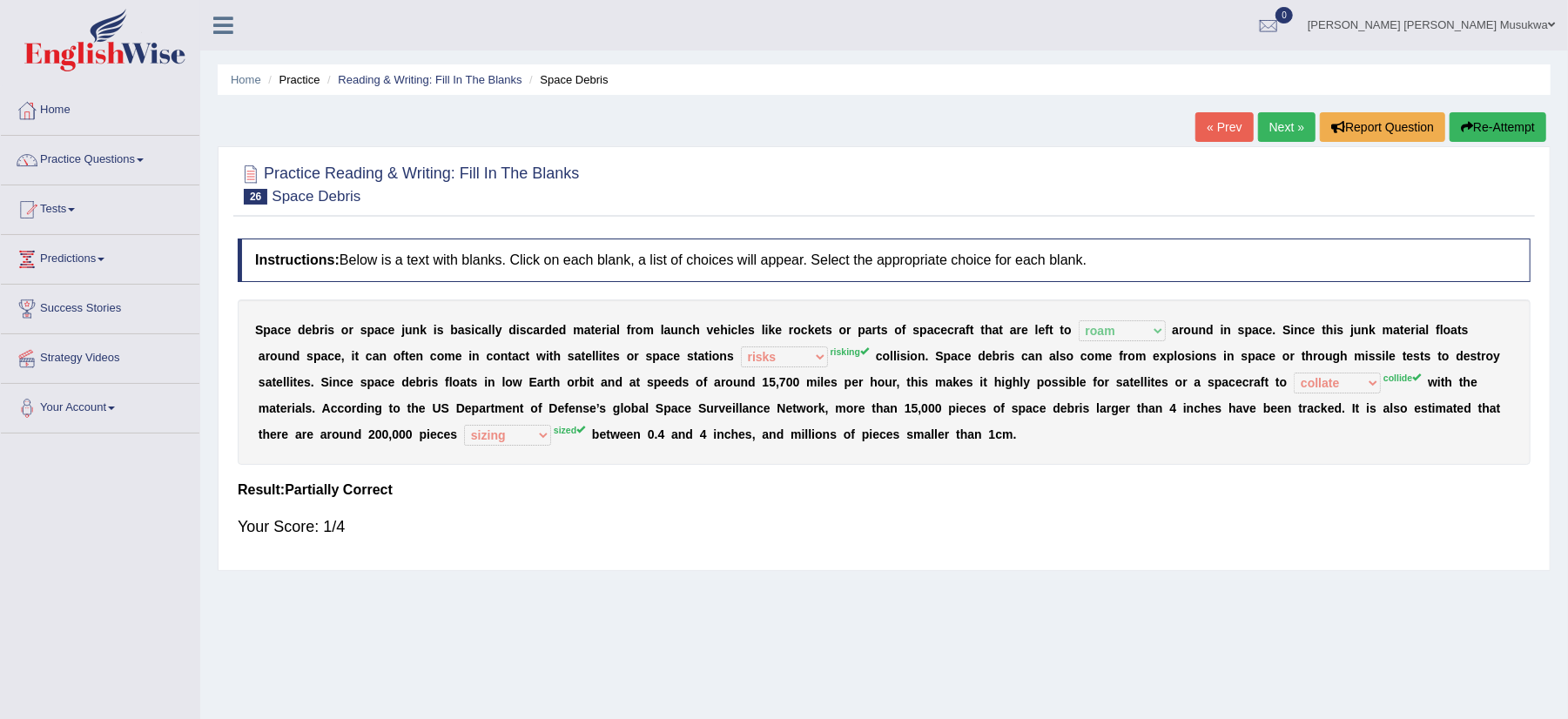
click at [1484, 127] on button "Re-Attempt" at bounding box center [1498, 127] width 97 height 30
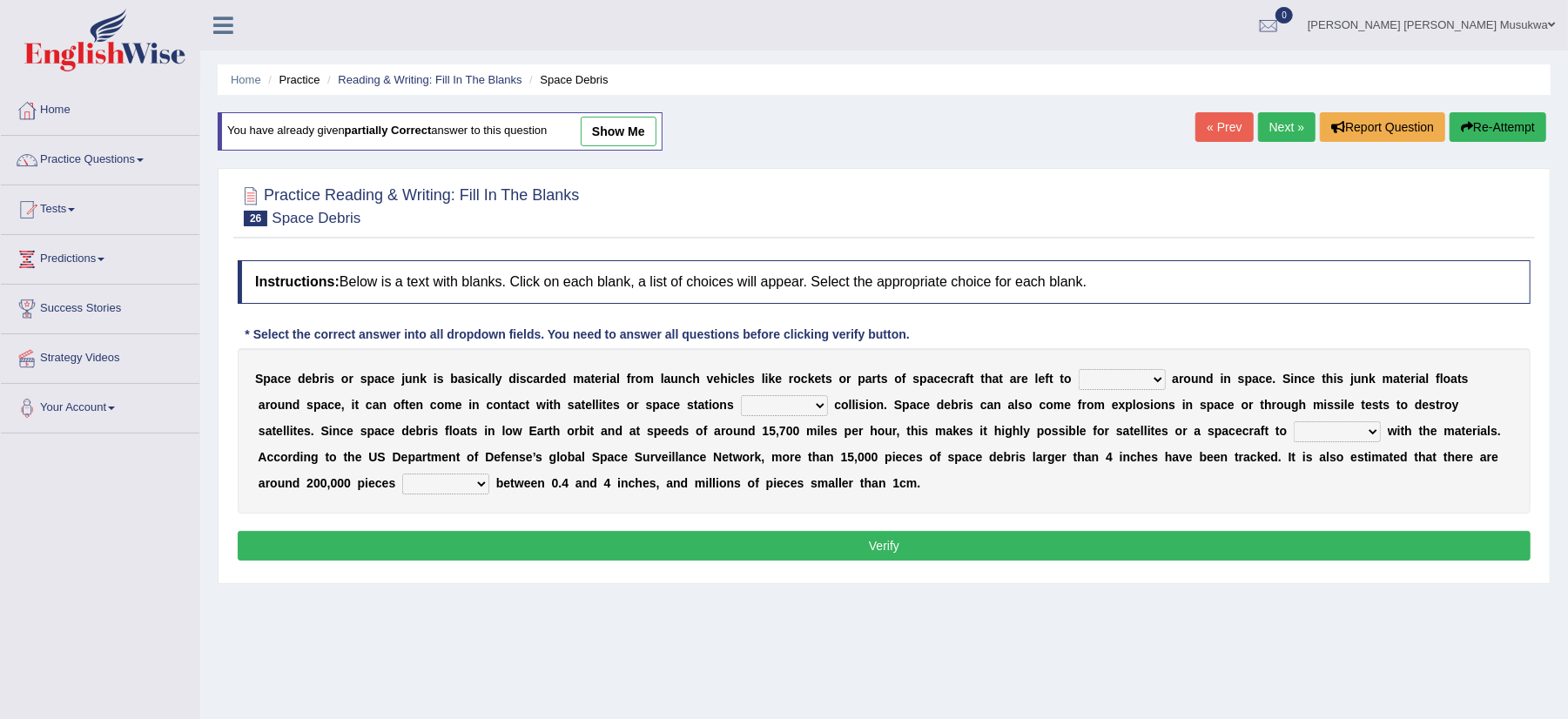
click at [1150, 384] on select "twist center roam loll" at bounding box center [1122, 380] width 87 height 21
select select "roam"
click at [1078, 371] on select "twist center roam loll" at bounding box center [1122, 380] width 87 height 21
click at [822, 402] on select "risks risk risked risking" at bounding box center [784, 406] width 87 height 21
select select "risked"
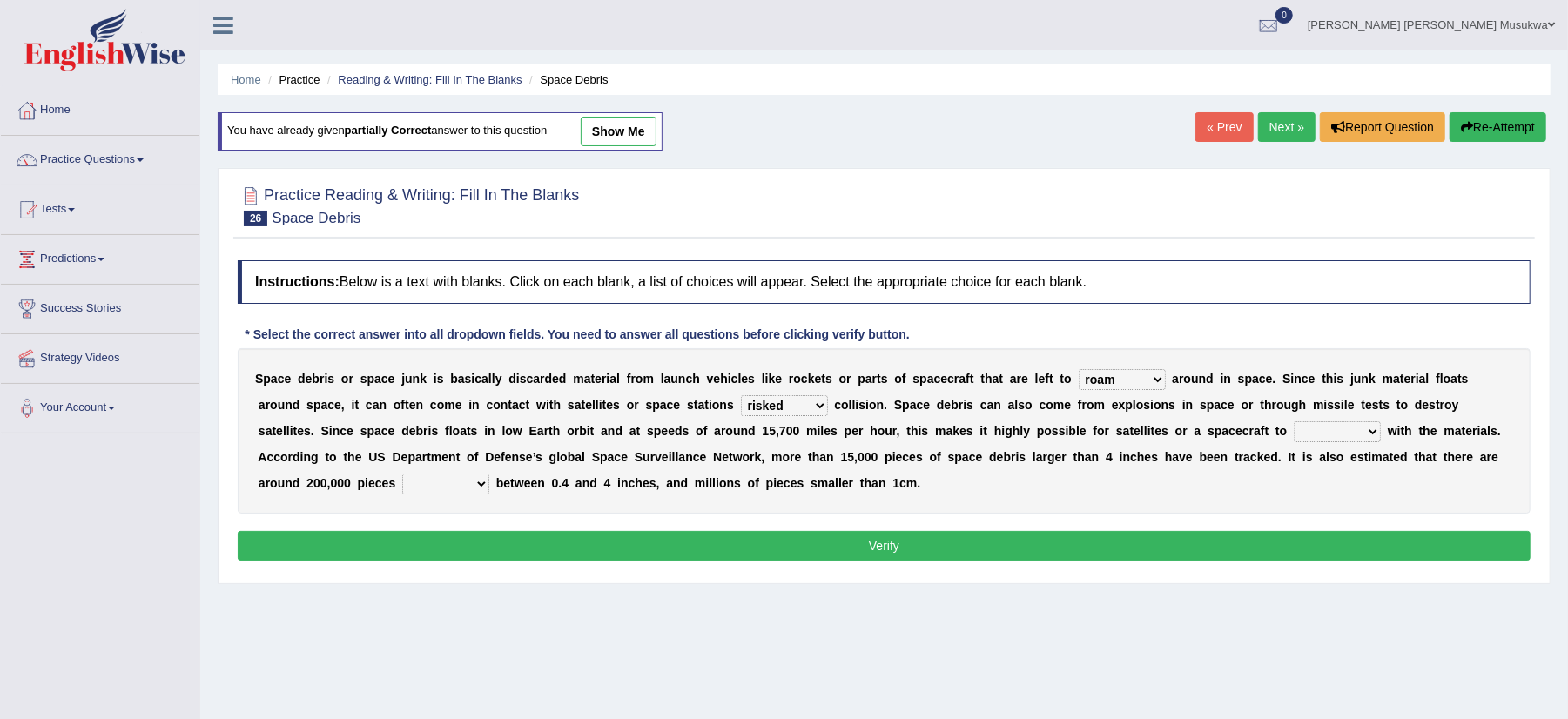
click at [741, 397] on select "risks risk risked risking" at bounding box center [784, 406] width 87 height 21
click at [1363, 437] on select "collect collate collide collocate" at bounding box center [1337, 431] width 87 height 21
select select "collide"
click at [1294, 423] on select "collect collate collide collocate" at bounding box center [1337, 431] width 87 height 21
click at [482, 477] on select "sized sizing size sizes" at bounding box center [445, 484] width 87 height 21
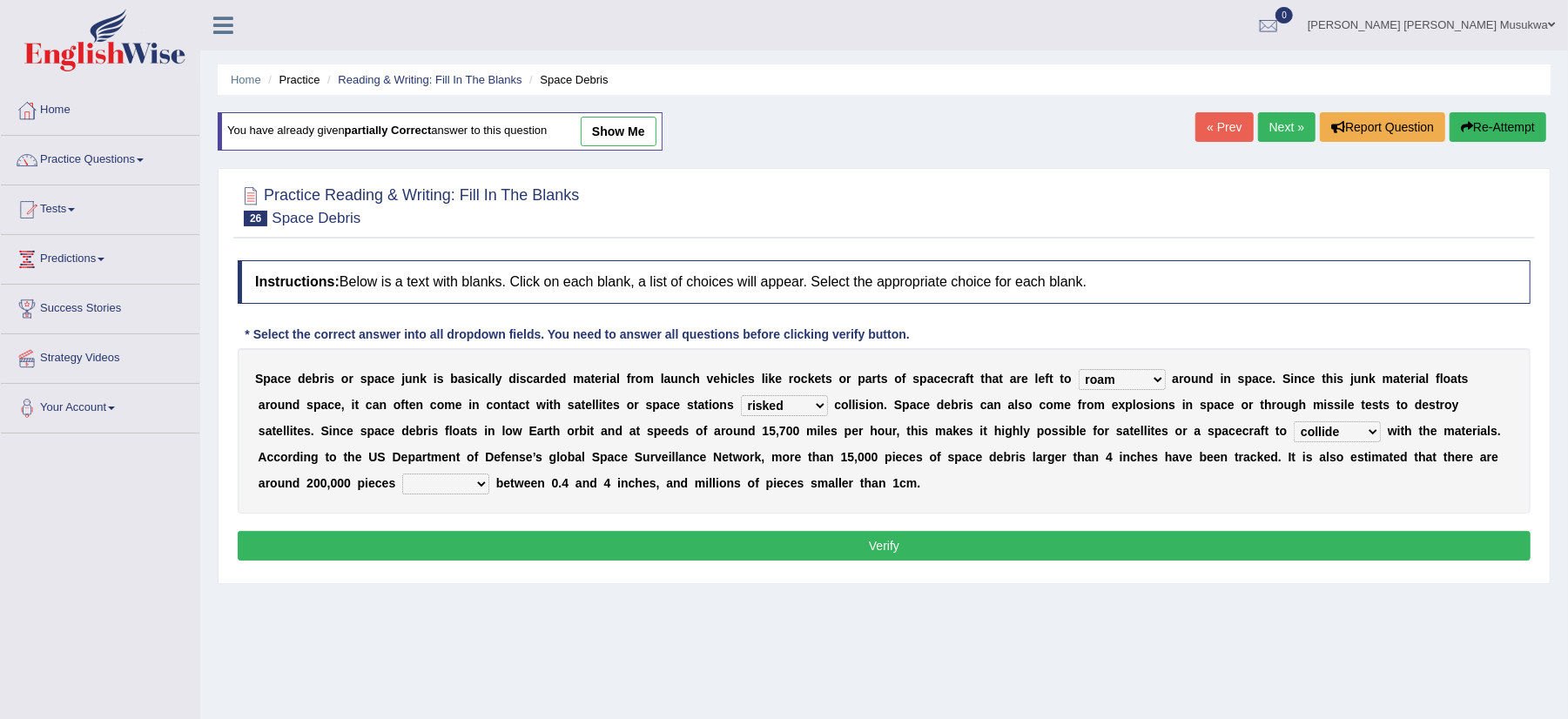
select select "sized"
click at [402, 475] on select "sized sizing size sizes" at bounding box center [445, 484] width 87 height 21
click at [665, 552] on button "Verify" at bounding box center [883, 546] width 1293 height 30
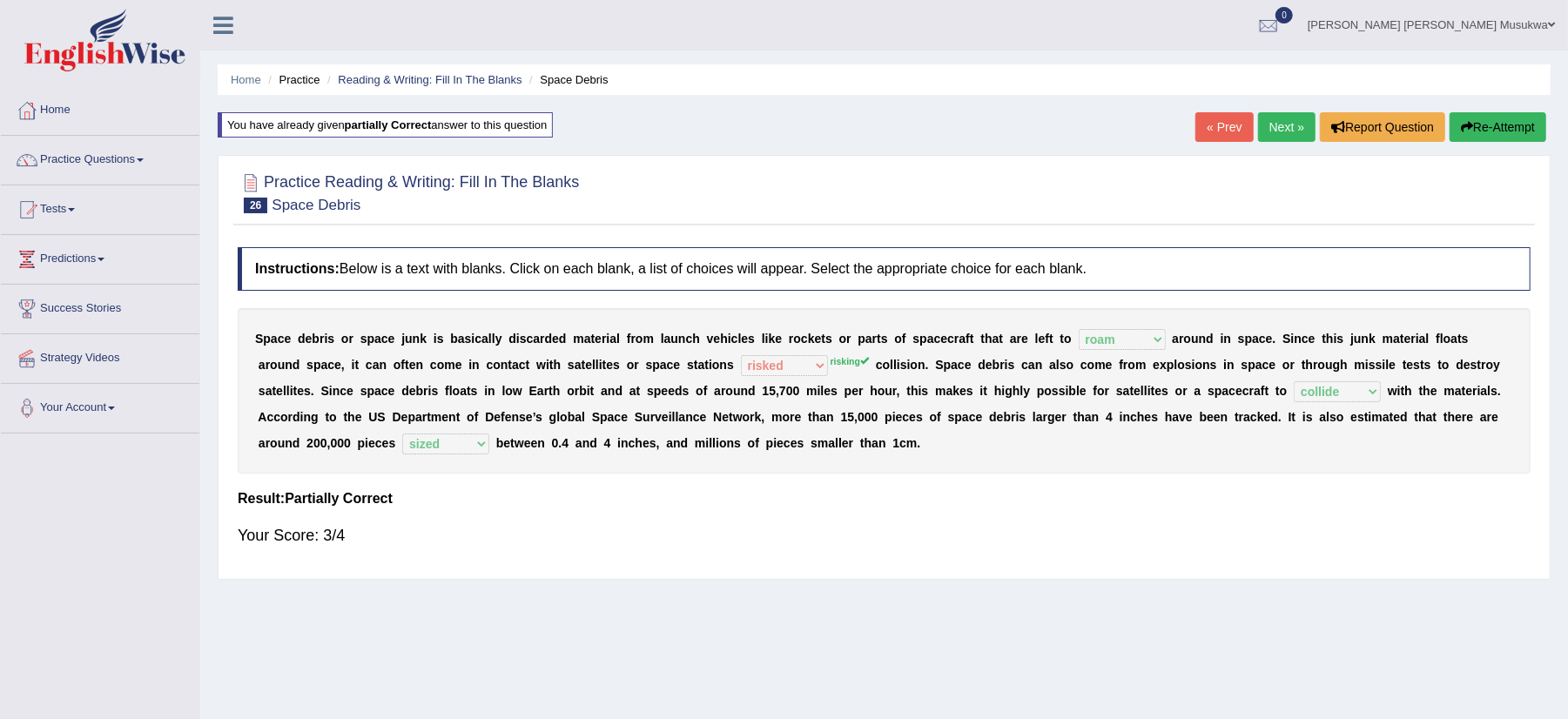
click at [1500, 127] on button "Re-Attempt" at bounding box center [1498, 127] width 97 height 30
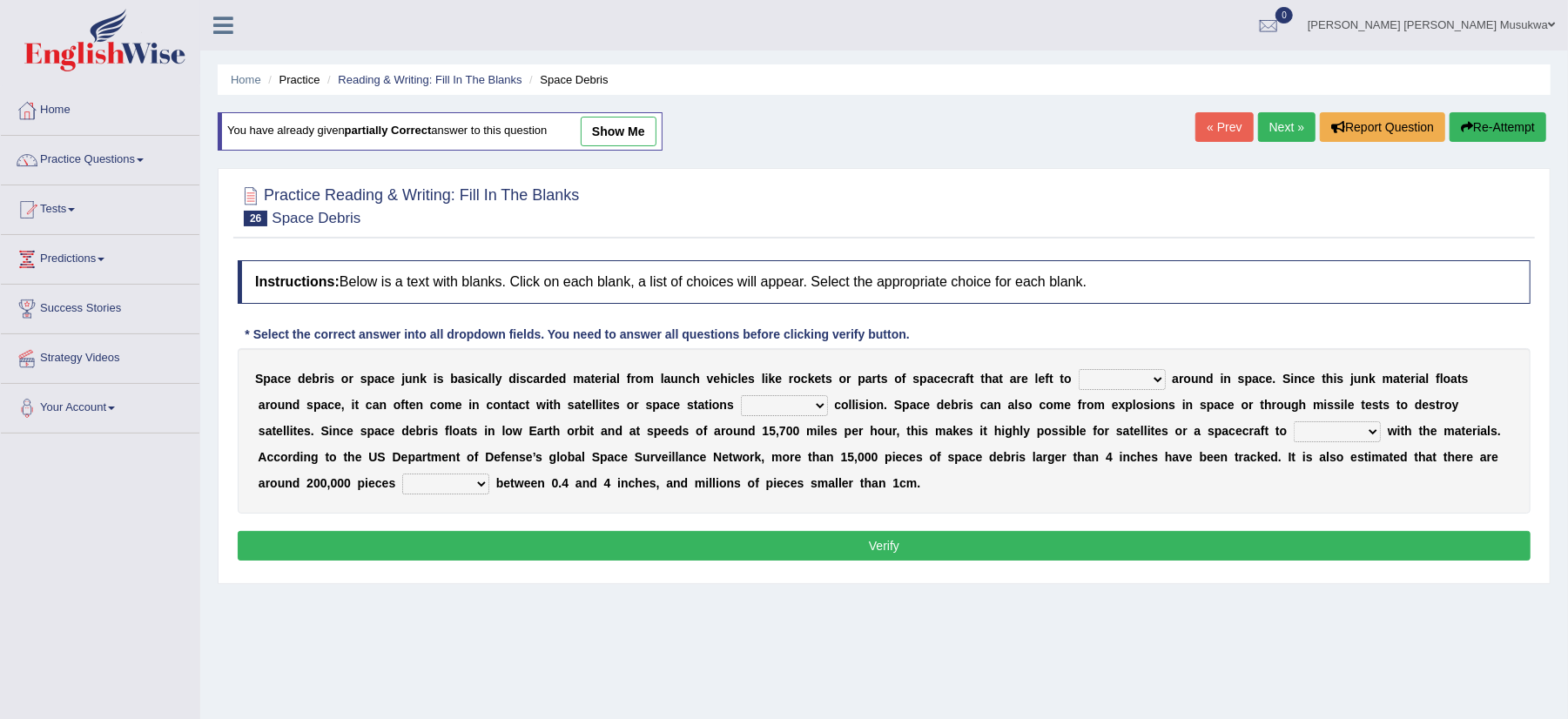
click at [1153, 383] on select "twist center roam loll" at bounding box center [1122, 380] width 87 height 21
select select "roam"
click at [1078, 371] on select "twist center roam loll" at bounding box center [1122, 380] width 87 height 21
click at [819, 409] on select "risks risk risked risking" at bounding box center [784, 406] width 87 height 21
click at [741, 397] on select "risks risk risked risking" at bounding box center [784, 406] width 87 height 21
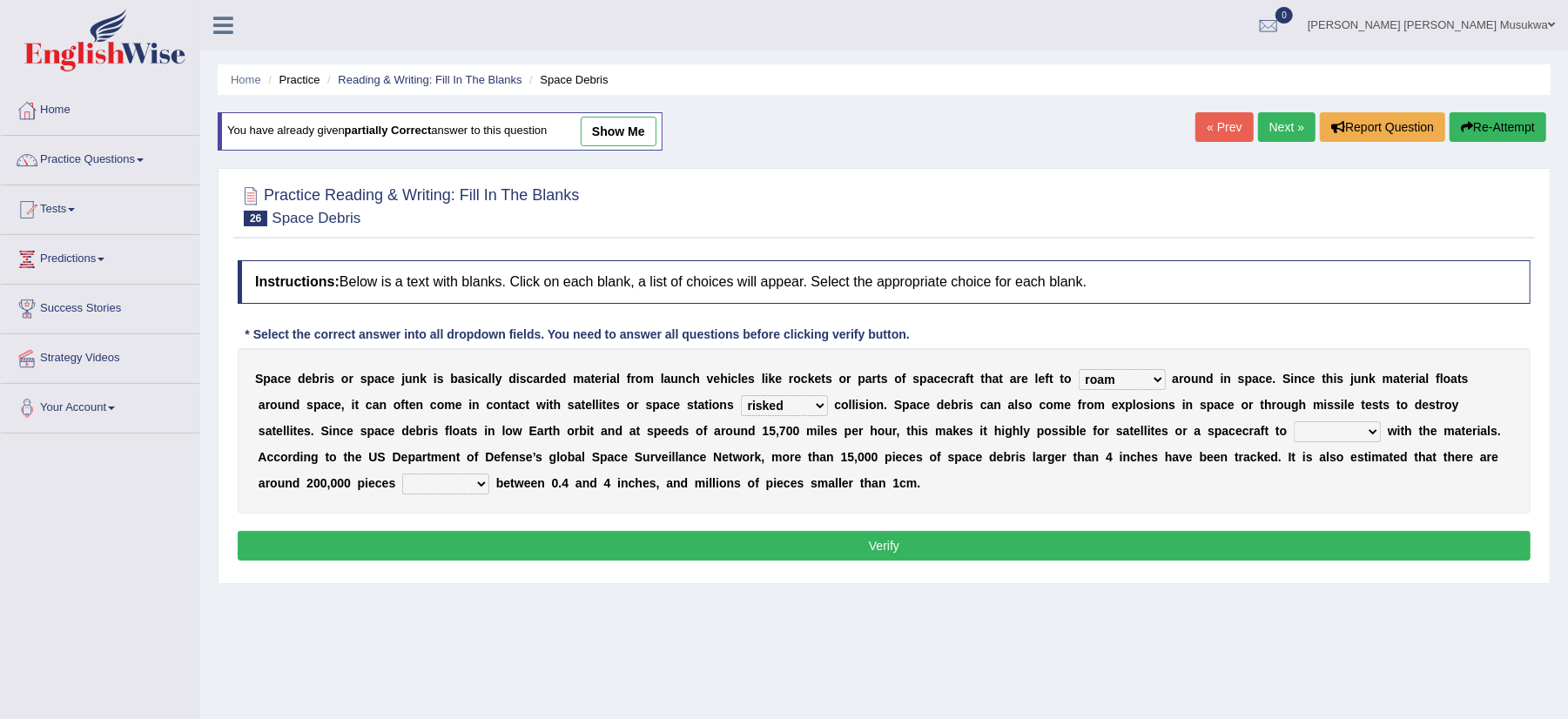
click at [815, 402] on select "risks risk risked risking" at bounding box center [784, 406] width 87 height 21
select select "risking"
click at [741, 397] on select "risks risk risked risking" at bounding box center [784, 406] width 87 height 21
click at [1372, 432] on select "collect collate collide collocate" at bounding box center [1337, 431] width 87 height 21
select select "collide"
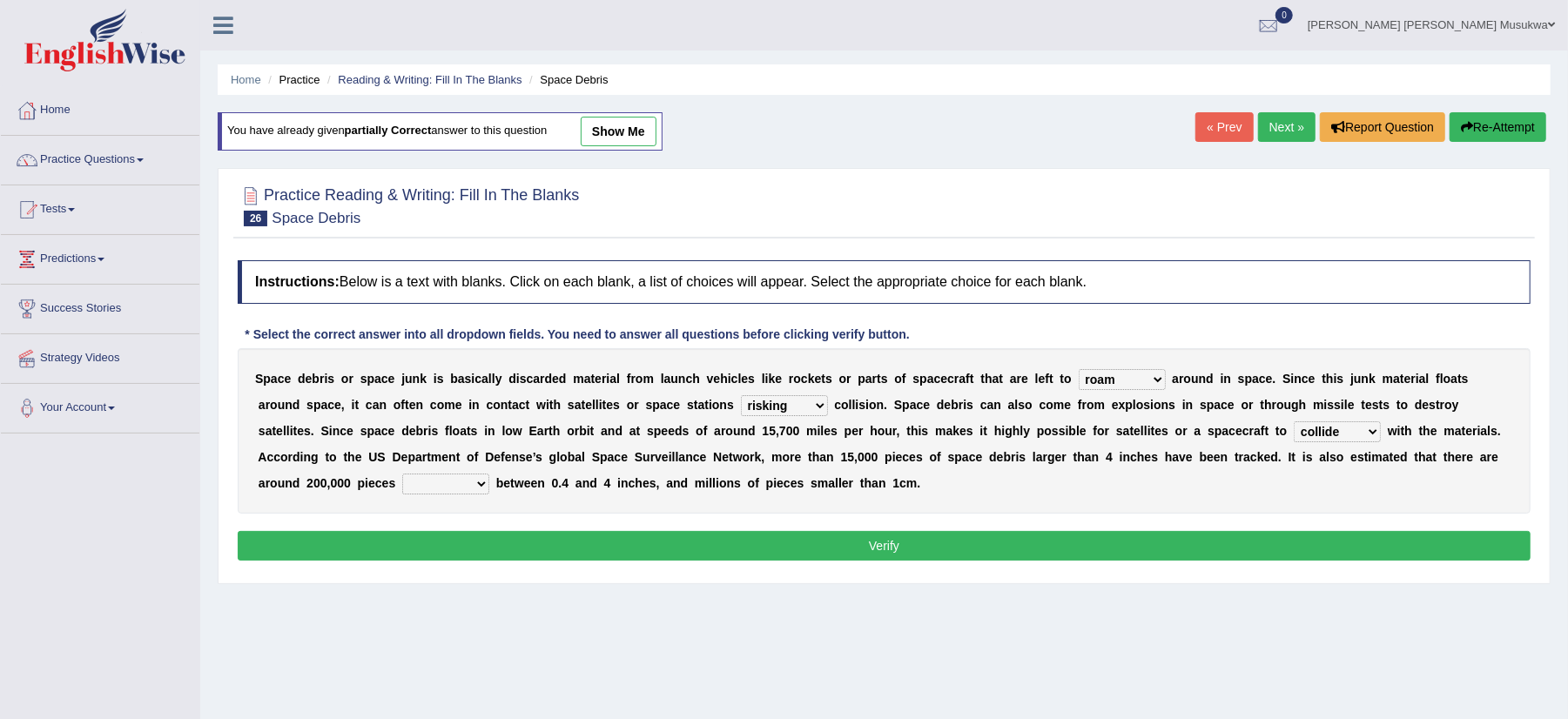
click at [1294, 423] on select "collect collate collide collocate" at bounding box center [1337, 431] width 87 height 21
click at [477, 484] on select "sized sizing size sizes" at bounding box center [445, 484] width 87 height 21
select select "sized"
click at [402, 475] on select "sized sizing size sizes" at bounding box center [445, 484] width 87 height 21
click at [871, 547] on button "Verify" at bounding box center [883, 546] width 1293 height 30
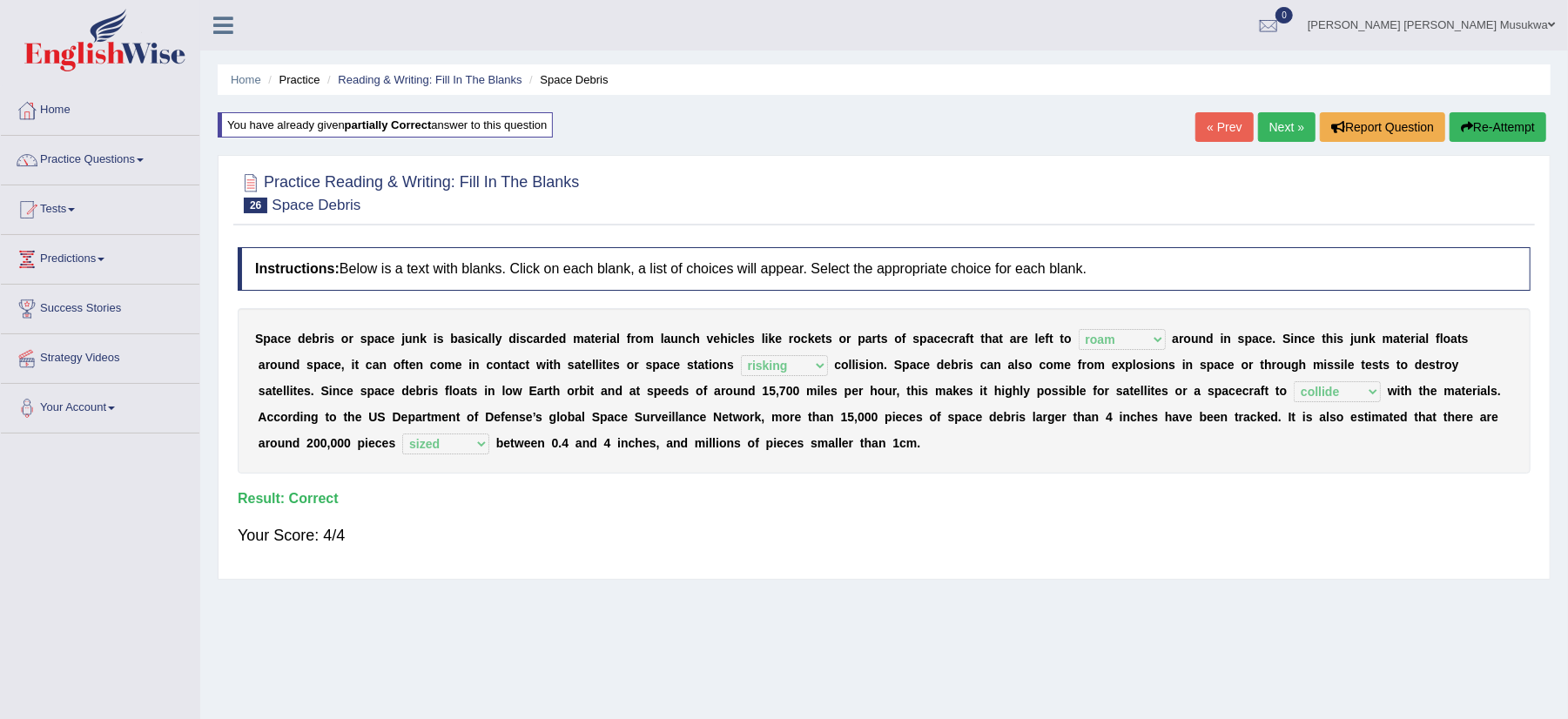
click at [1276, 124] on link "Next »" at bounding box center [1287, 127] width 57 height 30
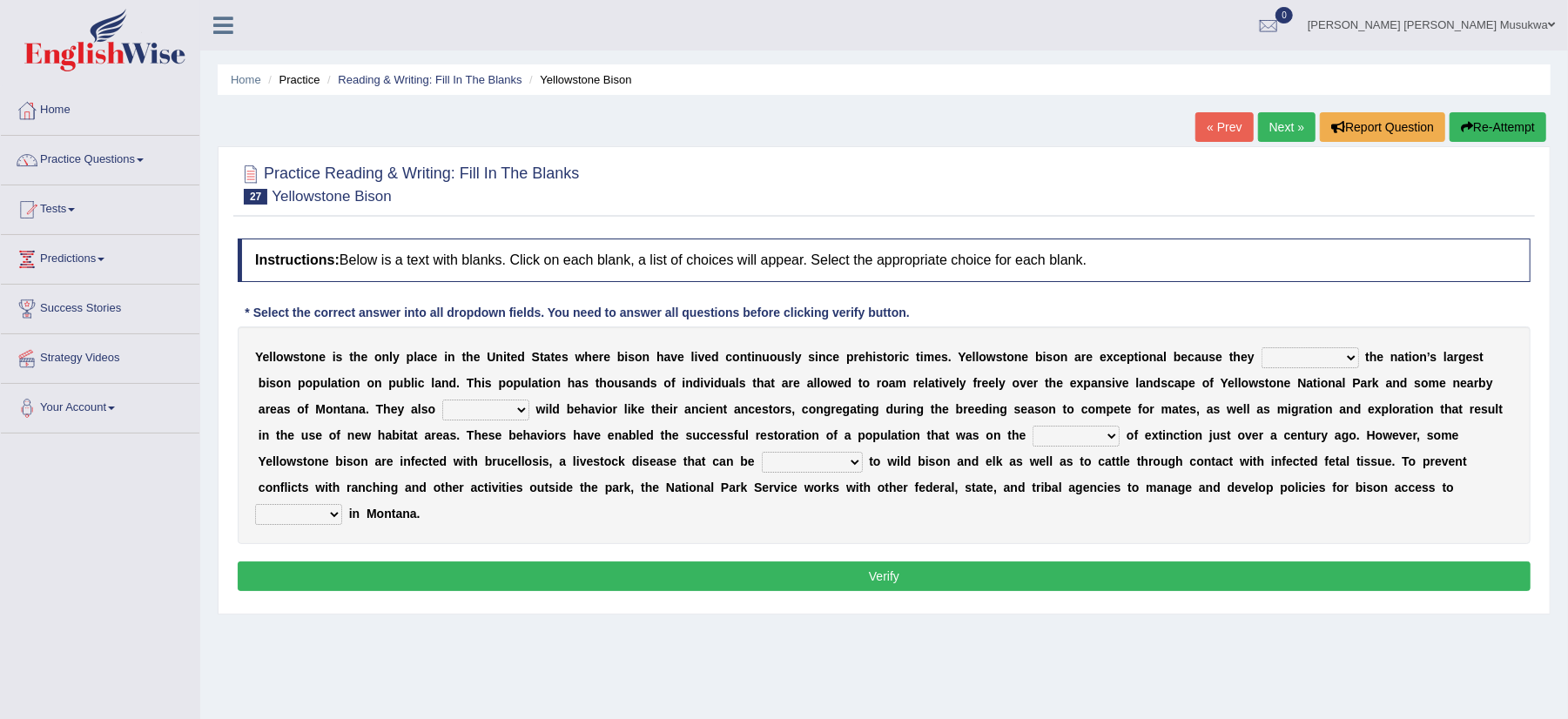
click at [1349, 359] on select "congregate comprise consist compromise" at bounding box center [1310, 357] width 98 height 21
select select "compromise"
click at [1261, 348] on select "congregate comprise consist compromise" at bounding box center [1310, 357] width 98 height 21
click at [514, 411] on select "exhibit disregard resist encourage" at bounding box center [486, 410] width 87 height 21
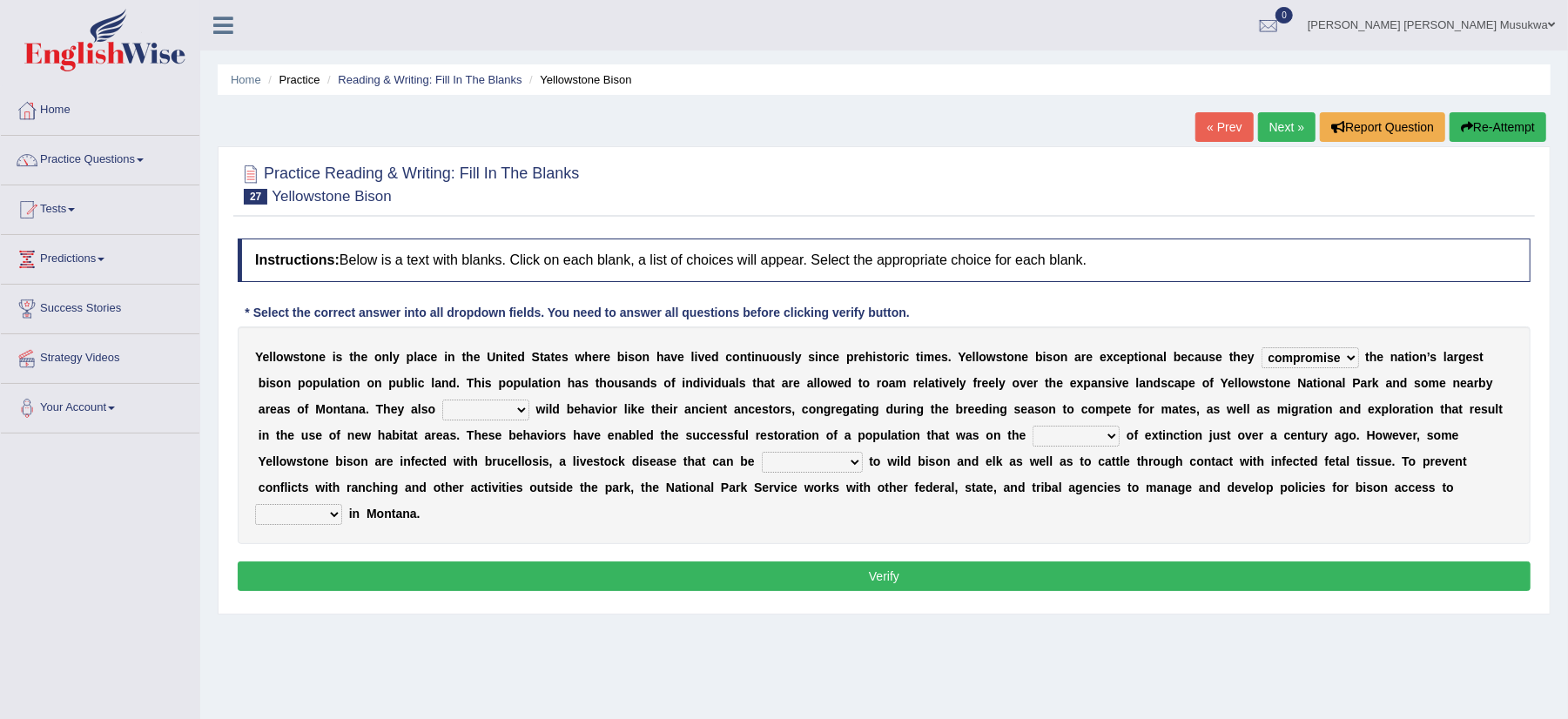
click at [514, 411] on select "exhibit disregard resist encourage" at bounding box center [486, 410] width 87 height 21
select select "exhibit"
click at [443, 400] on select "exhibit disregard resist encourage" at bounding box center [486, 410] width 87 height 21
click at [1108, 439] on select "brine brink danger brindle" at bounding box center [1076, 436] width 87 height 21
select select "brindle"
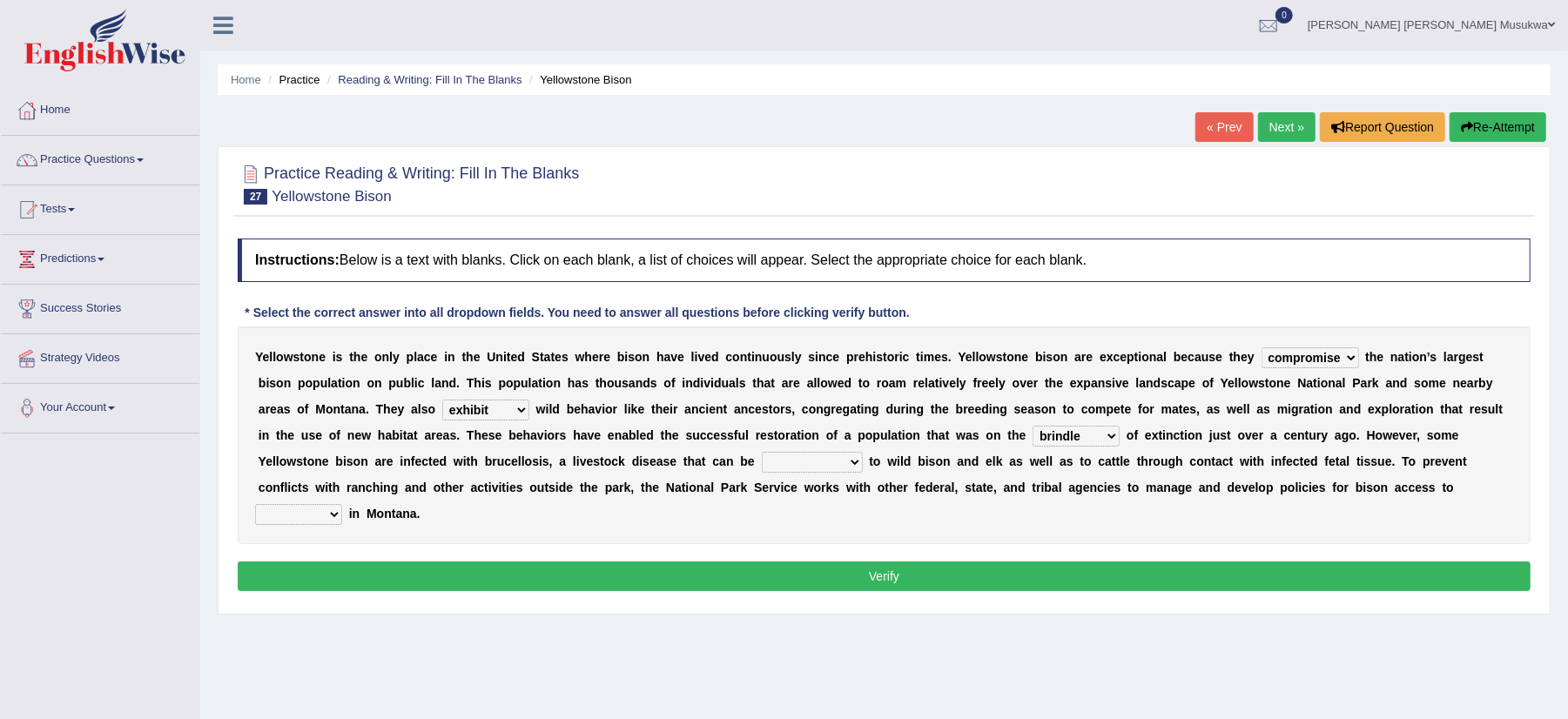
click at [1033, 427] on select "brine brink danger brindle" at bounding box center [1076, 436] width 87 height 21
click at [852, 453] on select "transplanted transported transgressed transmitted" at bounding box center [812, 462] width 101 height 21
select select "transmitted"
click at [761, 453] on select "transplanted transported transgressed transmitted" at bounding box center [812, 462] width 101 height 21
click at [332, 513] on select "habitat habitat habitant food" at bounding box center [298, 515] width 87 height 21
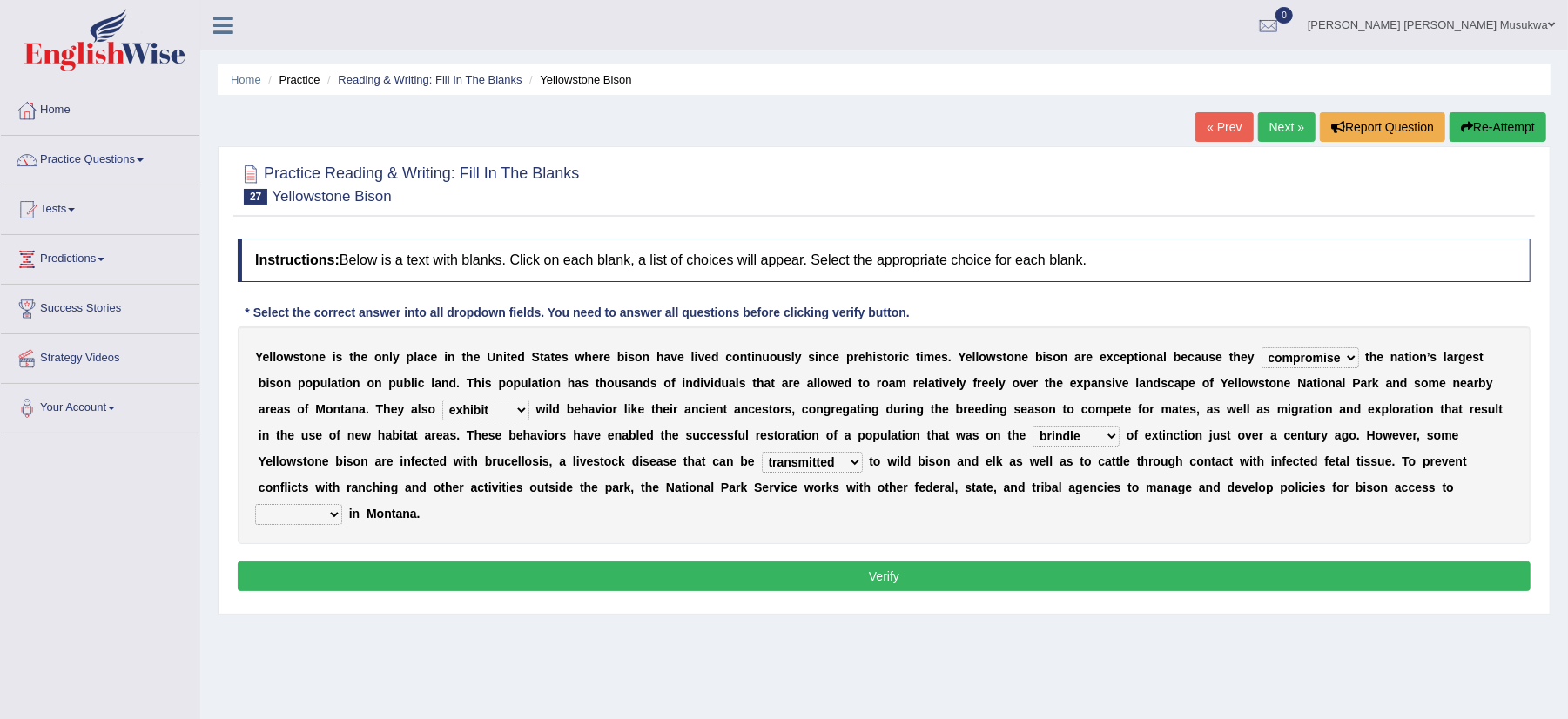
drag, startPoint x: 332, startPoint y: 513, endPoint x: 324, endPoint y: 523, distance: 12.8
click at [324, 523] on select "habitat habitat habitant food" at bounding box center [298, 515] width 87 height 21
click at [335, 509] on select "habitat habitat habitant food" at bounding box center [298, 515] width 87 height 21
select select "habitat"
click at [255, 505] on select "habitat habitat habitant food" at bounding box center [298, 515] width 87 height 21
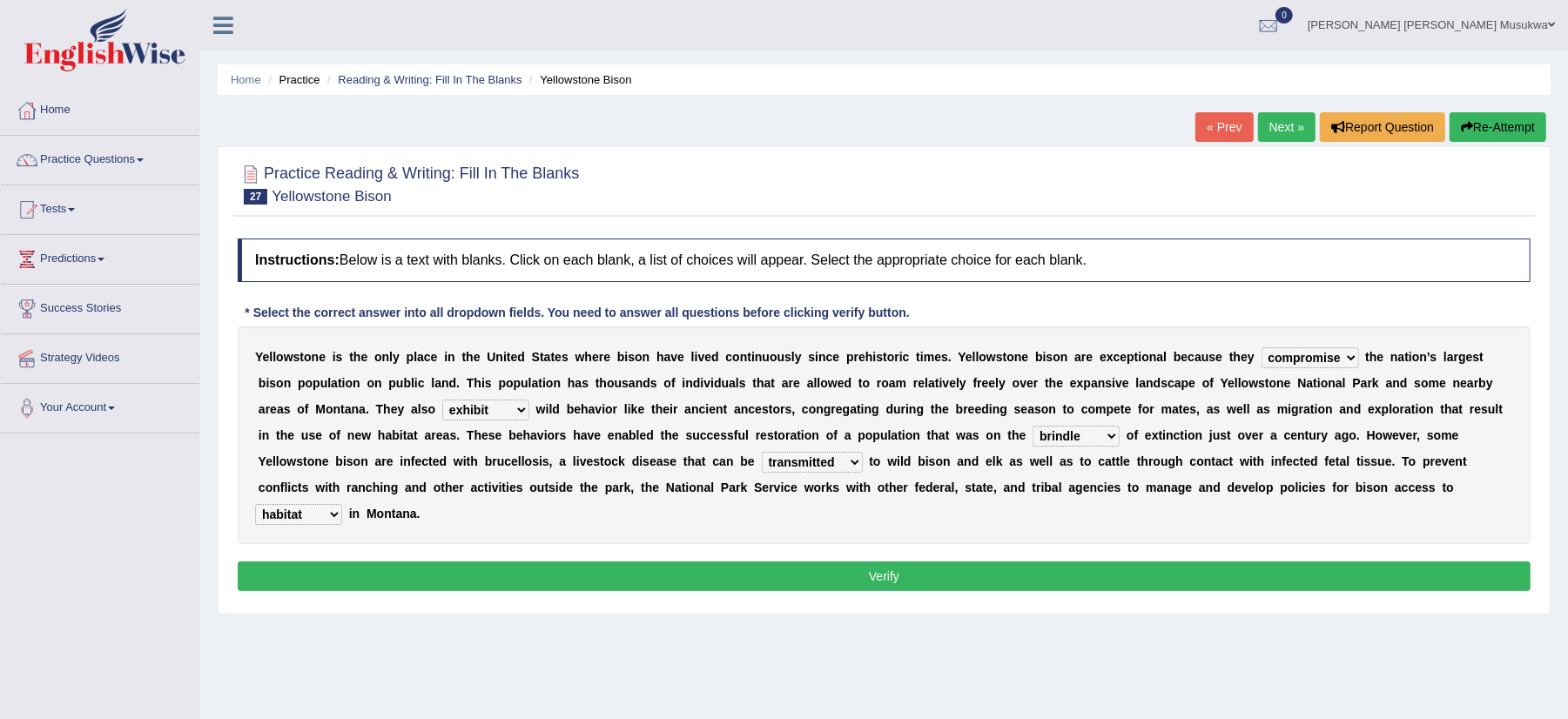
click at [921, 578] on button "Verify" at bounding box center [883, 577] width 1293 height 30
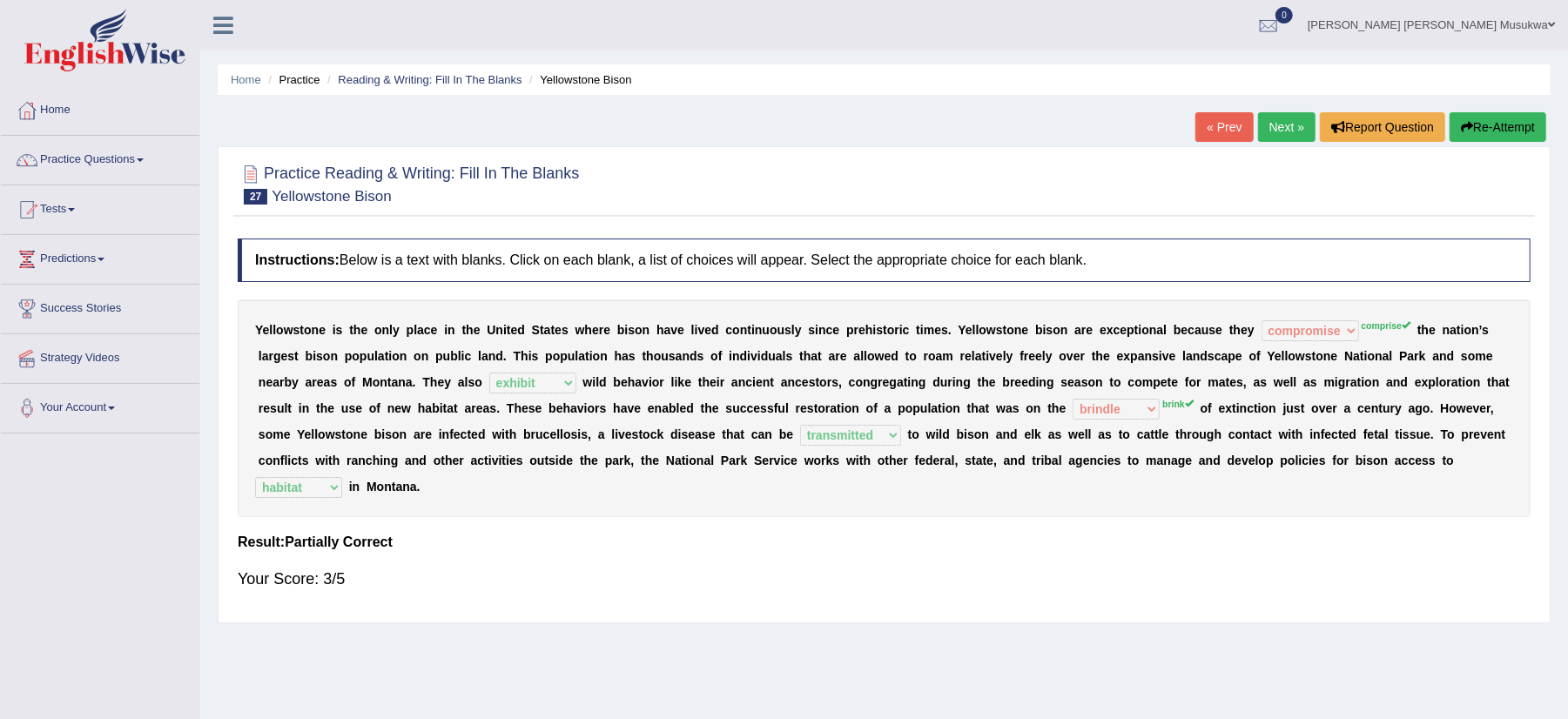
click at [921, 578] on div "Your Score: 3/5" at bounding box center [883, 578] width 1293 height 42
click at [1502, 119] on button "Re-Attempt" at bounding box center [1498, 127] width 97 height 30
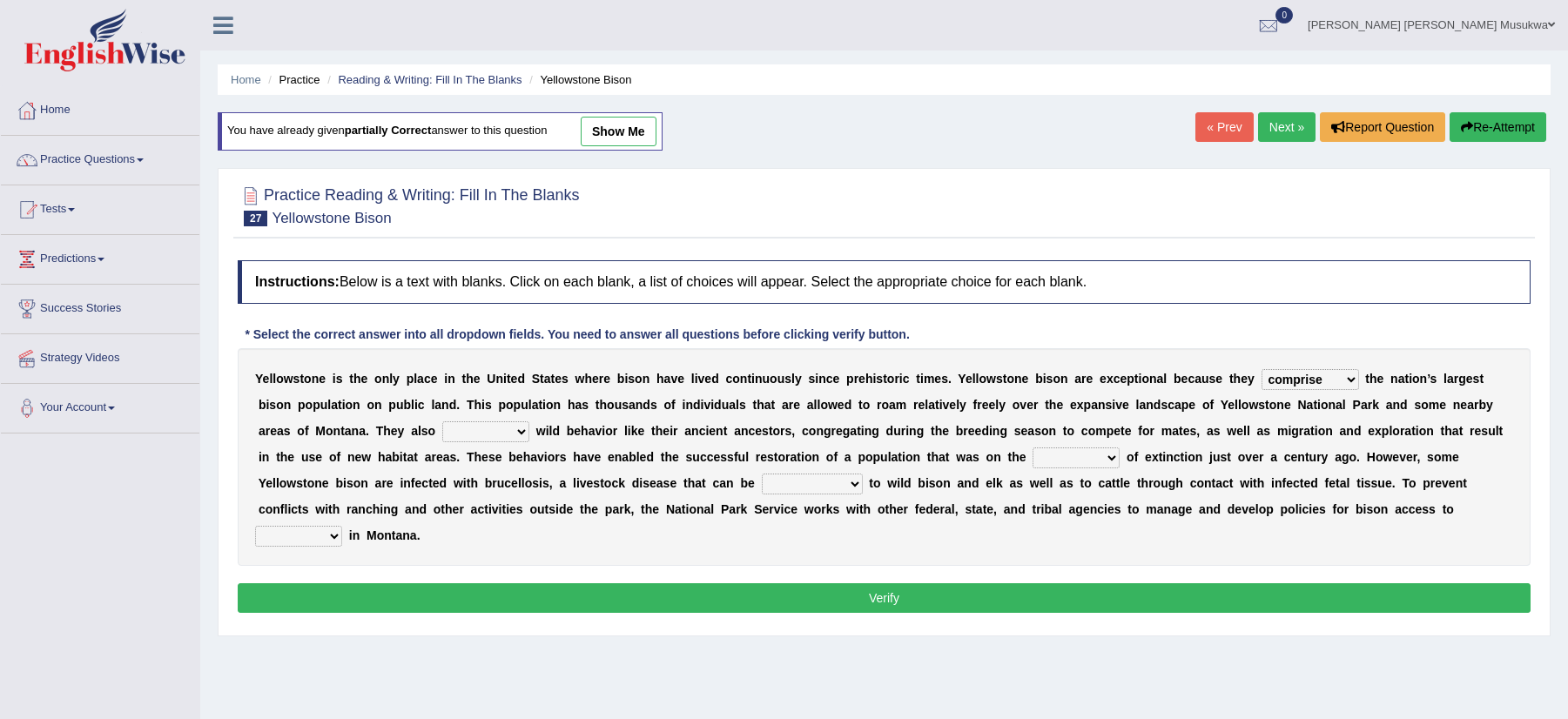
select select "comprise"
click at [518, 432] on select "exhibit disregard resist encourage" at bounding box center [486, 431] width 87 height 21
select select "exhibit"
click at [443, 423] on select "exhibit disregard resist encourage" at bounding box center [486, 431] width 87 height 21
click at [1102, 457] on select "brine brink danger brindle" at bounding box center [1076, 457] width 87 height 21
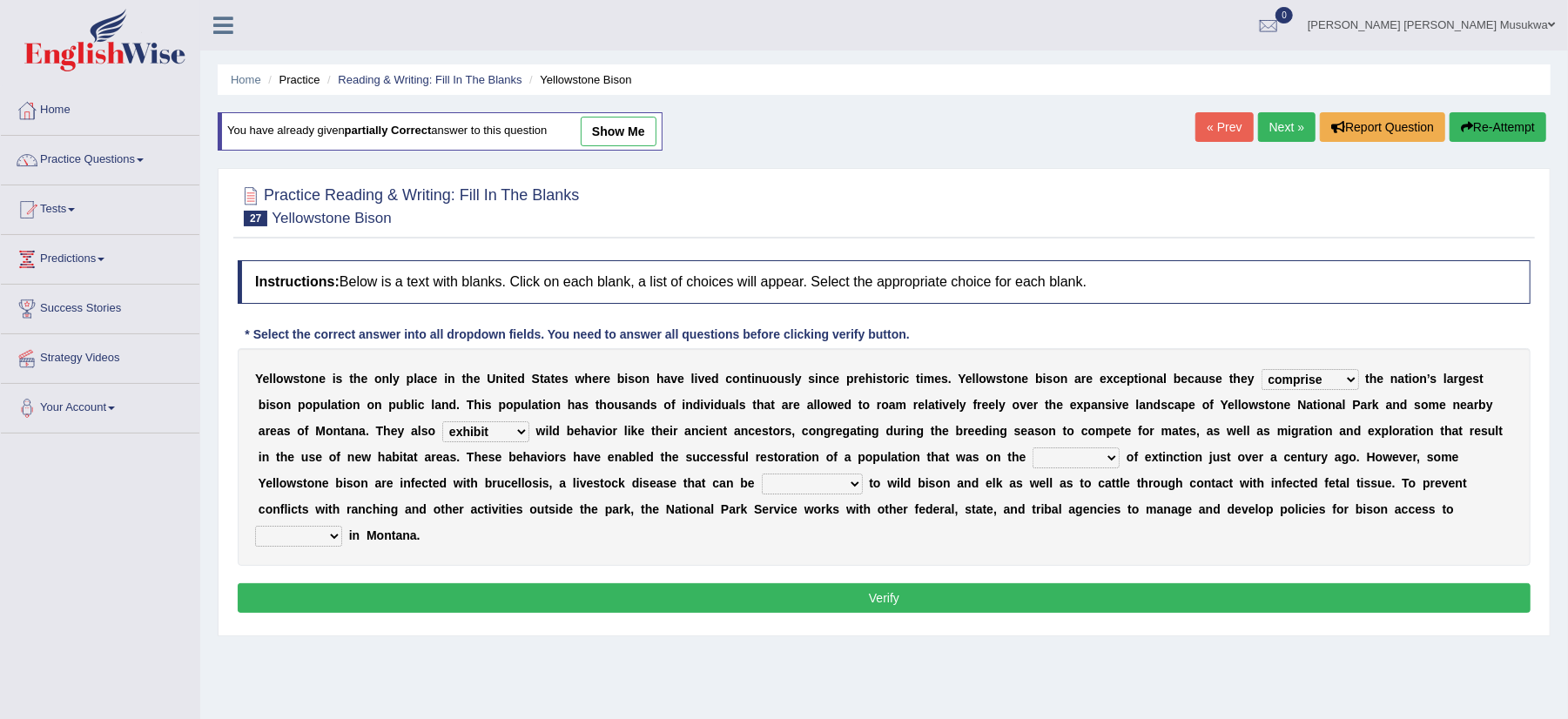
select select "brink"
click at [1033, 449] on select "brine brink danger brindle" at bounding box center [1076, 457] width 87 height 21
click at [860, 484] on select "transplanted transported transgressed transmitted" at bounding box center [812, 484] width 101 height 21
select select "transmitted"
click at [761, 475] on select "transplanted transported transgressed transmitted" at bounding box center [812, 484] width 101 height 21
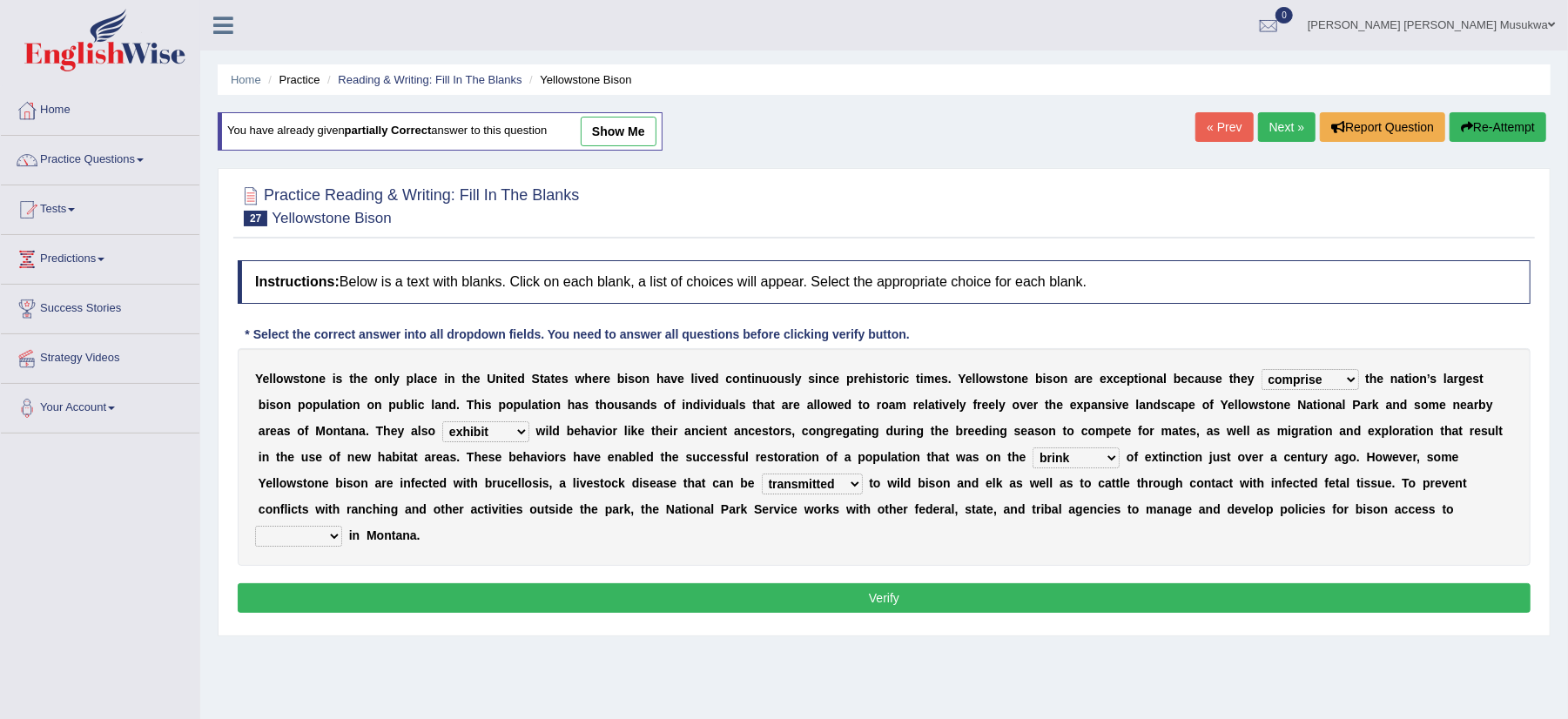
click at [331, 540] on select "habitat habitat habitant food" at bounding box center [298, 536] width 87 height 21
select select "habitat"
click at [255, 528] on select "habitat habitat habitant food" at bounding box center [298, 536] width 87 height 21
click at [920, 603] on button "Verify" at bounding box center [883, 598] width 1293 height 30
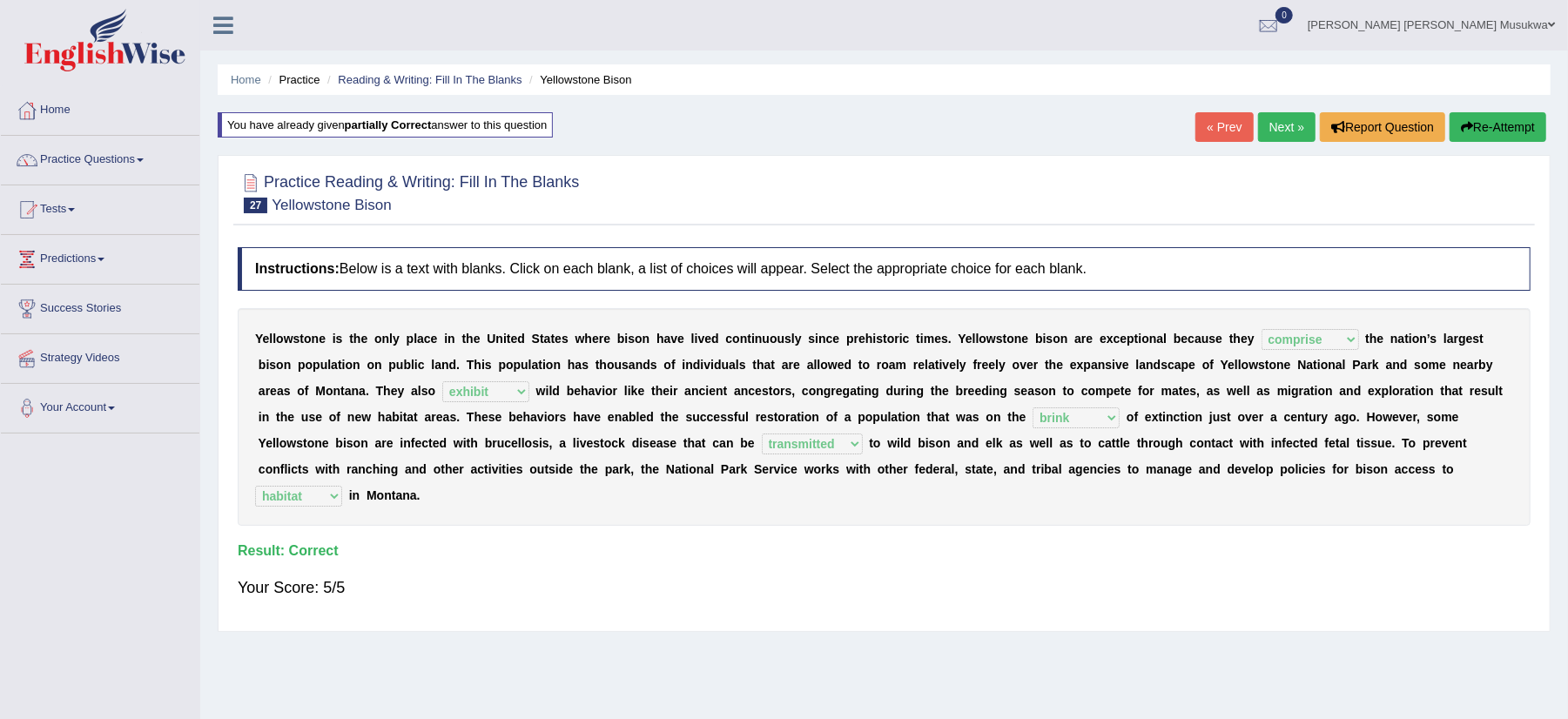
click at [1289, 118] on link "Next »" at bounding box center [1287, 127] width 57 height 30
